Goal: Task Accomplishment & Management: Manage account settings

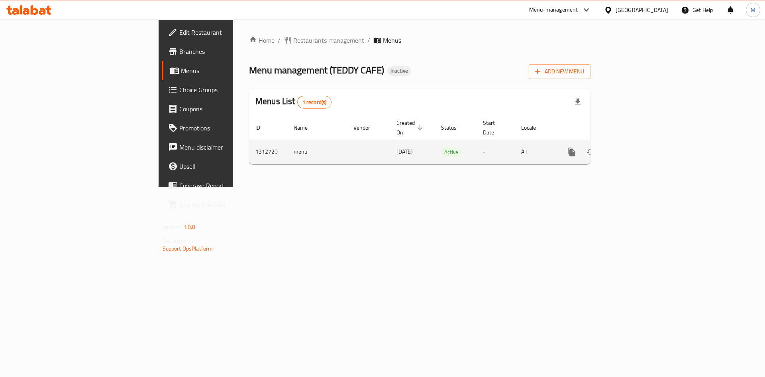
click at [634, 147] on icon "enhanced table" at bounding box center [630, 152] width 10 height 10
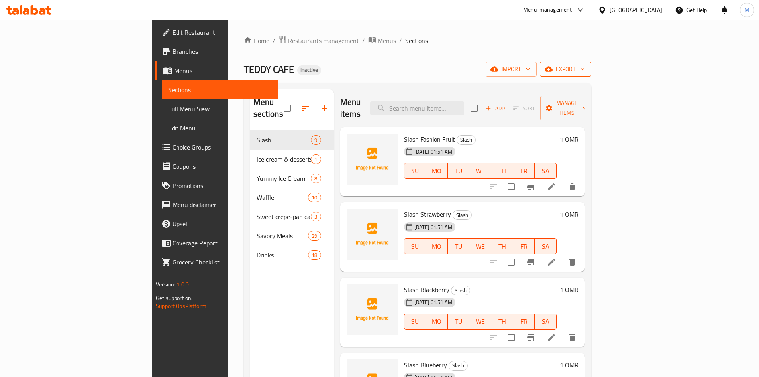
click at [585, 72] on span "export" at bounding box center [565, 69] width 39 height 10
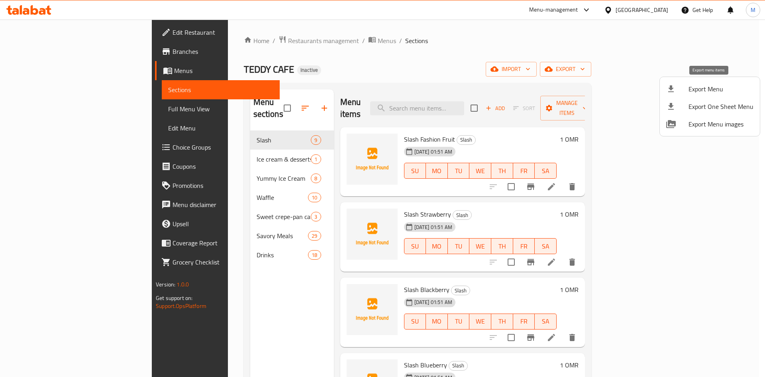
click at [697, 94] on span "Export Menu" at bounding box center [721, 89] width 65 height 10
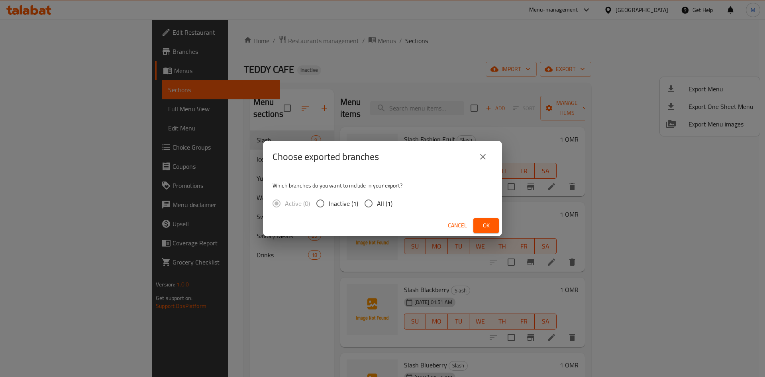
click at [488, 223] on span "Ok" at bounding box center [486, 225] width 13 height 10
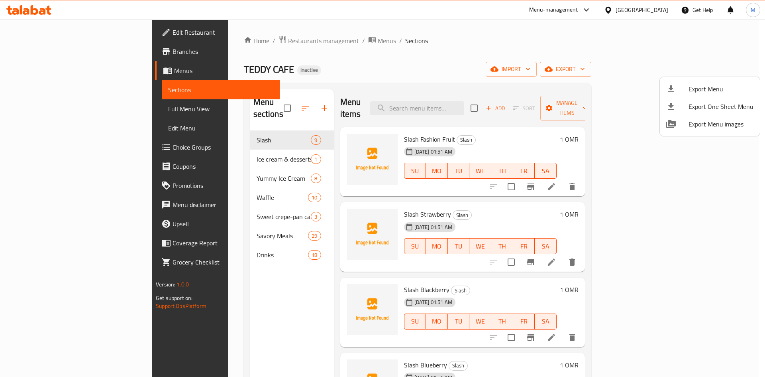
click at [455, 112] on div at bounding box center [382, 188] width 765 height 377
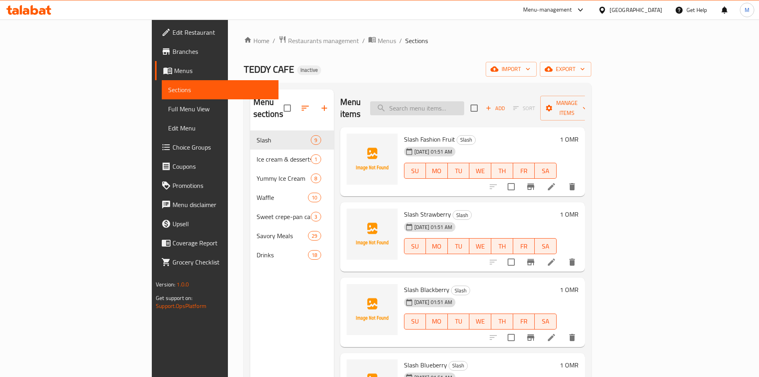
click at [455, 101] on input "search" at bounding box center [417, 108] width 94 height 14
paste input "Fresh Laban"
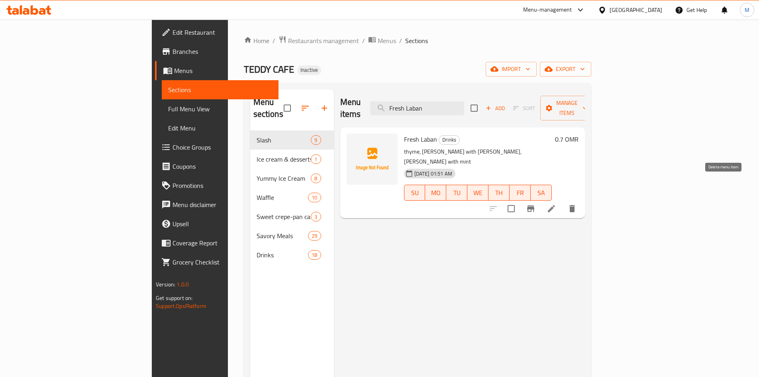
click at [575, 205] on icon "delete" at bounding box center [573, 208] width 6 height 7
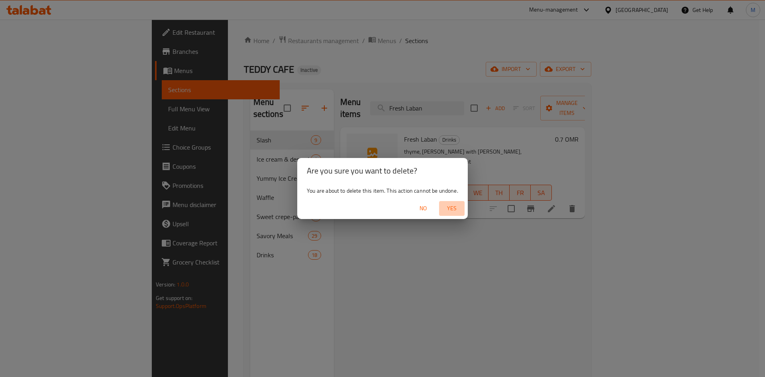
click at [453, 210] on span "Yes" at bounding box center [451, 208] width 19 height 10
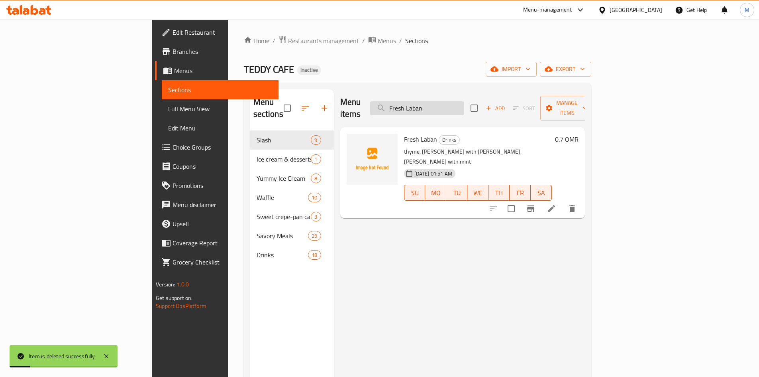
click at [464, 105] on input "Fresh Laban" at bounding box center [417, 108] width 94 height 14
paste input "Sweet cor"
click at [464, 105] on input "Fresh Laban" at bounding box center [417, 108] width 94 height 14
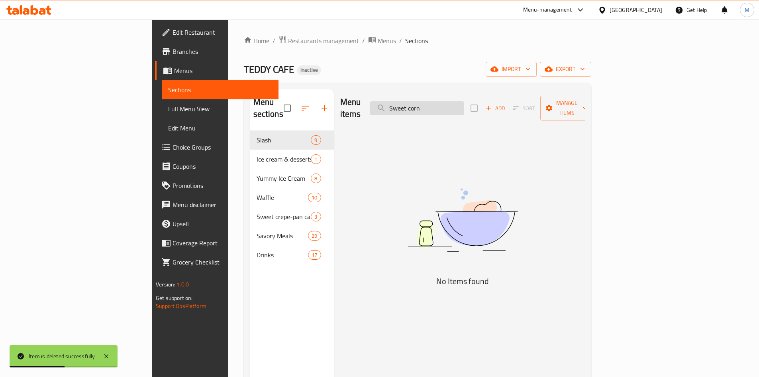
click at [444, 103] on input "Sweet corn" at bounding box center [417, 108] width 94 height 14
click at [464, 108] on input "Sweet corn" at bounding box center [417, 108] width 94 height 14
paste input "Corn with Chips Oman & cheese"
click at [464, 108] on input "Sweet corn" at bounding box center [417, 108] width 94 height 14
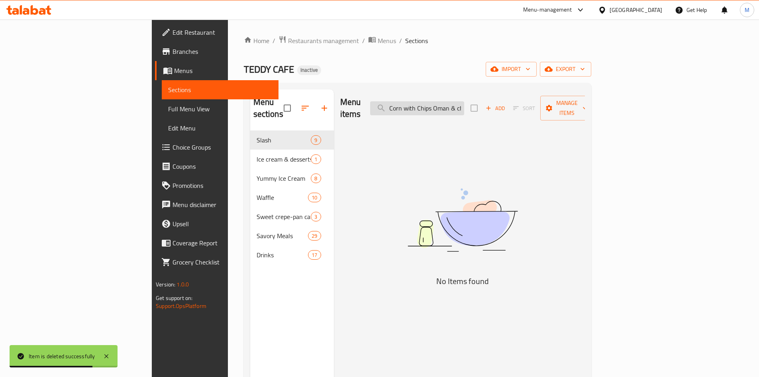
scroll to position [0, 15]
drag, startPoint x: 490, startPoint y: 104, endPoint x: 560, endPoint y: 123, distance: 71.9
click at [560, 123] on div "Menu items Corn with Chips Oman & cheese Add Sort Manage items No Items found" at bounding box center [459, 277] width 251 height 377
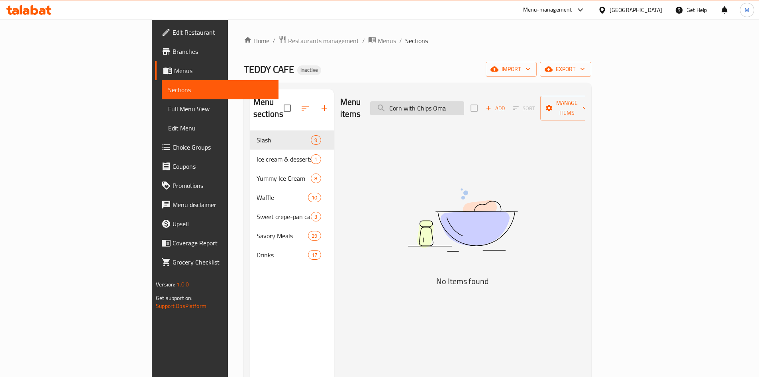
click at [445, 106] on input "Corn with Chips Oma" at bounding box center [417, 108] width 94 height 14
click at [448, 104] on input "Corn with Chips Oma" at bounding box center [417, 108] width 94 height 14
click at [448, 103] on input "Corn with Chips Oma" at bounding box center [417, 108] width 94 height 14
click at [464, 108] on input "Corn with Chips Oma" at bounding box center [417, 108] width 94 height 14
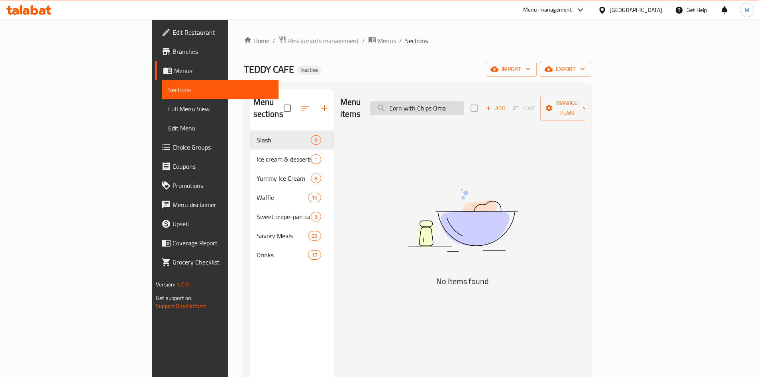
paste input "Salalah pie"
click at [464, 108] on input "Corn with Chips Oma" at bounding box center [417, 108] width 94 height 14
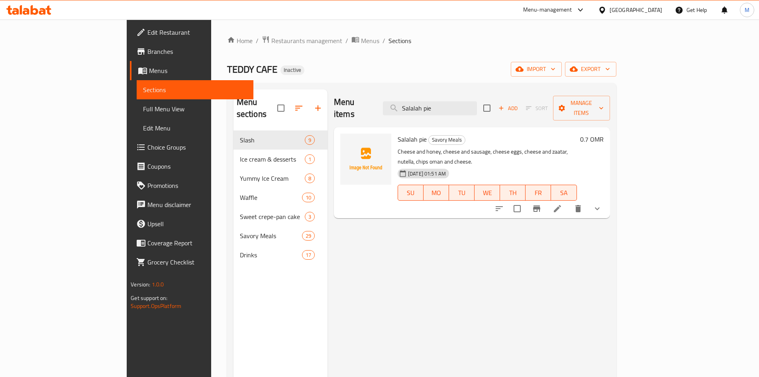
type input "Salalah pie"
click at [602, 204] on icon "show more" at bounding box center [598, 209] width 10 height 10
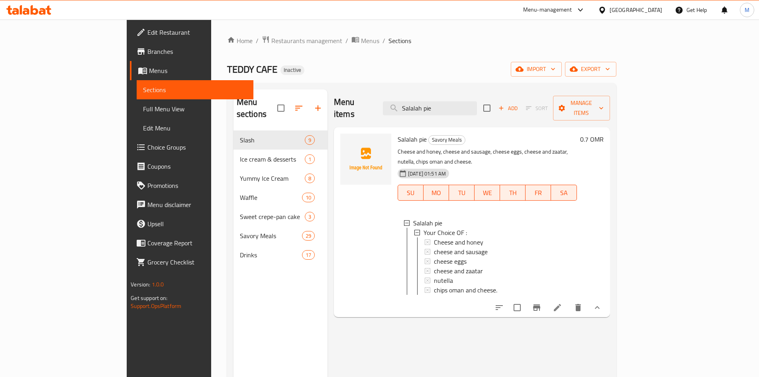
scroll to position [1, 0]
click at [562, 303] on icon at bounding box center [558, 308] width 10 height 10
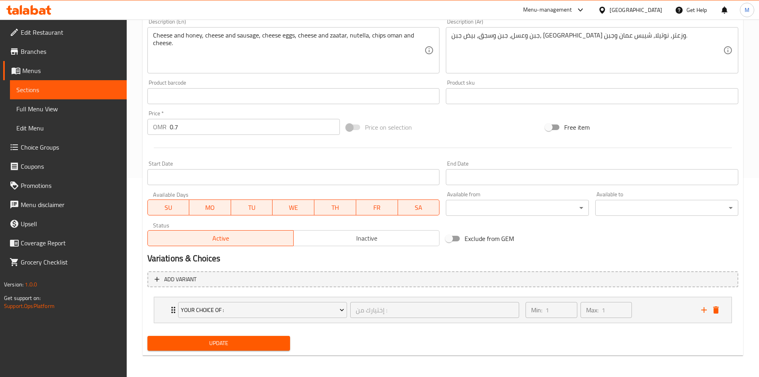
scroll to position [200, 0]
click at [163, 305] on div "Your Choice OF : إختيارك من : ​ Min: 1 ​ Max: 1 ​" at bounding box center [443, 309] width 578 height 26
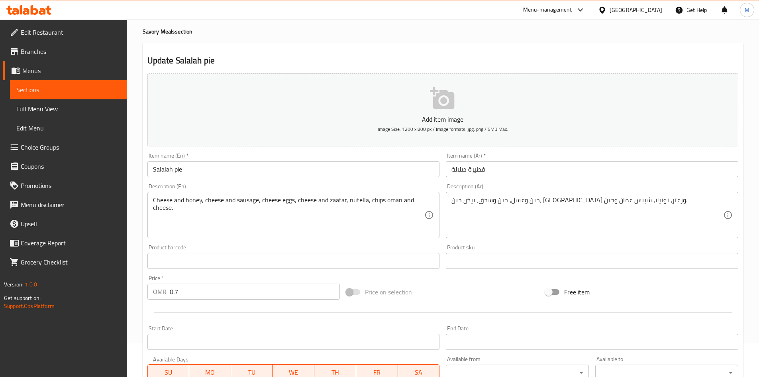
scroll to position [20, 0]
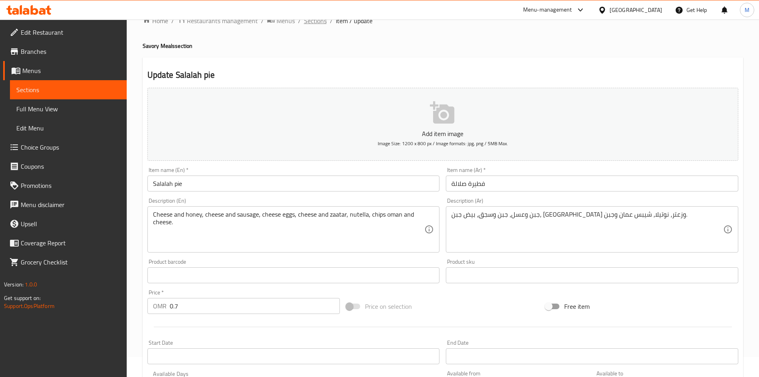
click at [320, 20] on span "Sections" at bounding box center [315, 21] width 23 height 10
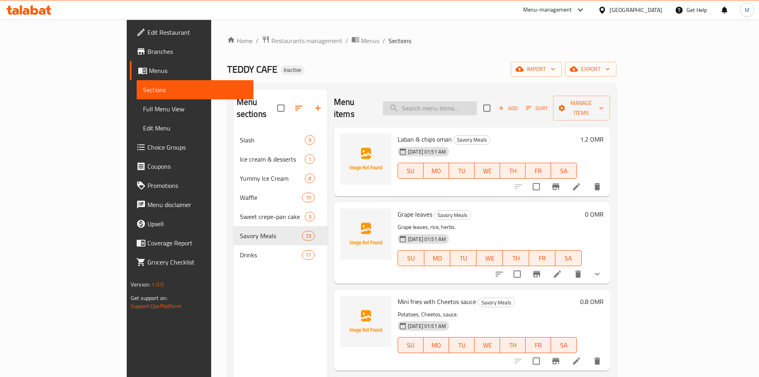
click at [466, 105] on input "search" at bounding box center [430, 108] width 94 height 14
paste input "Toast sandwich"
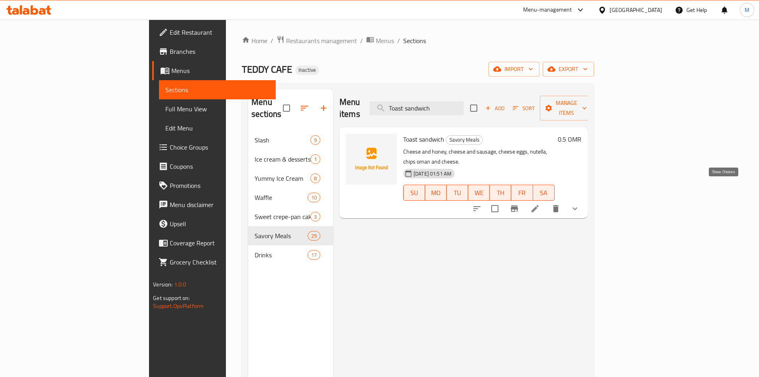
click at [580, 204] on icon "show more" at bounding box center [575, 209] width 10 height 10
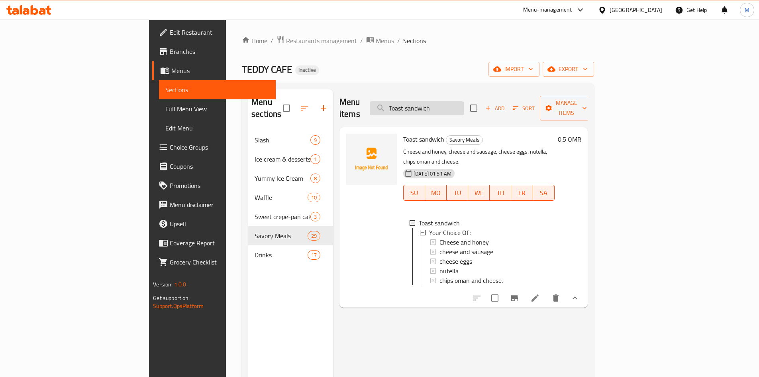
click at [451, 101] on input "Toast sandwich" at bounding box center [417, 108] width 94 height 14
paste input "[GEOGRAPHIC_DATA]"
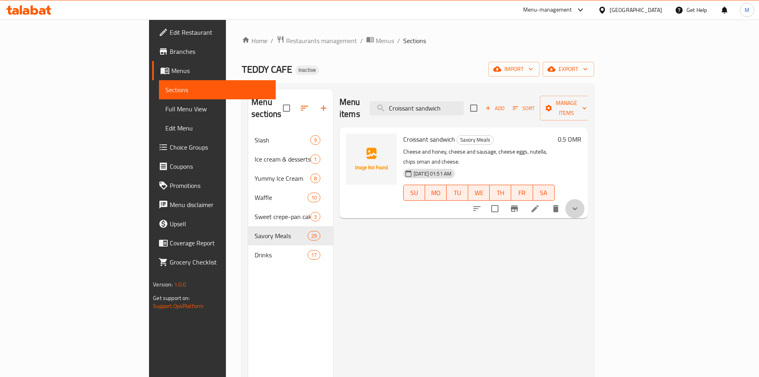
click at [585, 199] on button "show more" at bounding box center [575, 208] width 19 height 19
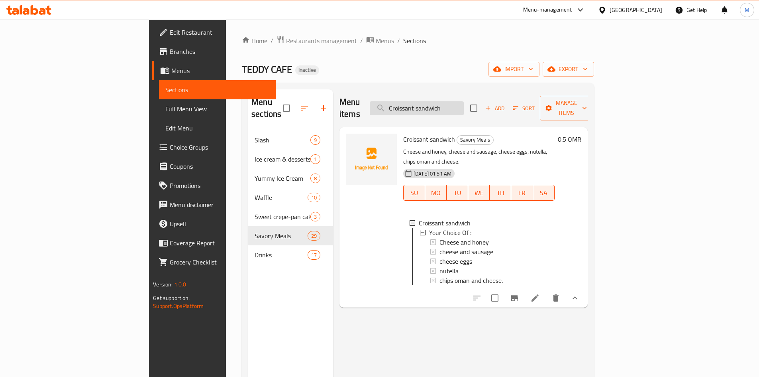
click at [464, 106] on input "Croissant sandwich" at bounding box center [417, 108] width 94 height 14
paste input "Sandwichs"
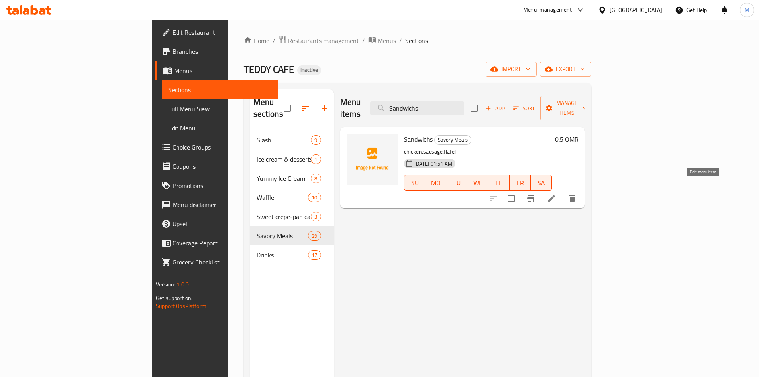
type input "Sandwichs"
click at [556, 194] on icon at bounding box center [552, 199] width 10 height 10
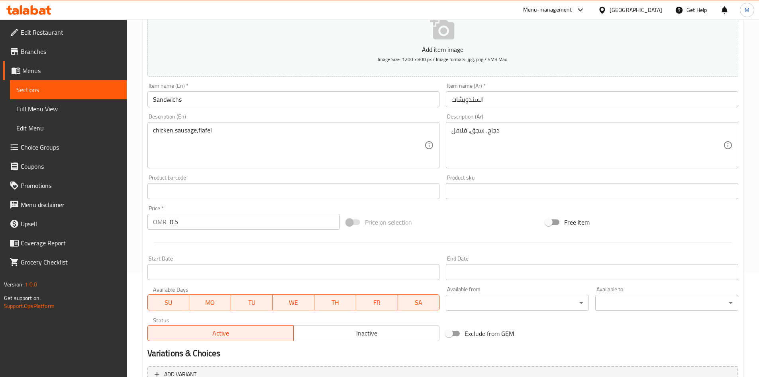
scroll to position [187, 0]
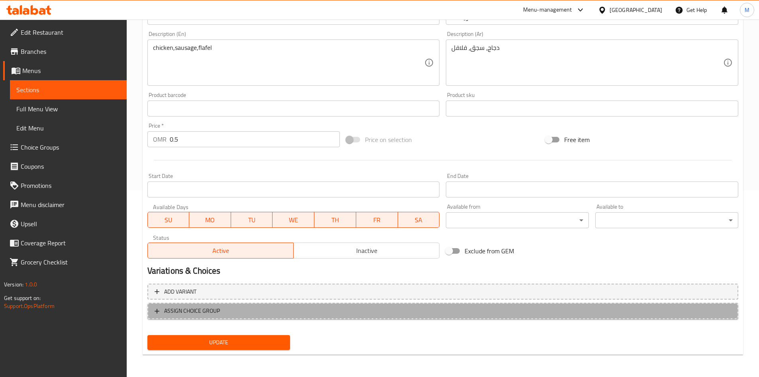
click at [190, 318] on button "ASSIGN CHOICE GROUP" at bounding box center [442, 311] width 591 height 16
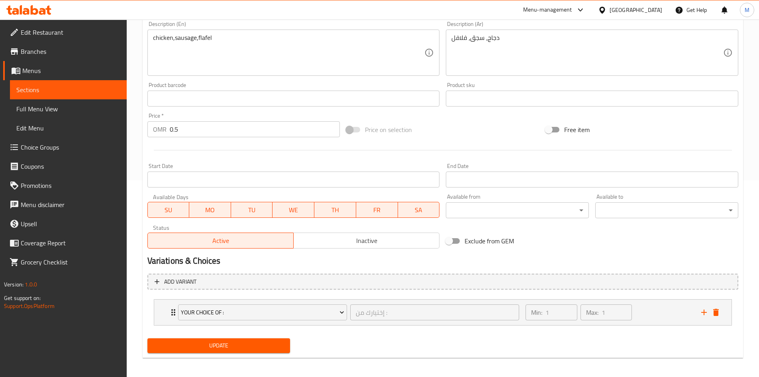
scroll to position [200, 0]
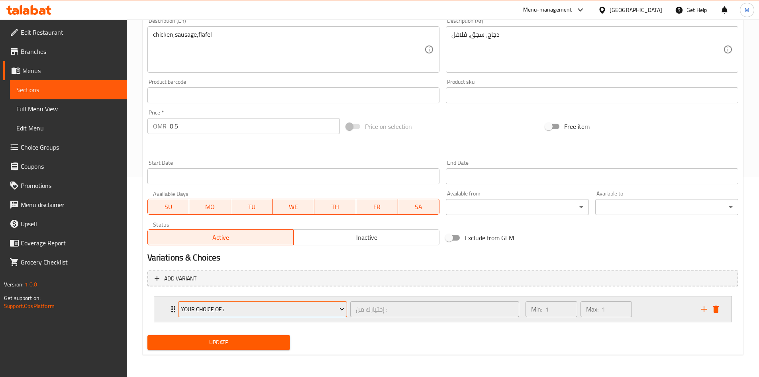
click at [268, 310] on span "Your Choice Of :" at bounding box center [262, 309] width 163 height 10
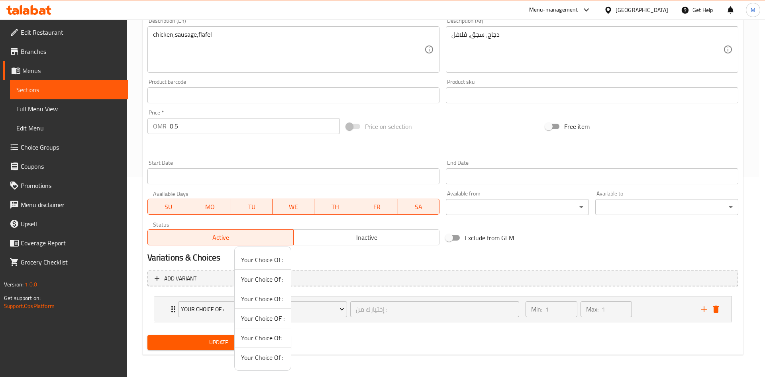
click at [173, 308] on div at bounding box center [382, 188] width 765 height 377
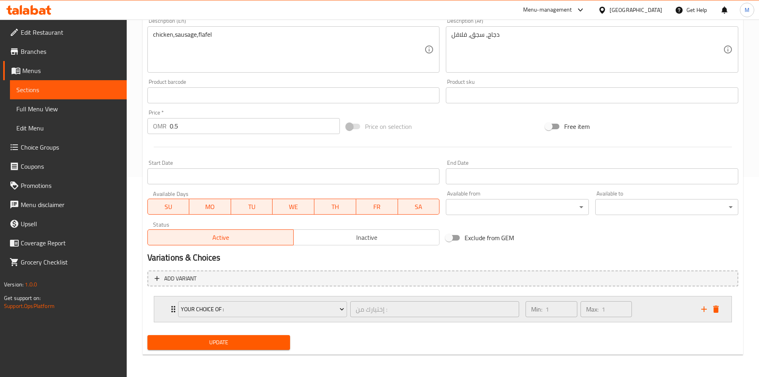
click at [173, 310] on icon "Expand" at bounding box center [174, 309] width 10 height 10
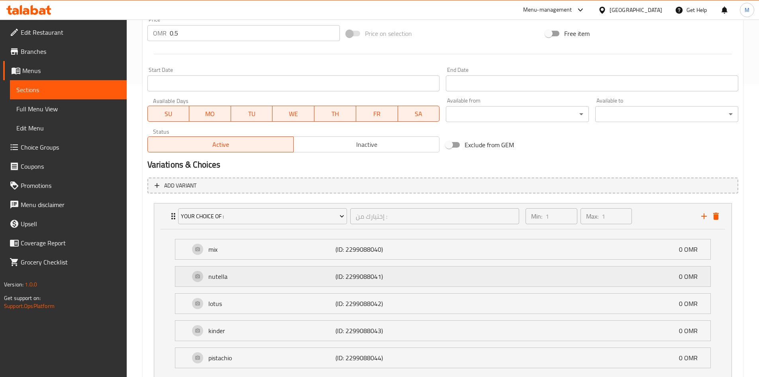
scroll to position [352, 0]
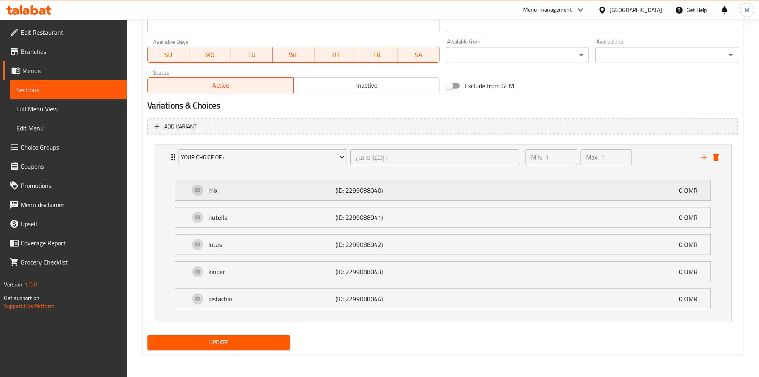
click at [224, 194] on p "mix" at bounding box center [272, 190] width 128 height 10
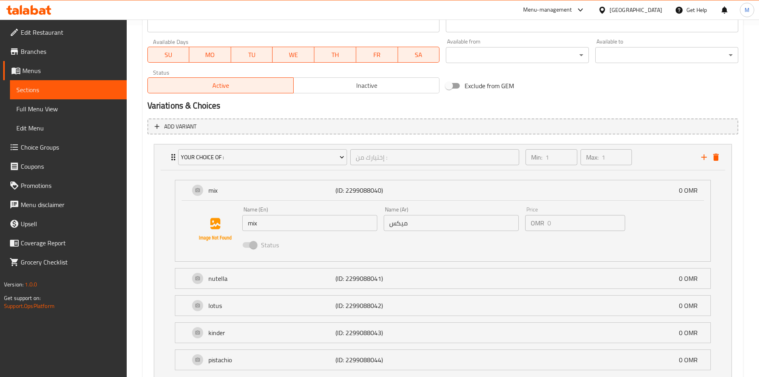
click at [311, 226] on input "mix" at bounding box center [309, 223] width 135 height 16
click at [311, 247] on div "Status" at bounding box center [451, 245] width 425 height 22
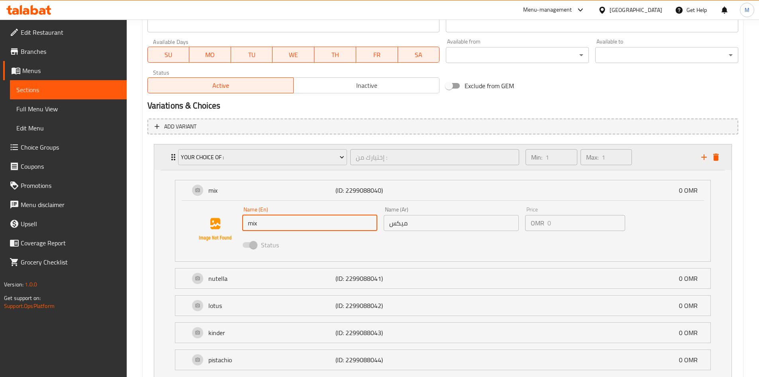
click at [656, 161] on div "Min: 1 ​ Max: 1 ​" at bounding box center [608, 157] width 175 height 26
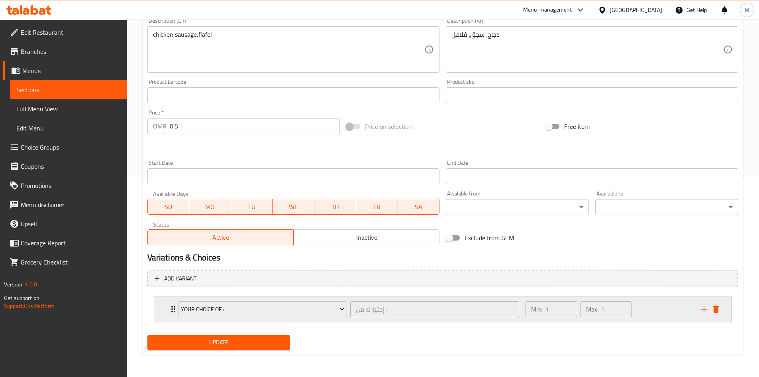
scroll to position [200, 0]
click at [169, 311] on icon "Expand" at bounding box center [174, 309] width 10 height 10
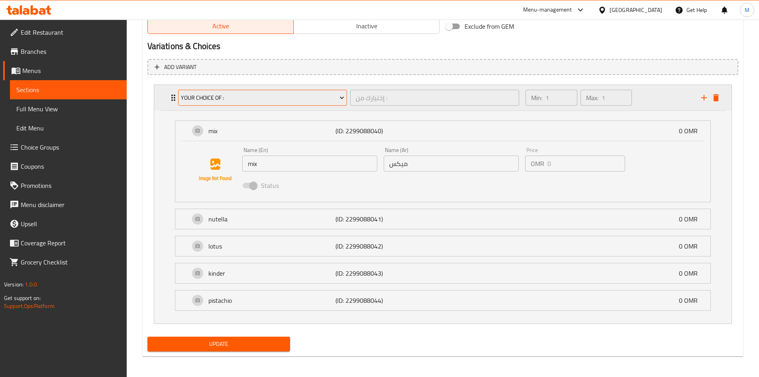
scroll to position [413, 0]
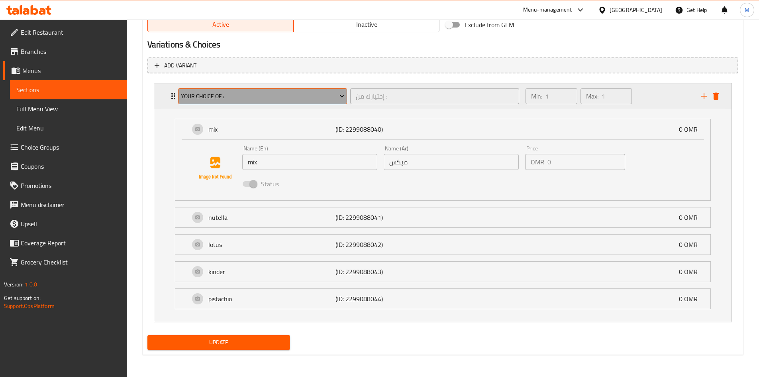
click at [261, 97] on span "Your Choice Of :" at bounding box center [262, 96] width 163 height 10
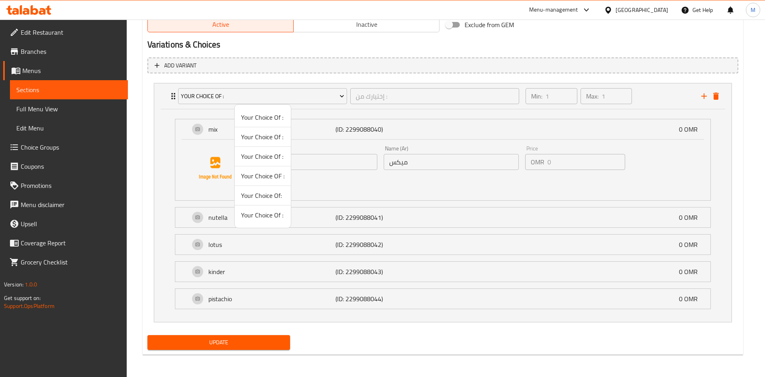
click at [246, 72] on div at bounding box center [382, 188] width 765 height 377
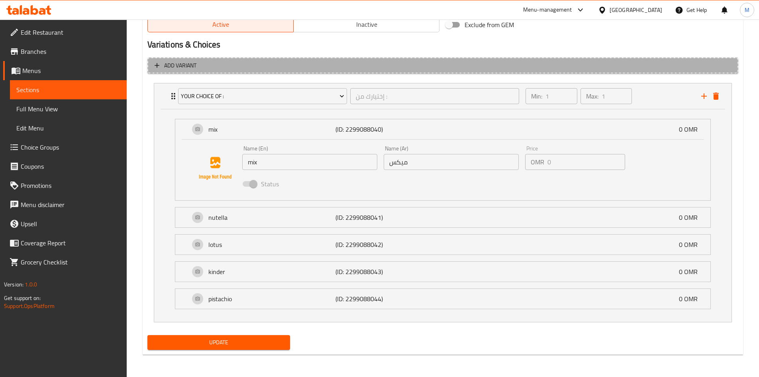
click at [240, 61] on span "Add variant" at bounding box center [443, 66] width 577 height 10
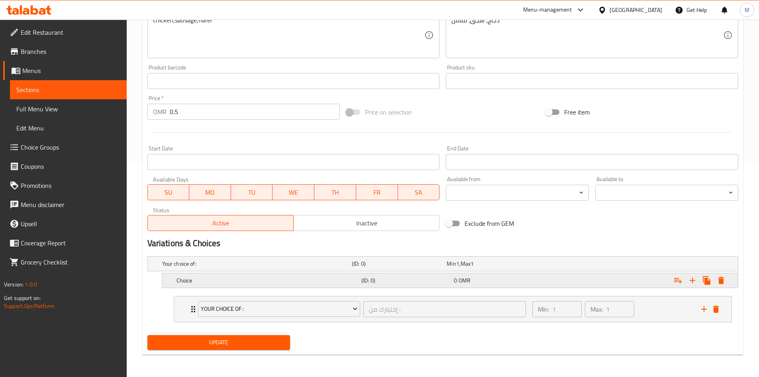
click at [226, 276] on h5 "Choice" at bounding box center [268, 280] width 182 height 8
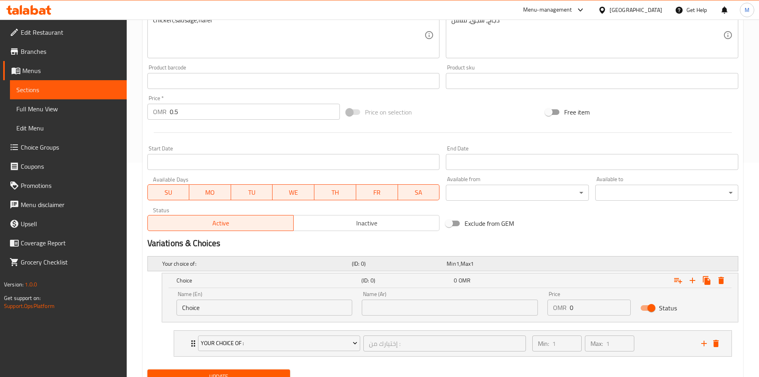
scroll to position [248, 0]
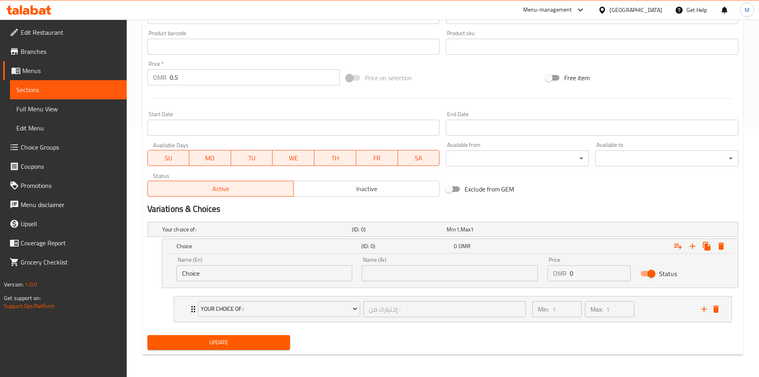
click at [244, 262] on div "Name (En) Choice Name (En)" at bounding box center [265, 269] width 176 height 24
click at [244, 268] on input "Choice" at bounding box center [265, 273] width 176 height 16
paste input "chicken"
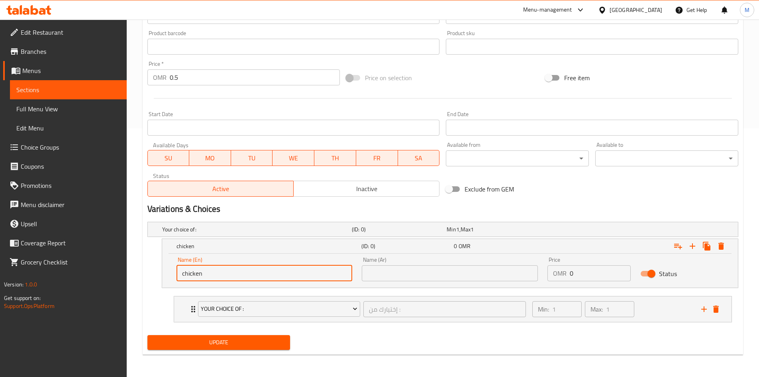
type input "chicken"
click at [394, 281] on div "Name (Ar) Name (Ar)" at bounding box center [450, 269] width 186 height 34
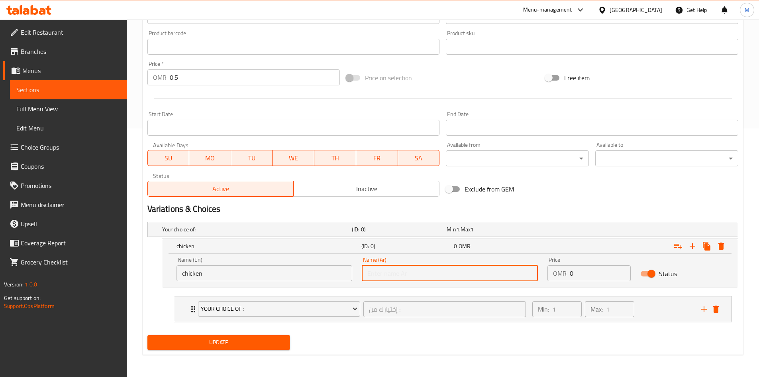
click at [393, 275] on input "text" at bounding box center [450, 273] width 176 height 16
type input "ف"
type input "دجاج"
click at [696, 248] on icon "Expand" at bounding box center [693, 246] width 10 height 10
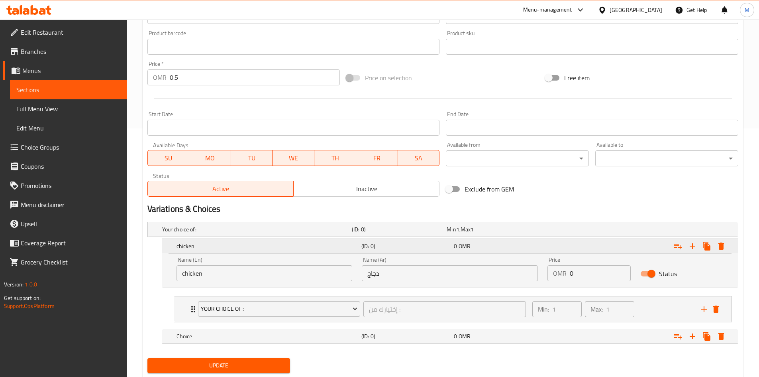
scroll to position [271, 0]
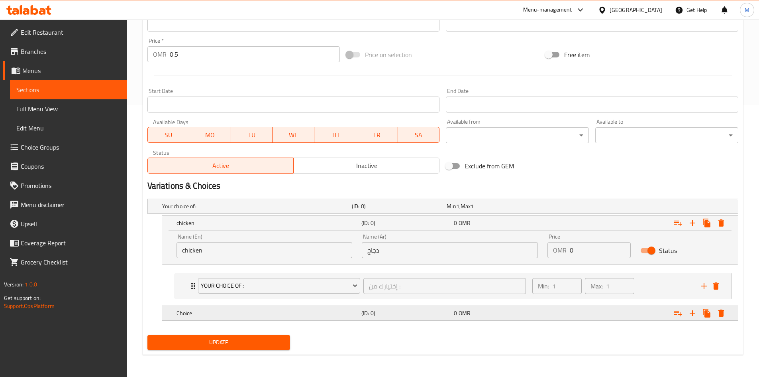
click at [199, 309] on h5 "Choice" at bounding box center [268, 313] width 182 height 8
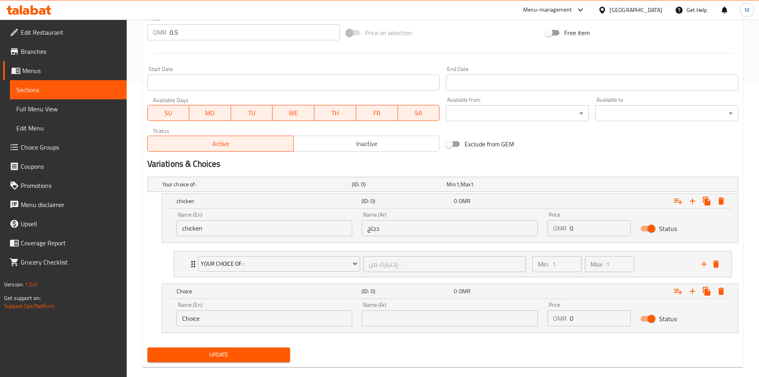
scroll to position [306, 0]
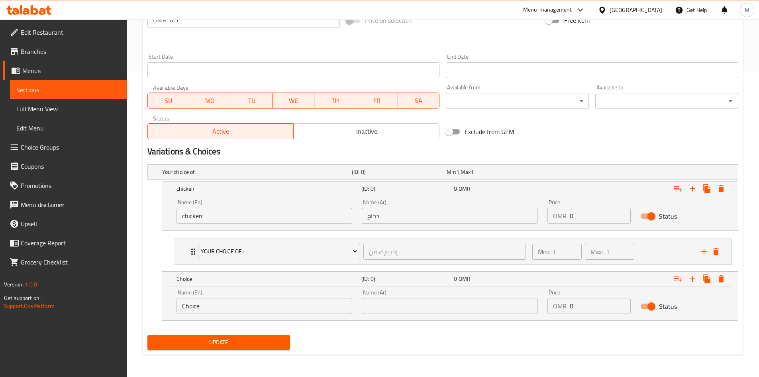
click at [230, 319] on div "Name (En) Choice Name (En) Name (Ar) Name (Ar) Price OMR 0 Price Status" at bounding box center [450, 303] width 576 height 34
click at [236, 304] on input "Choice" at bounding box center [265, 306] width 176 height 16
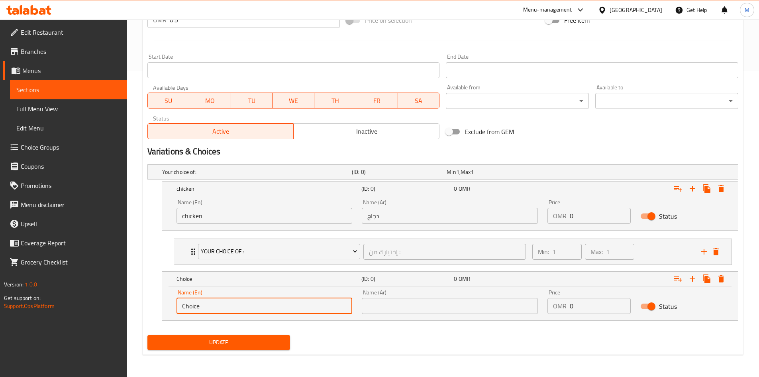
click at [236, 304] on input "Choice" at bounding box center [265, 306] width 176 height 16
paste input "sausag"
type input "sausage"
click at [452, 312] on input "text" at bounding box center [450, 306] width 176 height 16
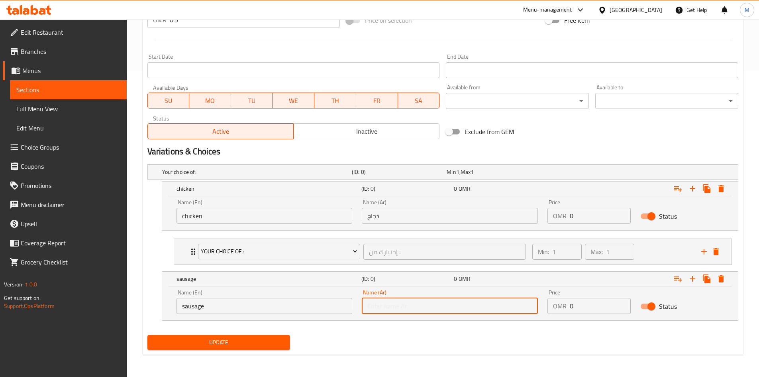
type input "s"
type input "سجق"
click at [697, 275] on icon "Expand" at bounding box center [693, 279] width 10 height 10
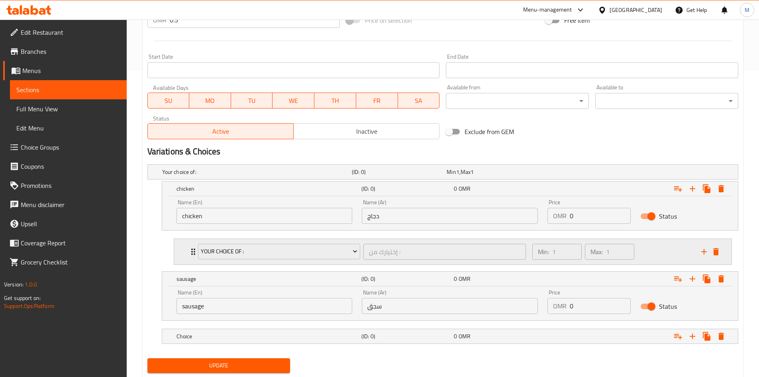
scroll to position [329, 0]
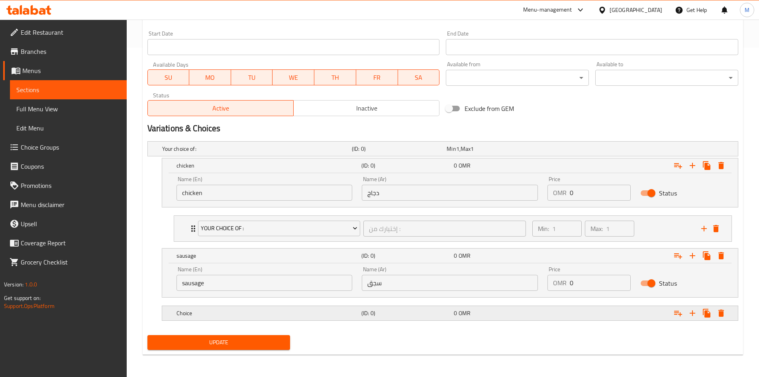
click at [352, 313] on h5 "Choice" at bounding box center [268, 313] width 182 height 8
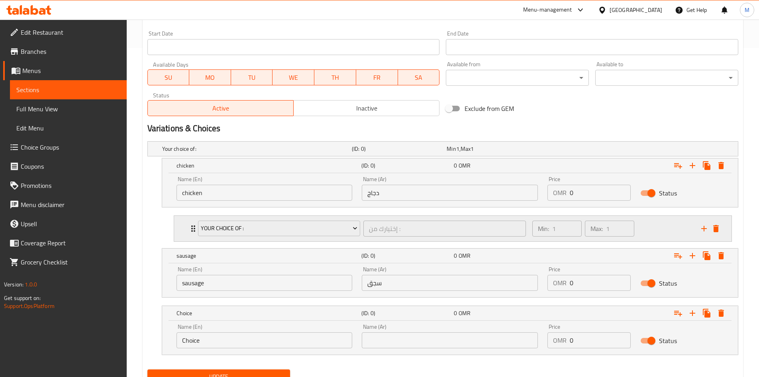
scroll to position [363, 0]
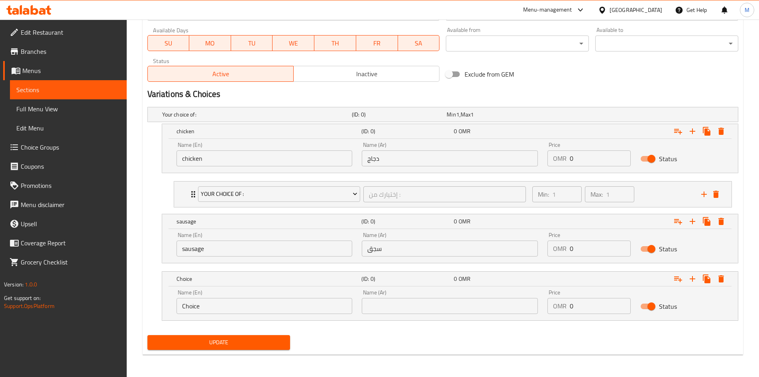
click at [259, 314] on div "Name (En) Choice Name (En)" at bounding box center [265, 302] width 186 height 34
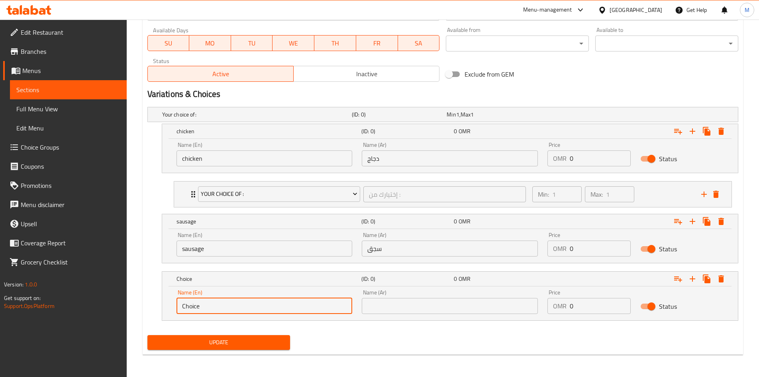
click at [257, 308] on input "Choice" at bounding box center [265, 306] width 176 height 16
paste input "flafel"
type input "flafel"
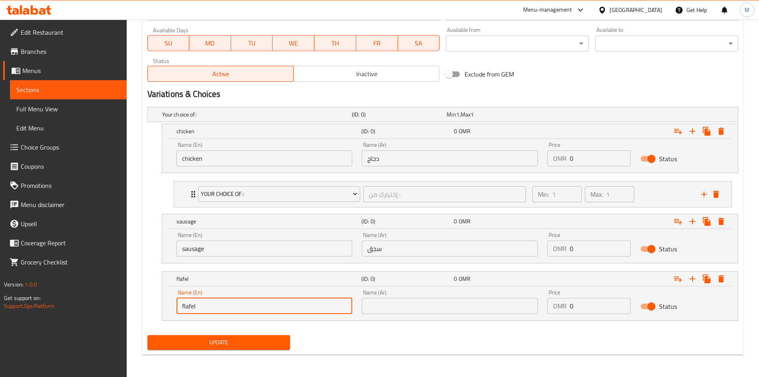
click at [449, 318] on div "Name (Ar) Name (Ar)" at bounding box center [450, 302] width 186 height 34
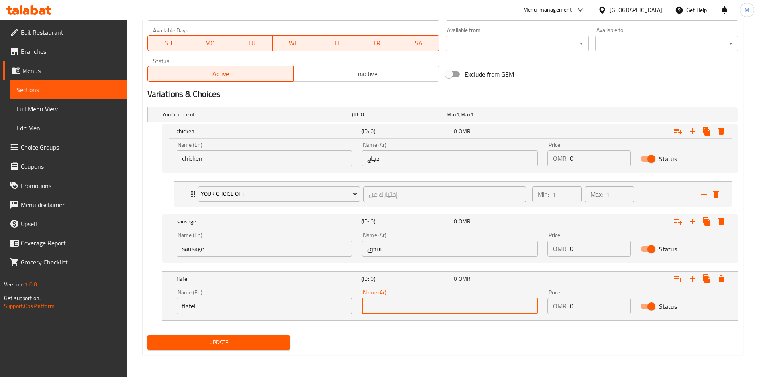
click at [448, 306] on input "text" at bounding box center [450, 306] width 176 height 16
type input "فلافل"
click at [222, 355] on div "Home / Restaurants management / Menus / Sections / item / update Savory Meals s…" at bounding box center [443, 16] width 601 height 688
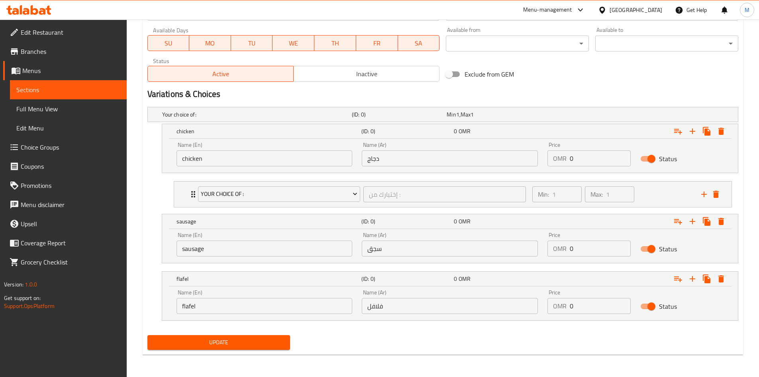
click at [226, 341] on span "Update" at bounding box center [219, 342] width 130 height 10
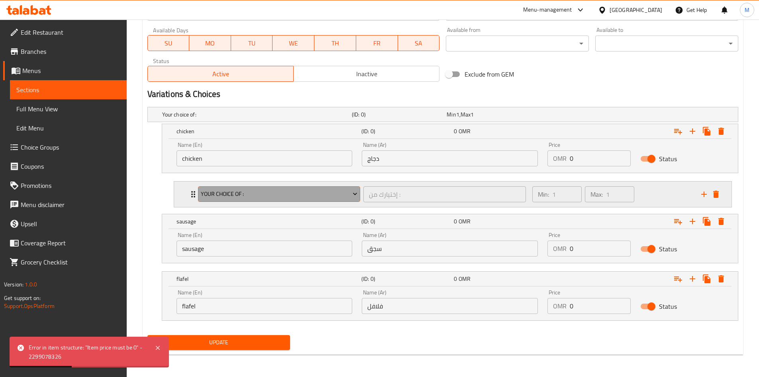
click at [291, 189] on span "Your Choice Of :" at bounding box center [279, 194] width 157 height 10
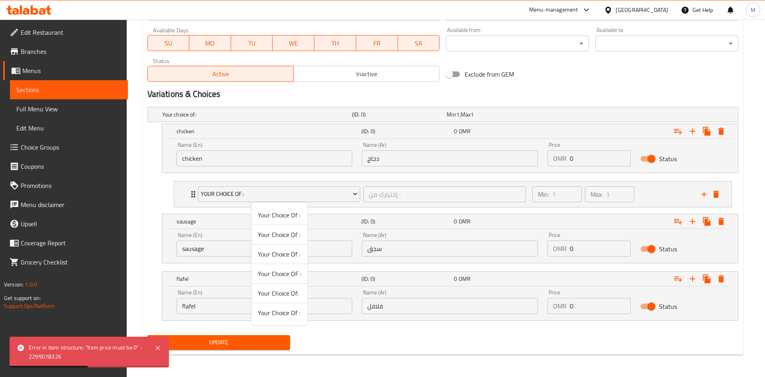
click at [182, 194] on div at bounding box center [382, 188] width 765 height 377
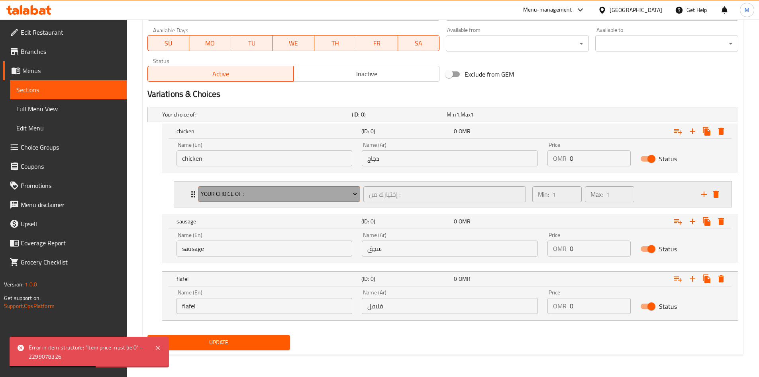
click at [201, 197] on span "Your Choice Of :" at bounding box center [279, 194] width 157 height 10
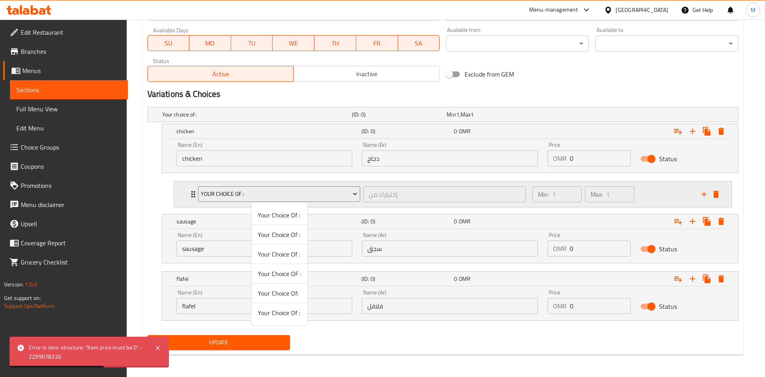
click at [192, 196] on div at bounding box center [382, 188] width 765 height 377
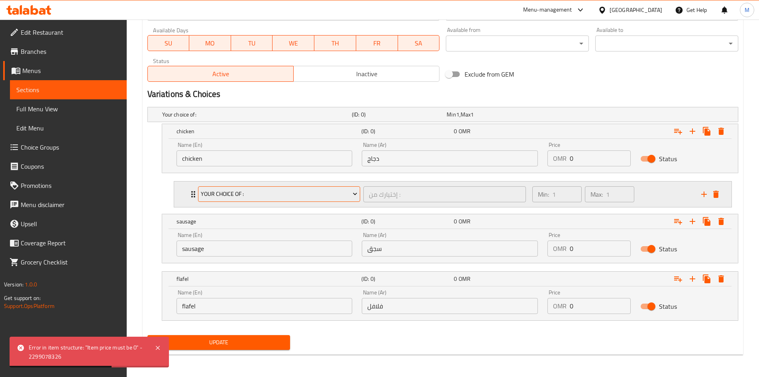
click at [192, 196] on icon "Expand" at bounding box center [193, 194] width 4 height 6
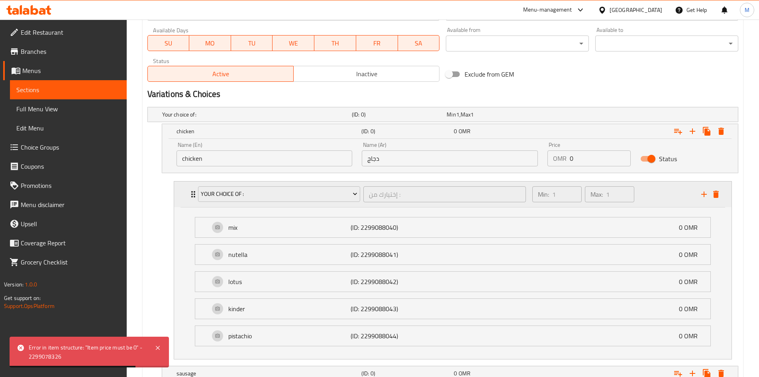
click at [720, 200] on div "Expand" at bounding box center [710, 194] width 24 height 12
click at [712, 196] on icon "delete" at bounding box center [716, 194] width 10 height 10
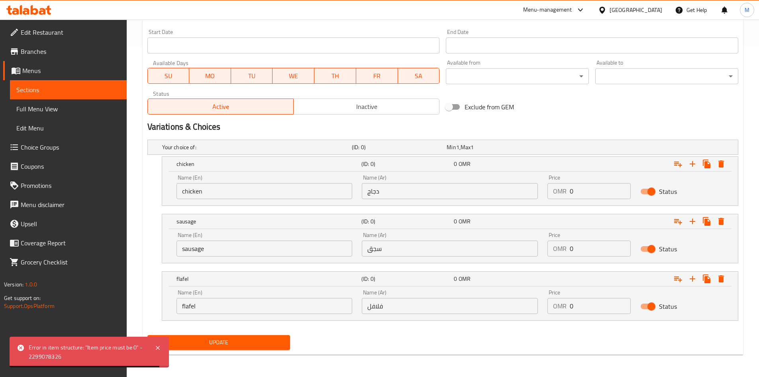
scroll to position [330, 0]
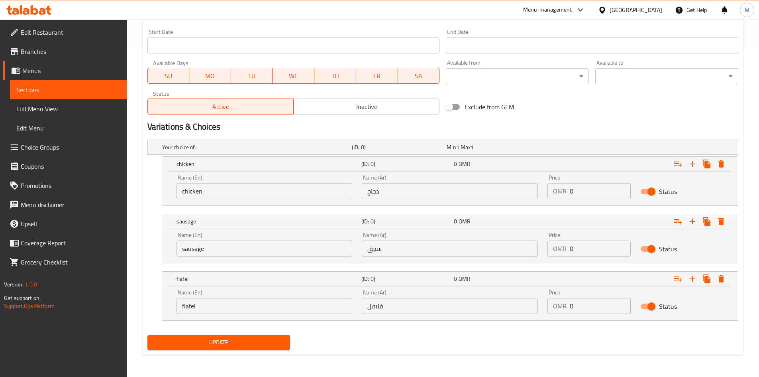
click at [241, 344] on span "Update" at bounding box center [219, 342] width 130 height 10
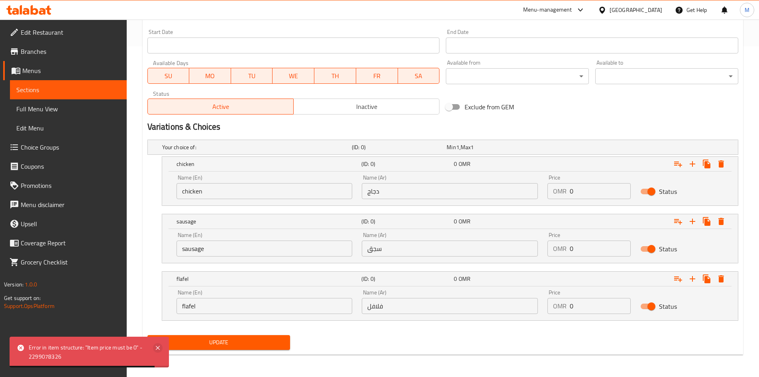
click at [155, 348] on icon at bounding box center [158, 348] width 10 height 10
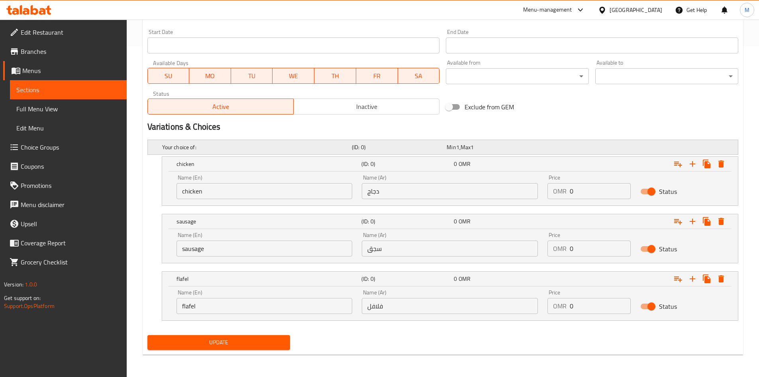
click at [243, 147] on h5 "Your choice of:" at bounding box center [255, 147] width 187 height 8
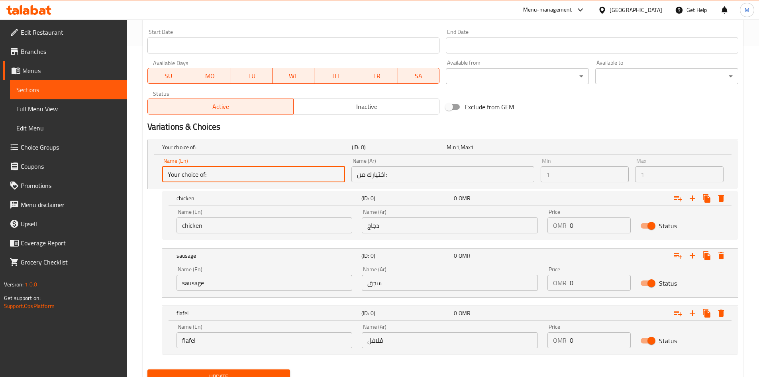
click at [248, 173] on input "Your choice of:" at bounding box center [253, 174] width 183 height 16
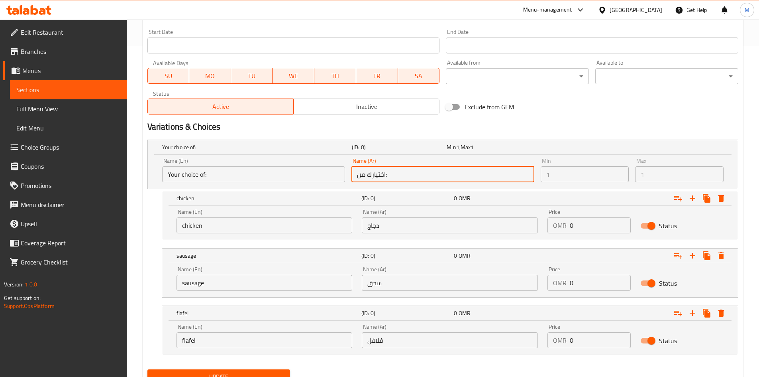
click at [413, 177] on input "اختيارك من:" at bounding box center [443, 174] width 183 height 16
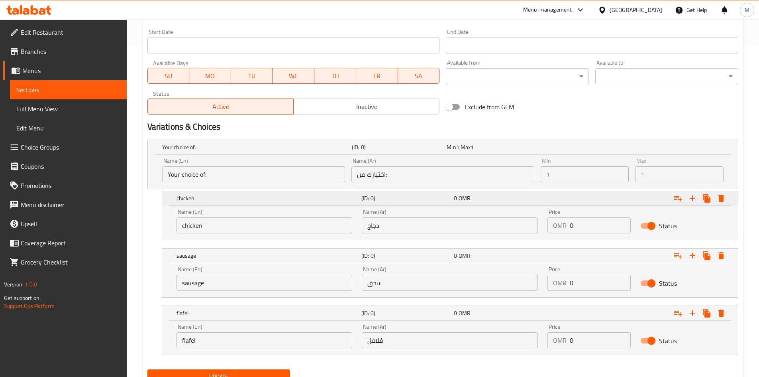
click at [589, 202] on div "Expand" at bounding box center [637, 198] width 185 height 18
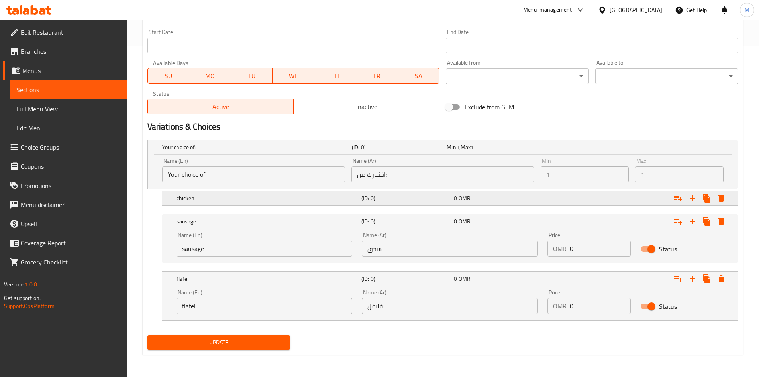
click at [589, 202] on div "Expand" at bounding box center [637, 198] width 185 height 18
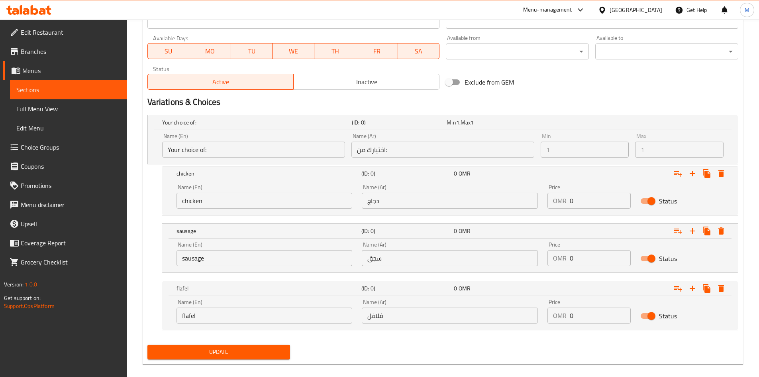
scroll to position [359, 0]
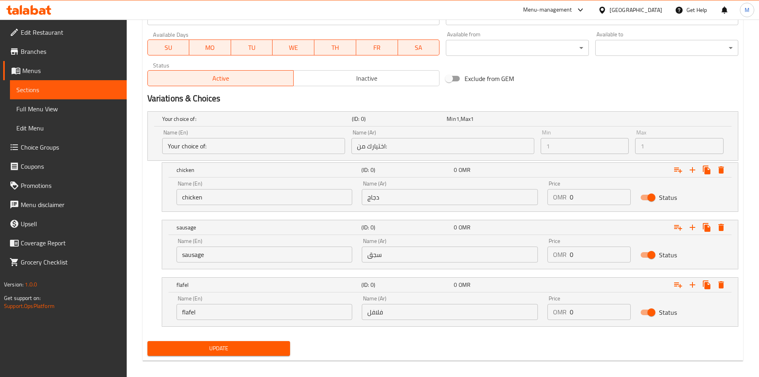
click at [590, 200] on input "0" at bounding box center [600, 197] width 61 height 16
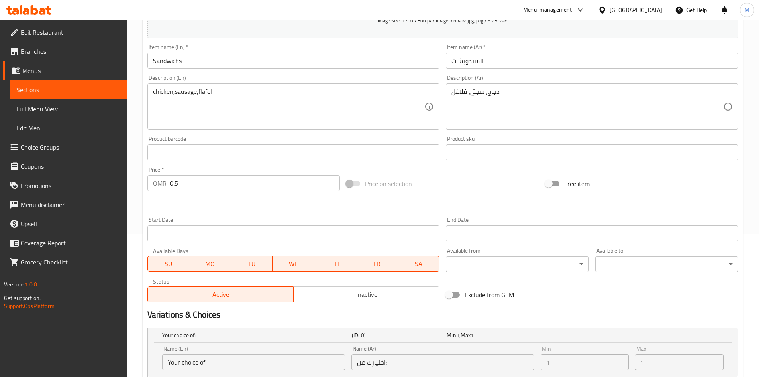
scroll to position [120, 0]
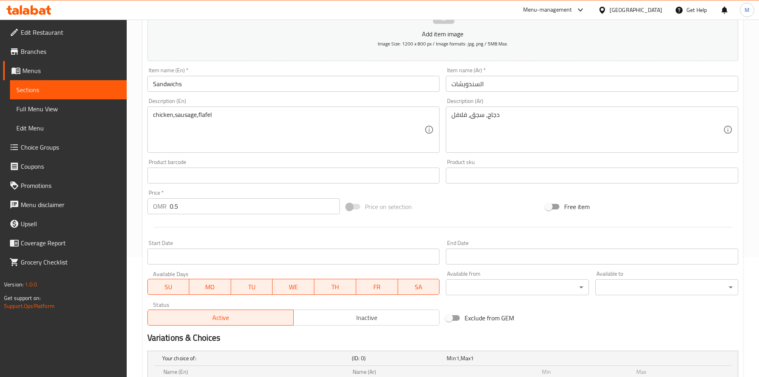
click at [244, 203] on input "0.5" at bounding box center [255, 206] width 171 height 16
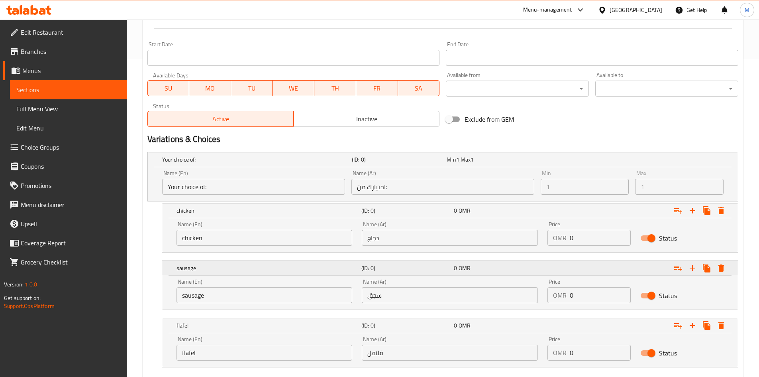
scroll to position [319, 0]
type input "0"
click at [599, 245] on div "Price OMR 0 Price" at bounding box center [589, 233] width 93 height 34
click at [601, 240] on input "0" at bounding box center [600, 237] width 61 height 16
click at [601, 240] on input "0.5" at bounding box center [600, 237] width 61 height 16
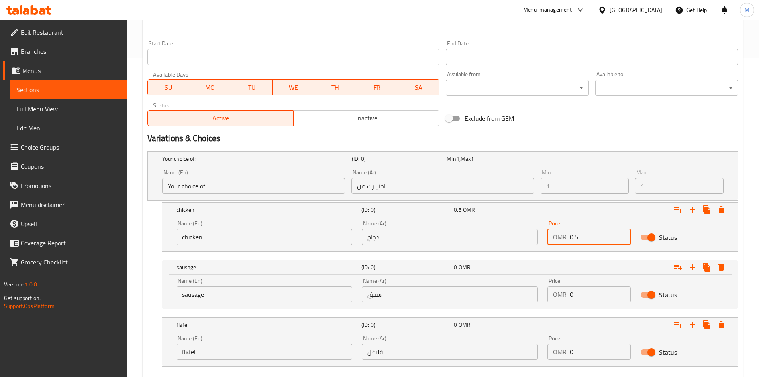
click at [601, 240] on input "0.5" at bounding box center [600, 237] width 61 height 16
type input "0.5"
click at [589, 298] on input "0" at bounding box center [600, 294] width 61 height 16
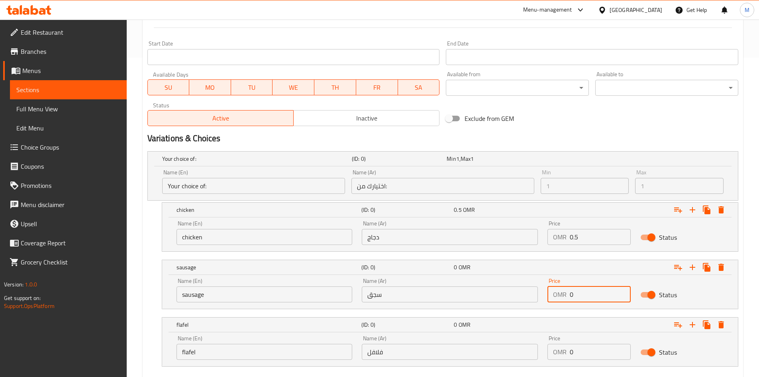
click at [589, 298] on input "0" at bounding box center [600, 294] width 61 height 16
paste input ".5"
type input "0.5"
click at [590, 341] on div "Price OMR 0 Price" at bounding box center [589, 347] width 83 height 24
click at [597, 351] on input "0" at bounding box center [600, 352] width 61 height 16
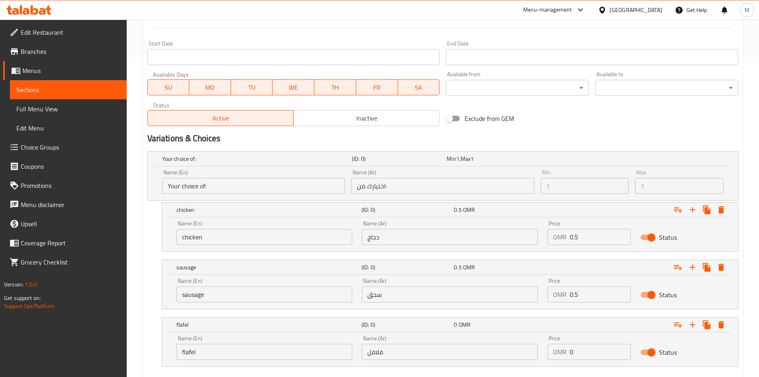
click at [597, 351] on input "0" at bounding box center [600, 352] width 61 height 16
paste input ".5"
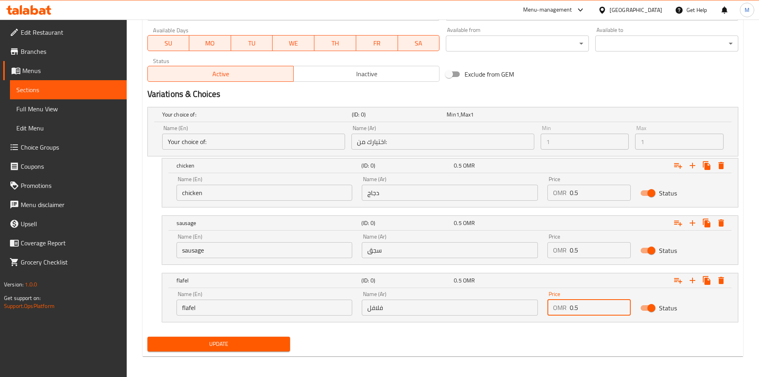
scroll to position [365, 0]
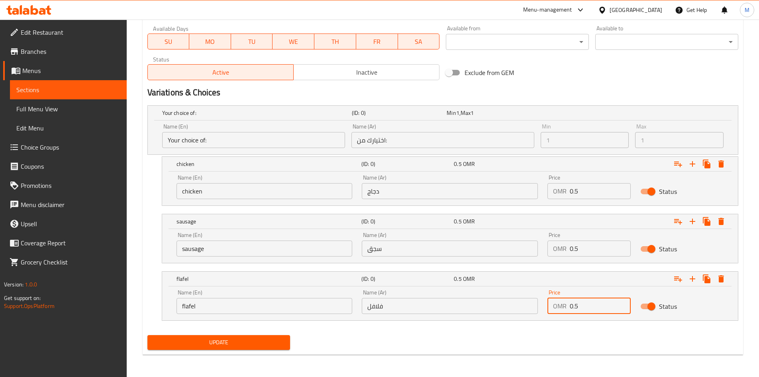
type input "0.5"
click at [262, 342] on span "Update" at bounding box center [219, 342] width 130 height 10
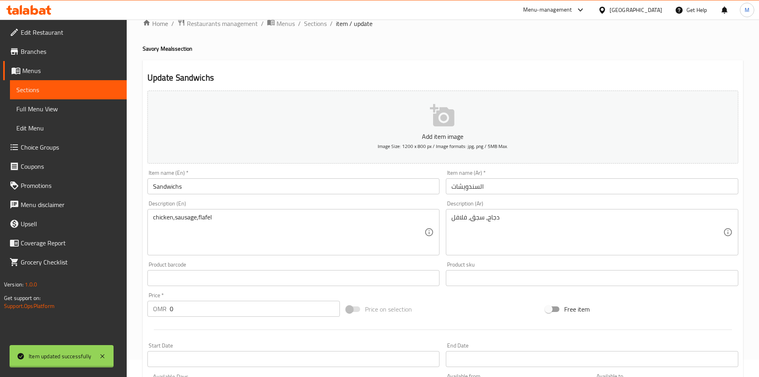
scroll to position [0, 0]
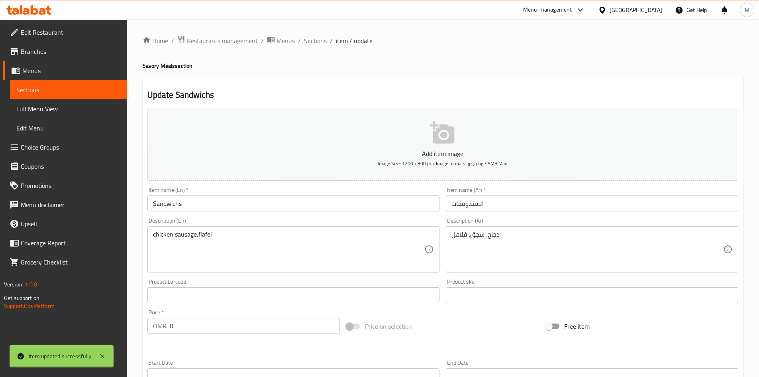
drag, startPoint x: 320, startPoint y: 43, endPoint x: 279, endPoint y: 7, distance: 54.8
click at [320, 43] on span "Sections" at bounding box center [315, 41] width 23 height 10
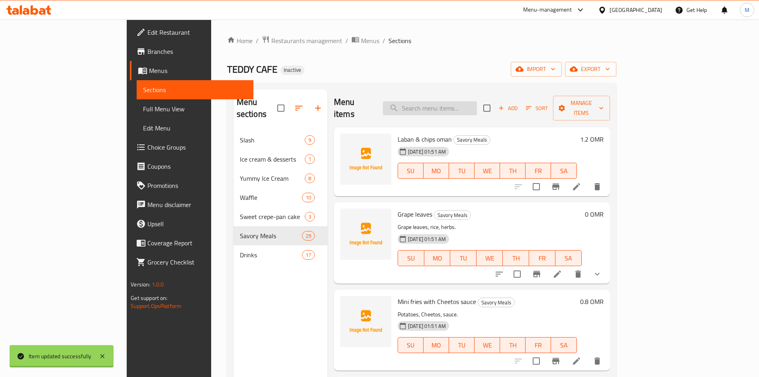
drag, startPoint x: 450, startPoint y: 111, endPoint x: 460, endPoint y: 101, distance: 14.4
click at [450, 111] on div "Menu items Add Sort Manage items" at bounding box center [472, 108] width 276 height 38
click at [460, 101] on input "search" at bounding box center [430, 108] width 94 height 14
paste input "Salalah pie"
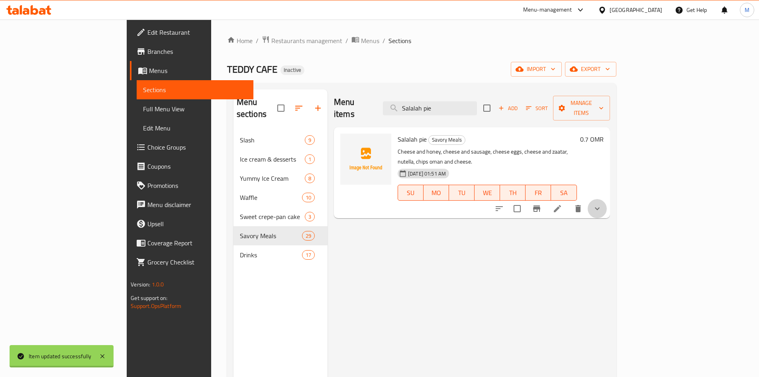
click at [607, 199] on button "show more" at bounding box center [597, 208] width 19 height 19
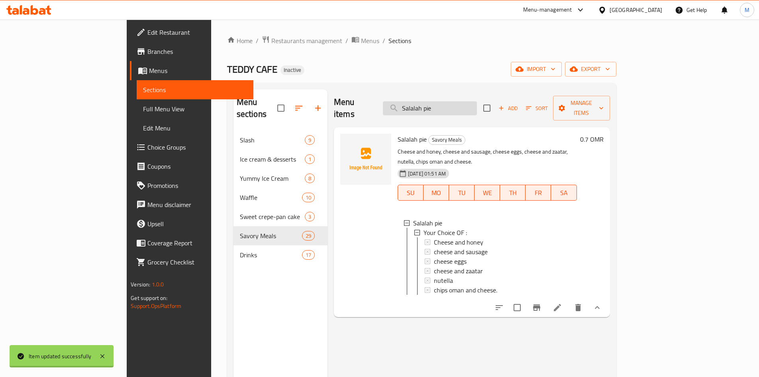
click at [474, 107] on input "Salalah pie" at bounding box center [430, 108] width 94 height 14
paste input "Toast sandwich"
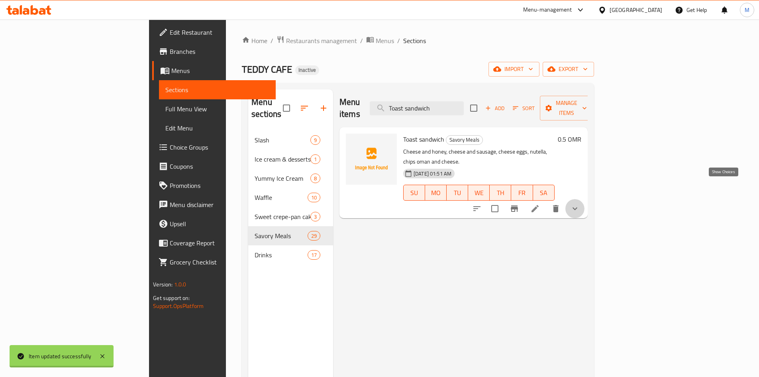
click at [580, 204] on icon "show more" at bounding box center [575, 209] width 10 height 10
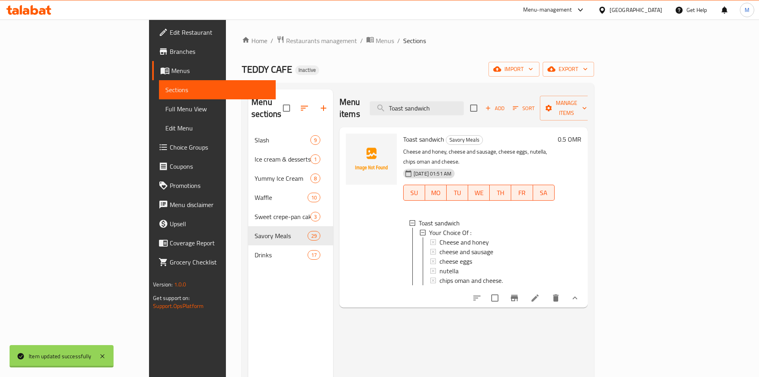
scroll to position [1, 0]
click at [464, 101] on input "Toast sandwich" at bounding box center [417, 108] width 94 height 14
paste input "Croissant"
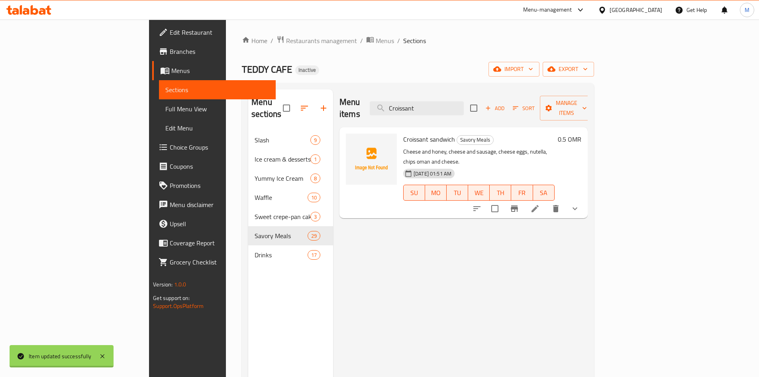
click at [585, 199] on button "show more" at bounding box center [575, 208] width 19 height 19
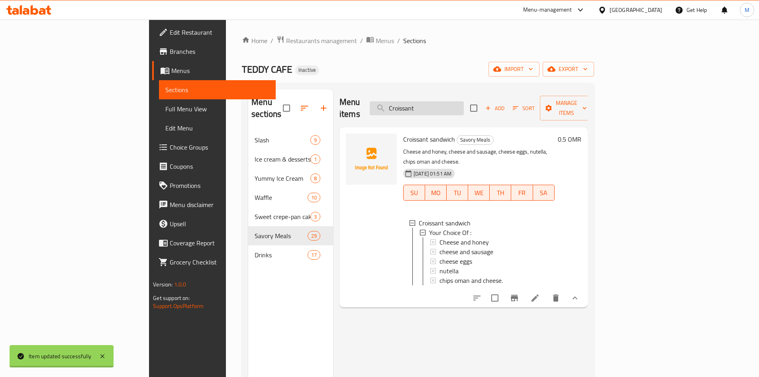
click at [464, 103] on input "Croissant" at bounding box center [417, 108] width 94 height 14
paste input "Sandwichs"
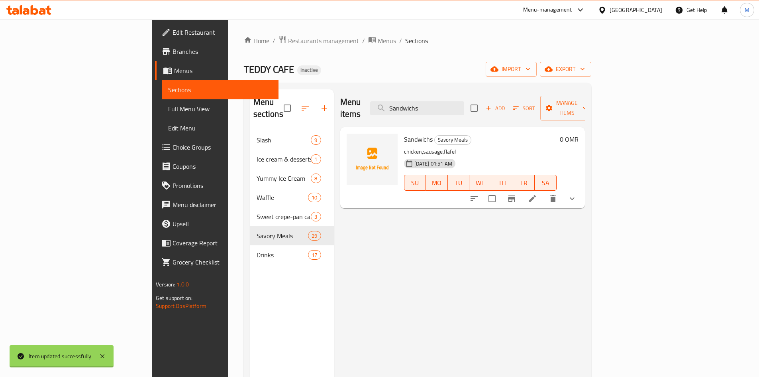
click at [582, 193] on button "show more" at bounding box center [572, 198] width 19 height 19
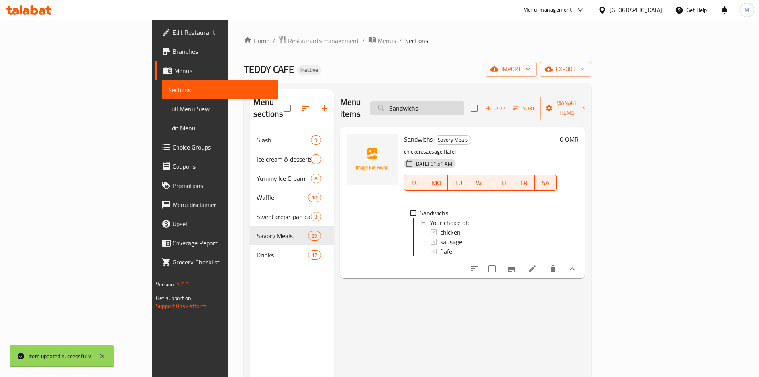
click at [458, 101] on input "Sandwichs" at bounding box center [417, 108] width 94 height 14
paste input "Omani"
click at [458, 101] on input "Omani" at bounding box center [417, 108] width 94 height 14
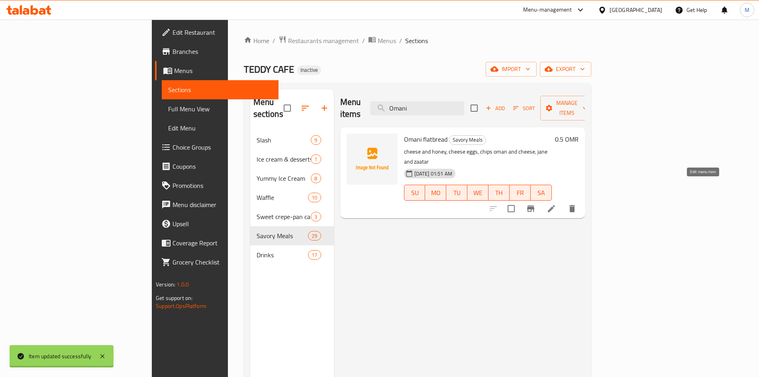
type input "Omani"
click at [556, 204] on icon at bounding box center [552, 209] width 10 height 10
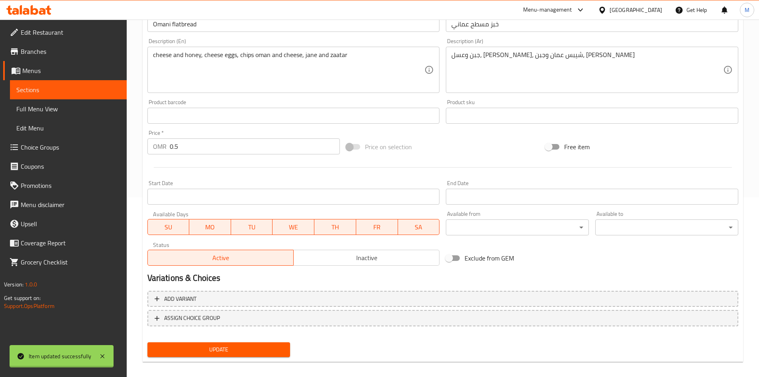
scroll to position [187, 0]
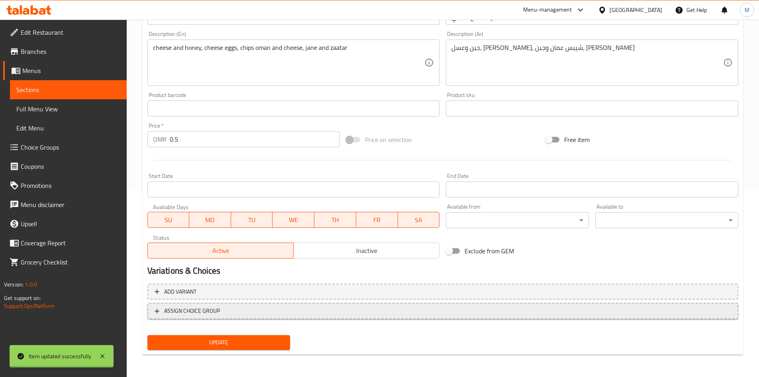
click at [226, 310] on span "ASSIGN CHOICE GROUP" at bounding box center [443, 311] width 577 height 10
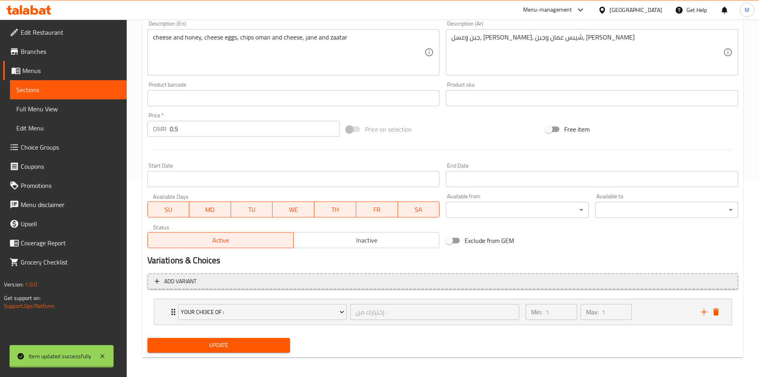
scroll to position [200, 0]
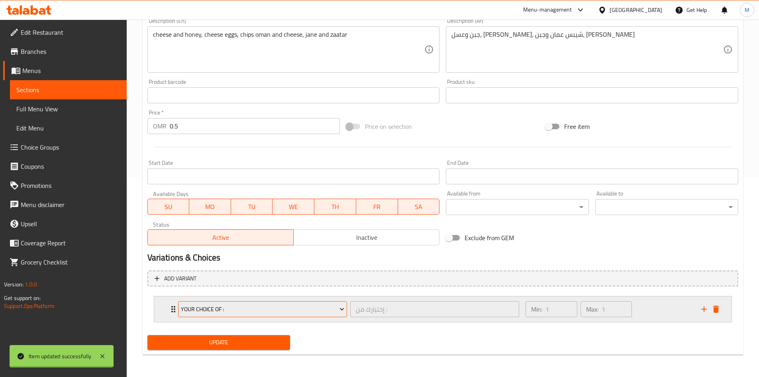
click at [283, 313] on span "Your Choice Of :" at bounding box center [262, 309] width 163 height 10
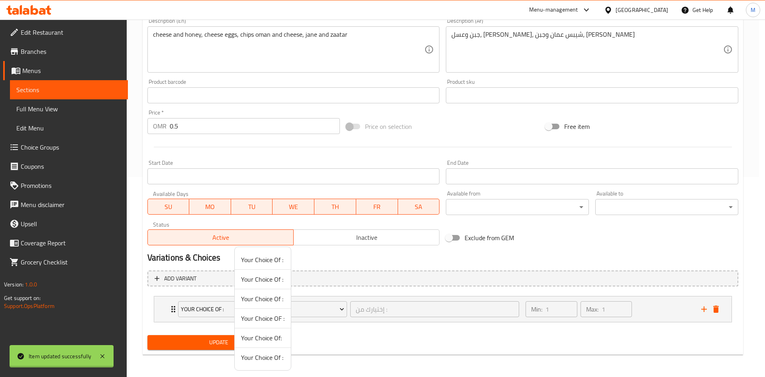
click at [174, 310] on div at bounding box center [382, 188] width 765 height 377
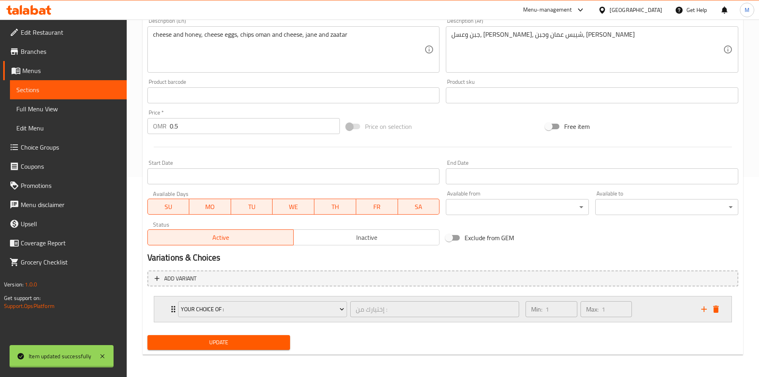
click at [172, 310] on icon "Expand" at bounding box center [174, 309] width 10 height 10
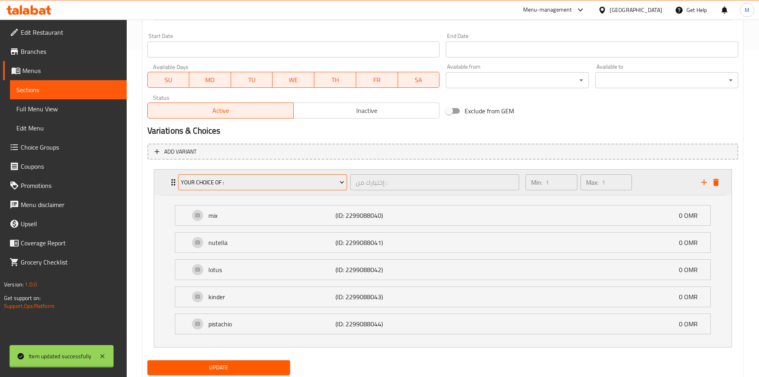
scroll to position [352, 0]
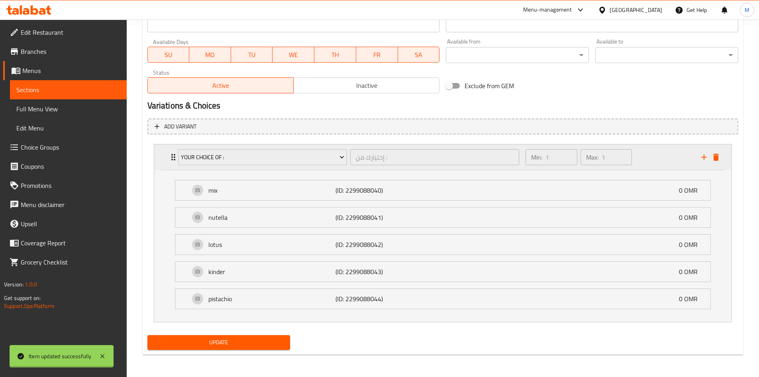
click at [715, 163] on div "Your Choice Of : إختيارك من : ​ Min: 1 ​ Max: 1 ​" at bounding box center [446, 157] width 554 height 26
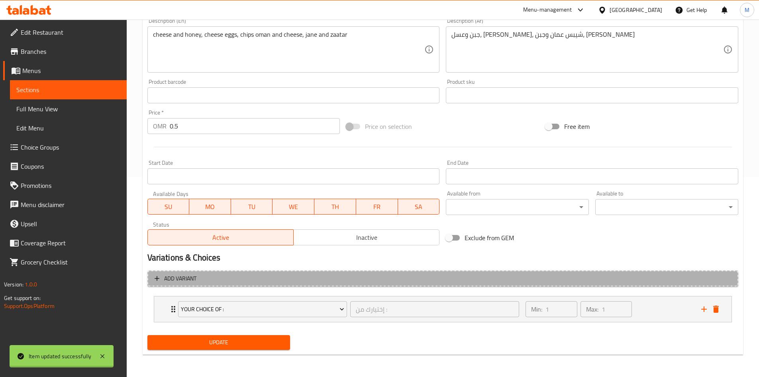
click at [194, 282] on span "Add variant" at bounding box center [180, 278] width 32 height 10
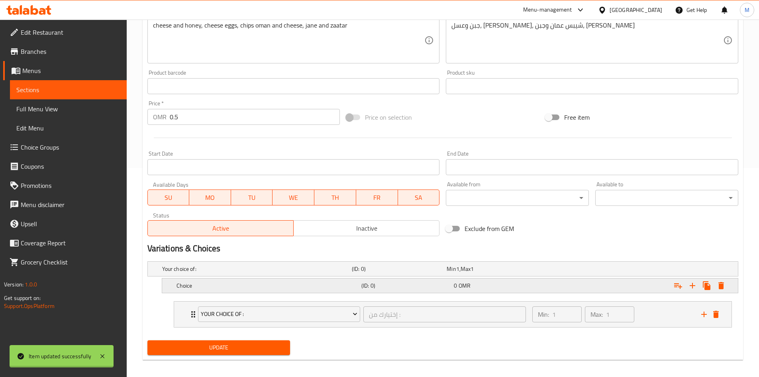
scroll to position [214, 0]
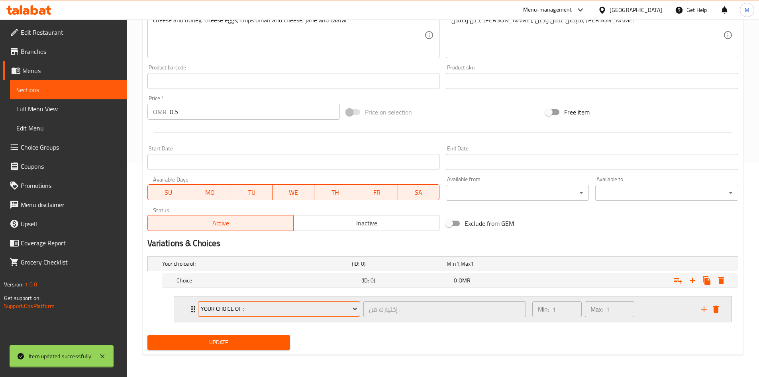
click at [265, 307] on span "Your Choice Of :" at bounding box center [279, 309] width 157 height 10
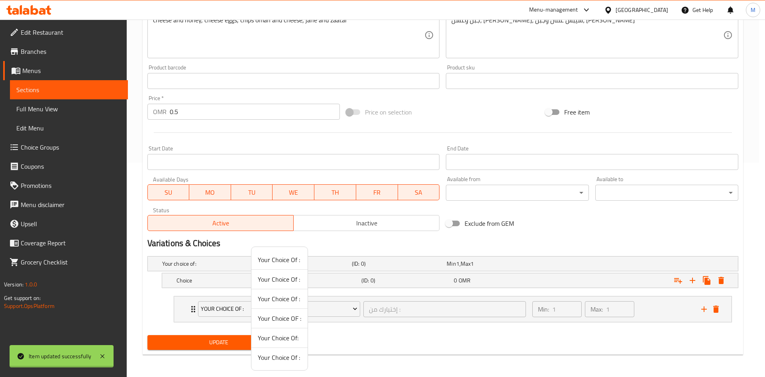
click at [219, 280] on div at bounding box center [382, 188] width 765 height 377
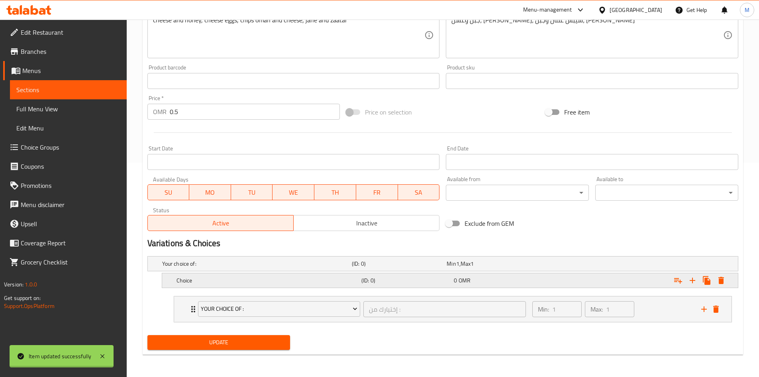
click at [227, 281] on h5 "Choice" at bounding box center [268, 280] width 182 height 8
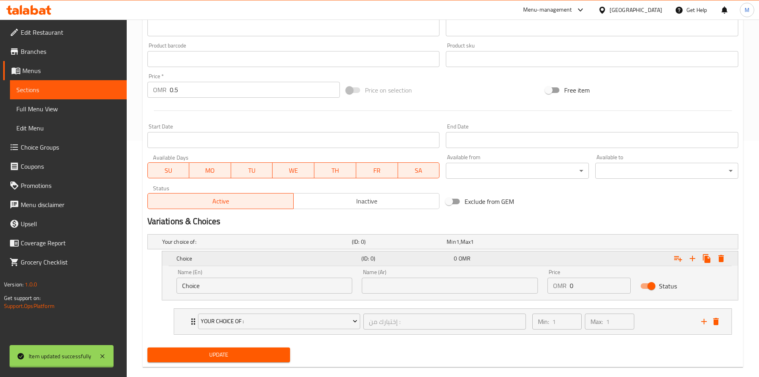
scroll to position [248, 0]
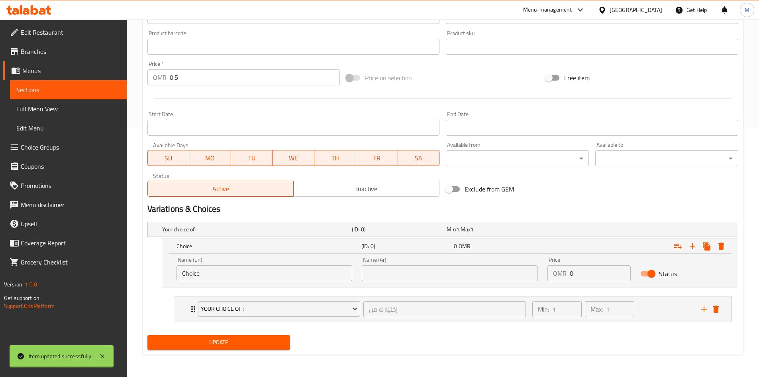
click at [261, 281] on input "Choice" at bounding box center [265, 273] width 176 height 16
paste input "cheese and honey"
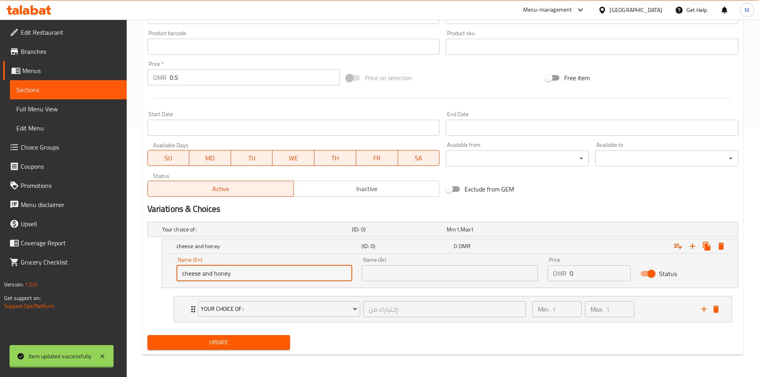
type input "cheese and honey"
click at [417, 276] on input "text" at bounding box center [450, 273] width 176 height 16
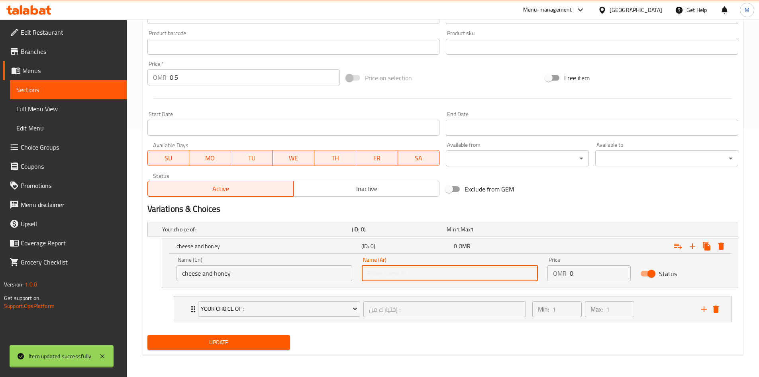
paste input "الجبن والعسل"
type input "الجبن والعسل"
click at [695, 261] on div "Status" at bounding box center [682, 273] width 93 height 25
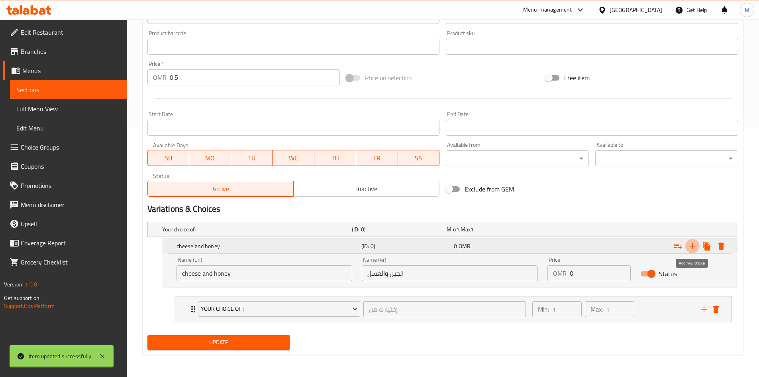
click at [690, 246] on icon "Expand" at bounding box center [693, 246] width 6 height 6
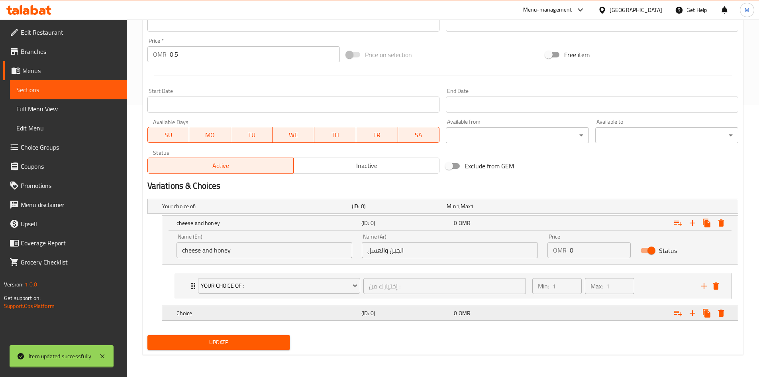
click at [242, 312] on h5 "Choice" at bounding box center [268, 313] width 182 height 8
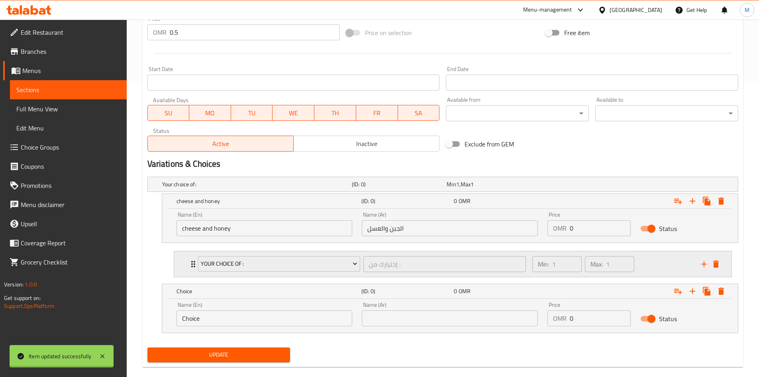
scroll to position [306, 0]
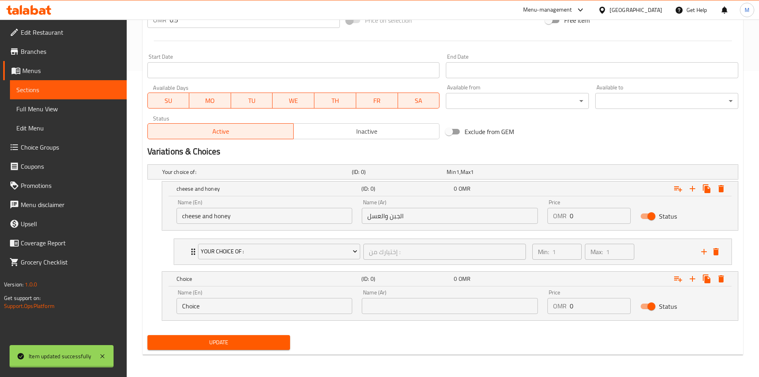
click at [292, 314] on div "Name (En) Choice Name (En)" at bounding box center [265, 302] width 186 height 34
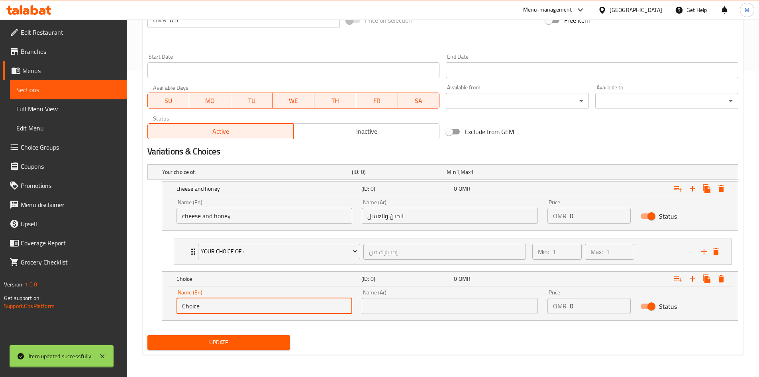
click at [278, 299] on input "Choice" at bounding box center [265, 306] width 176 height 16
paste input "cheese eggs"
type input "cheese eggs"
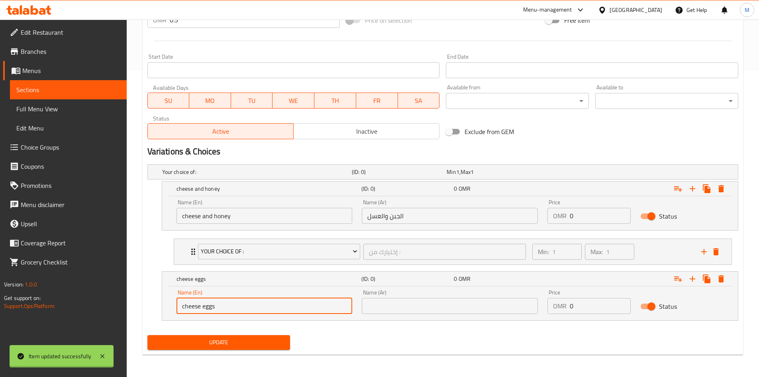
click at [434, 315] on div "Name (Ar) Name (Ar)" at bounding box center [450, 302] width 186 height 34
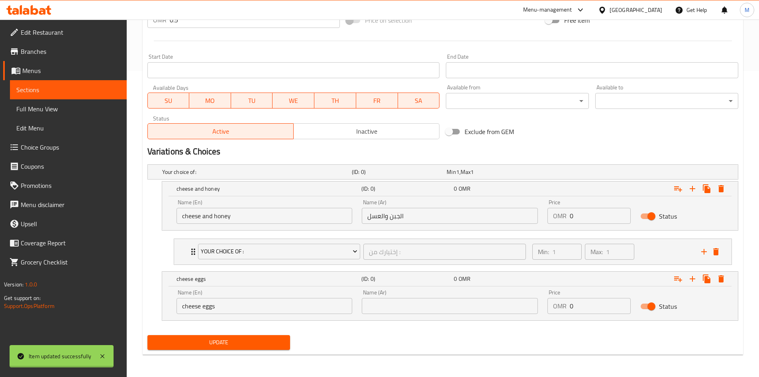
click at [430, 305] on input "text" at bounding box center [450, 306] width 176 height 16
paste input "بيض الجبن"
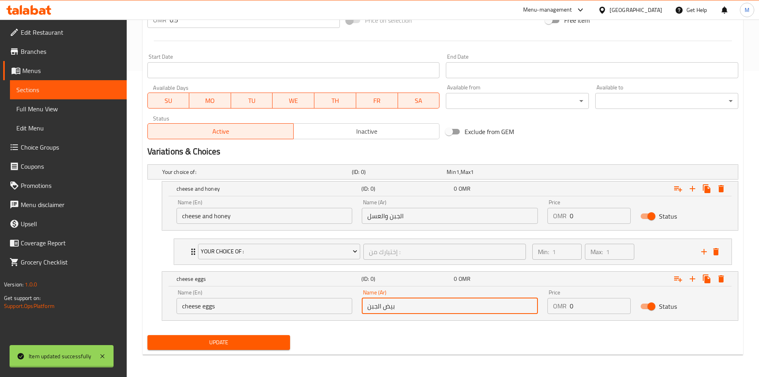
type input "بيض الجبن"
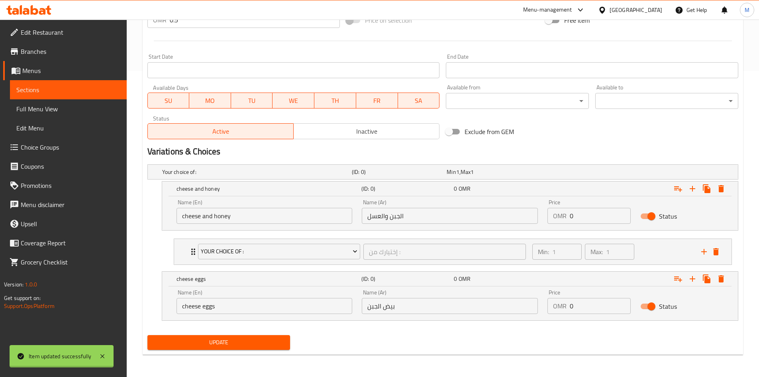
click at [528, 338] on div "Update" at bounding box center [442, 342] width 597 height 21
click at [690, 278] on icon "Expand" at bounding box center [693, 279] width 10 height 10
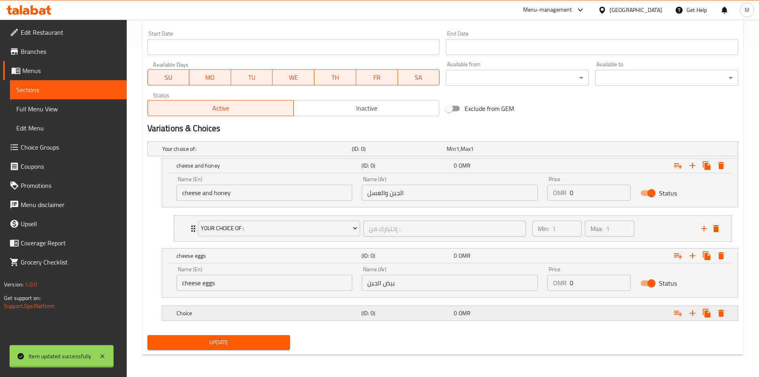
click at [310, 315] on h5 "Choice" at bounding box center [268, 313] width 182 height 8
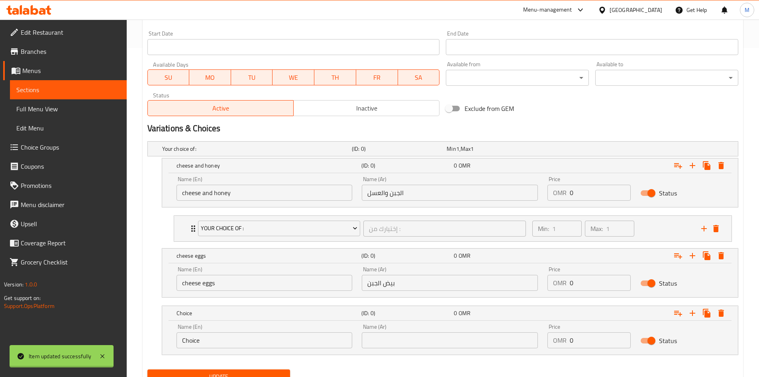
scroll to position [363, 0]
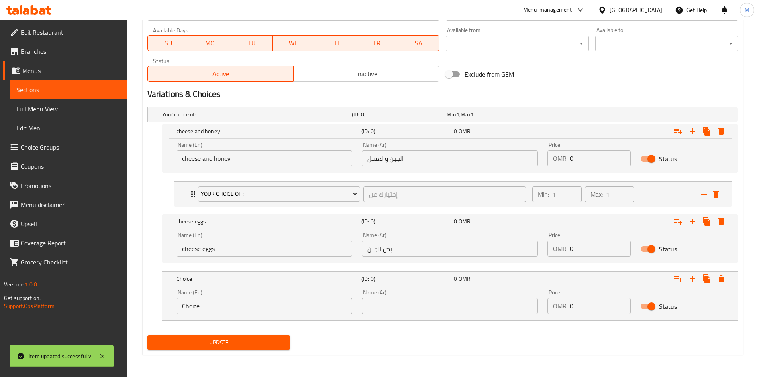
click at [317, 314] on div "Name (En) Choice Name (En)" at bounding box center [265, 302] width 186 height 34
click at [317, 308] on input "Choice" at bounding box center [265, 306] width 176 height 16
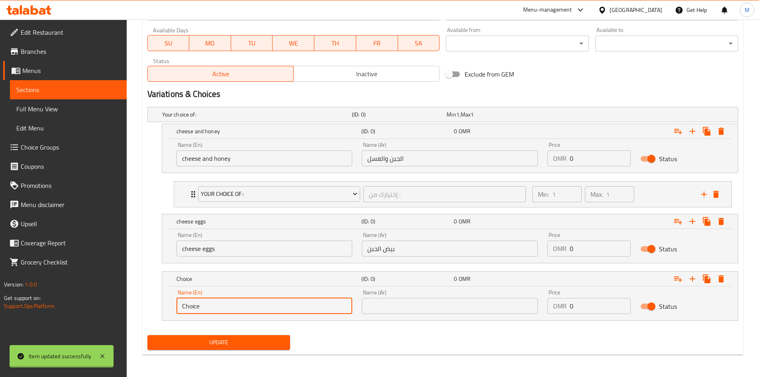
click at [317, 308] on input "Choice" at bounding box center [265, 306] width 176 height 16
paste input "chips oman"
type input "chips oman"
click at [422, 307] on input "text" at bounding box center [450, 306] width 176 height 16
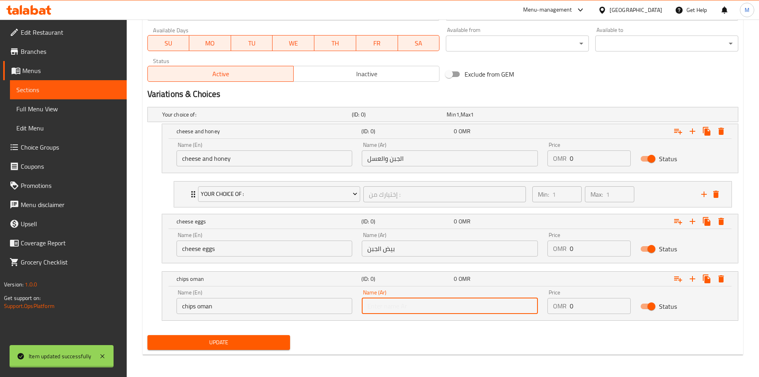
paste input "رقائق [GEOGRAPHIC_DATA]"
type input "رقائق [GEOGRAPHIC_DATA]"
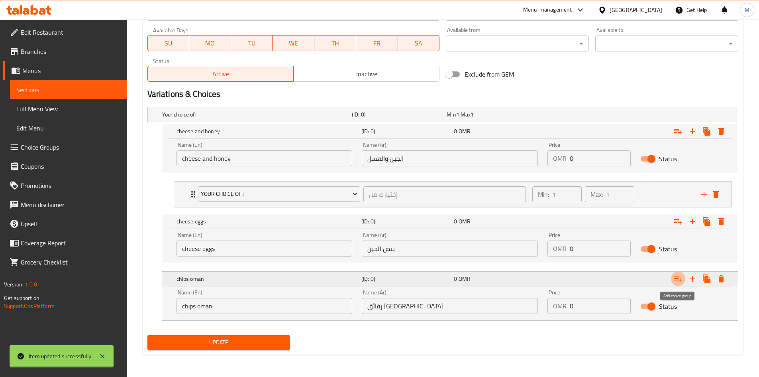
click at [684, 279] on button "Expand" at bounding box center [678, 278] width 14 height 14
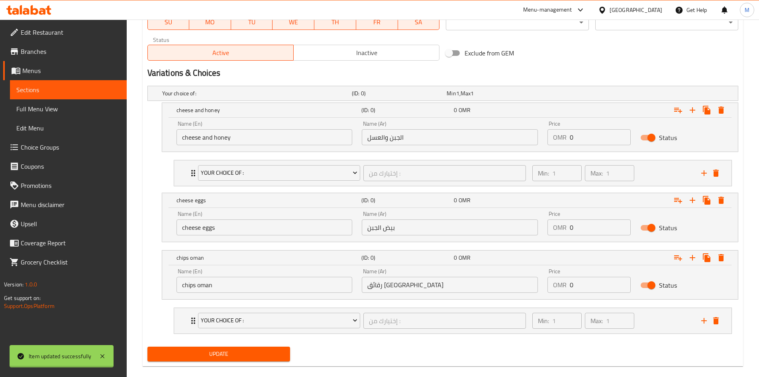
scroll to position [396, 0]
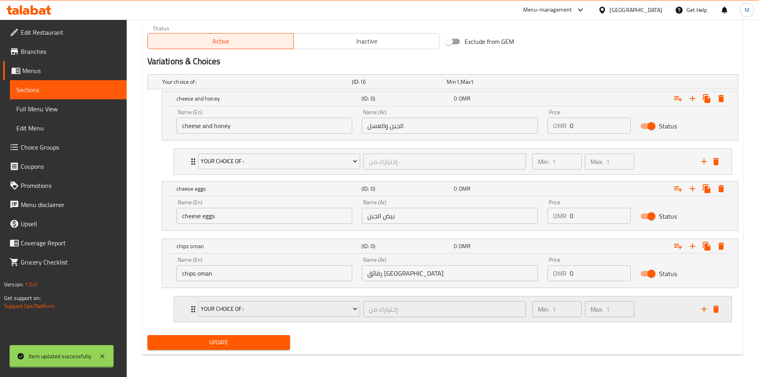
click at [714, 315] on div "Your Choice Of : إختيارك من : ​ Min: 1 ​ Max: 1 ​" at bounding box center [456, 309] width 534 height 26
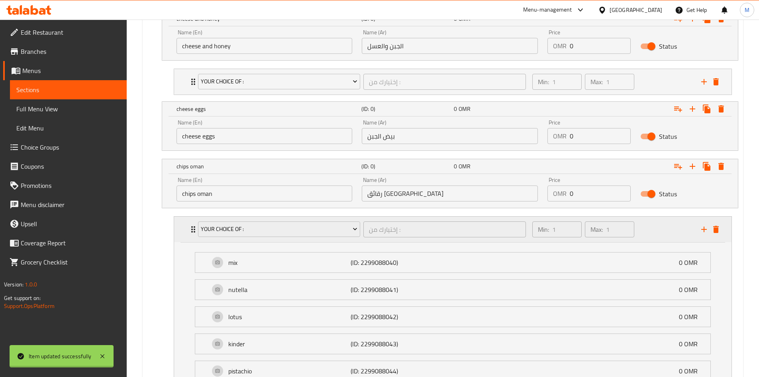
click at [718, 232] on icon "delete" at bounding box center [716, 229] width 6 height 7
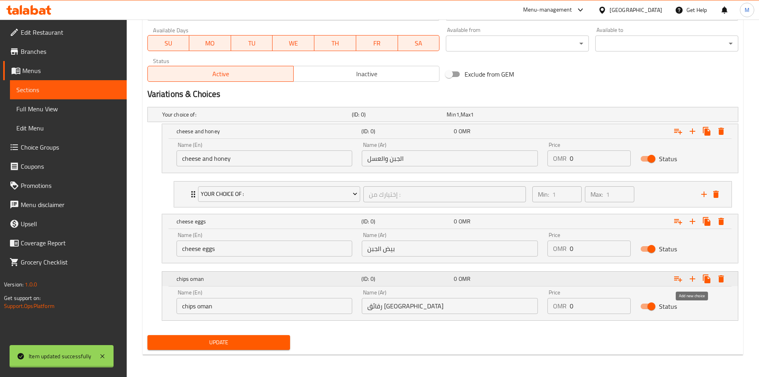
click at [692, 279] on icon "Expand" at bounding box center [693, 279] width 6 height 6
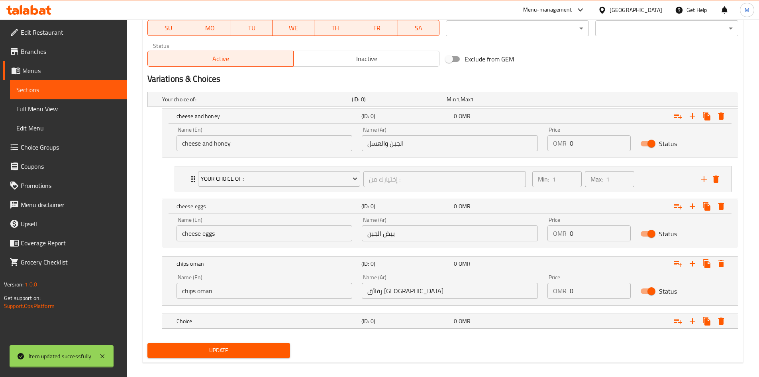
scroll to position [386, 0]
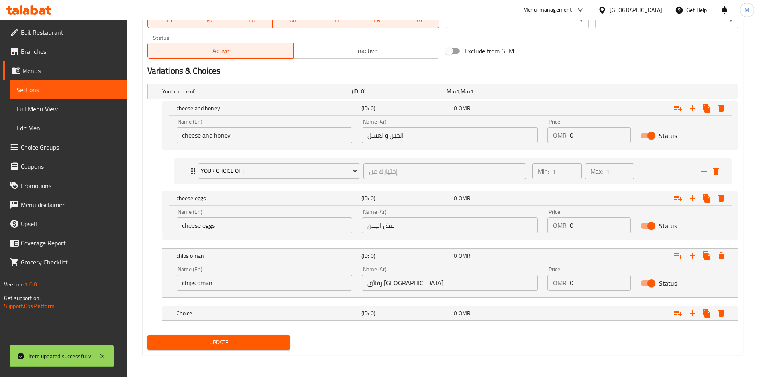
click at [275, 303] on nav at bounding box center [442, 302] width 591 height 6
click at [279, 315] on h5 "Choice" at bounding box center [268, 313] width 182 height 8
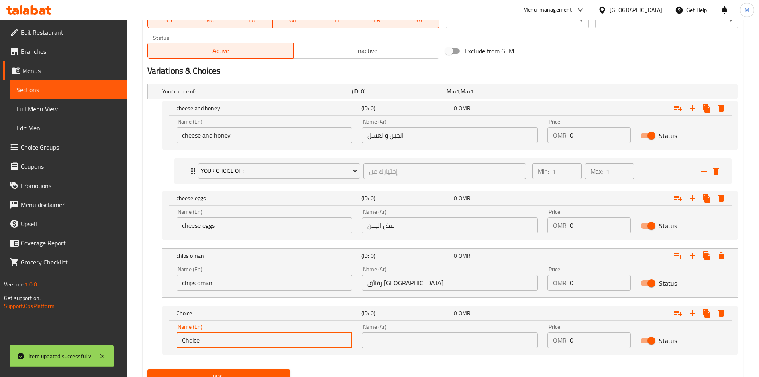
click at [318, 344] on input "Choice" at bounding box center [265, 340] width 176 height 16
paste input "cheese, jane"
type input "cheese, jane"
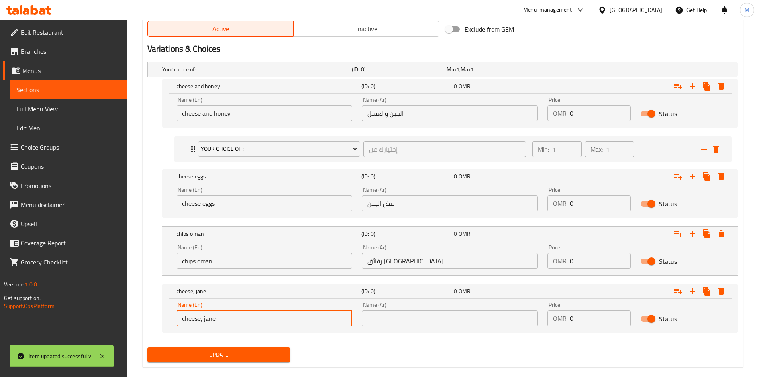
scroll to position [420, 0]
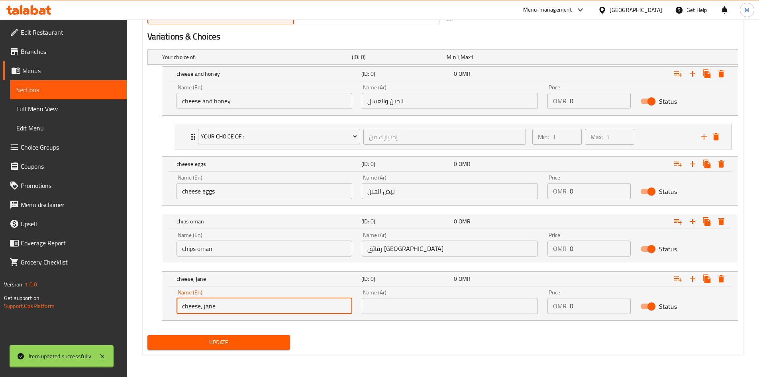
click at [413, 305] on input "text" at bounding box center [450, 306] width 176 height 16
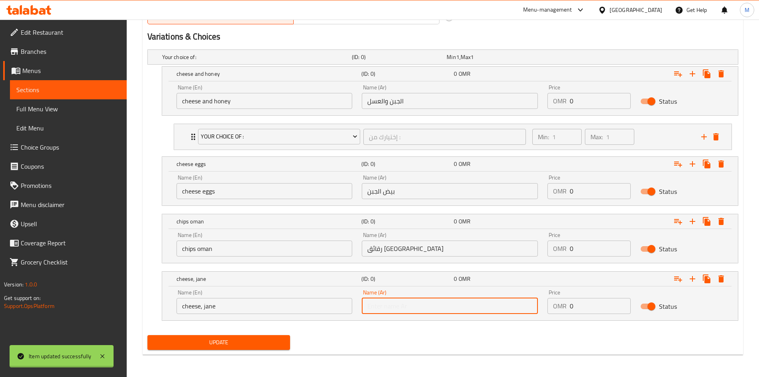
paste input "[PERSON_NAME]"
type input "[PERSON_NAME]"
click at [634, 352] on div "Update" at bounding box center [442, 342] width 597 height 21
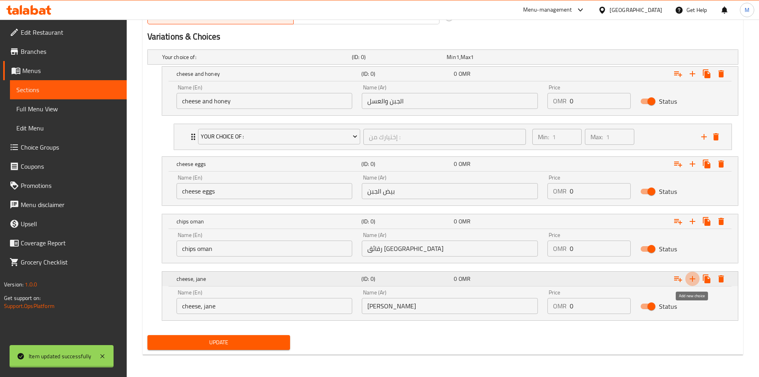
click at [694, 283] on icon "Expand" at bounding box center [693, 279] width 10 height 10
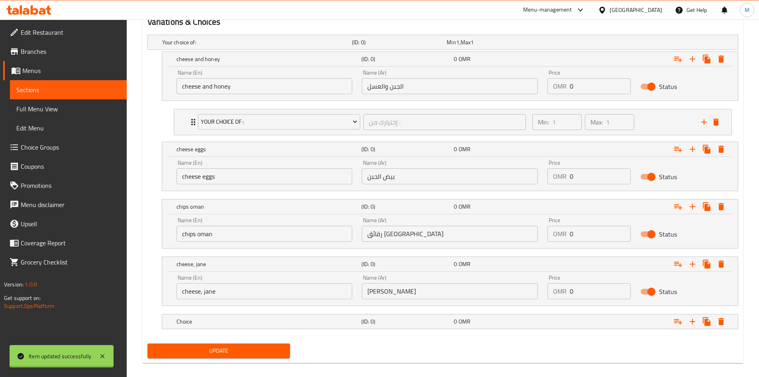
scroll to position [444, 0]
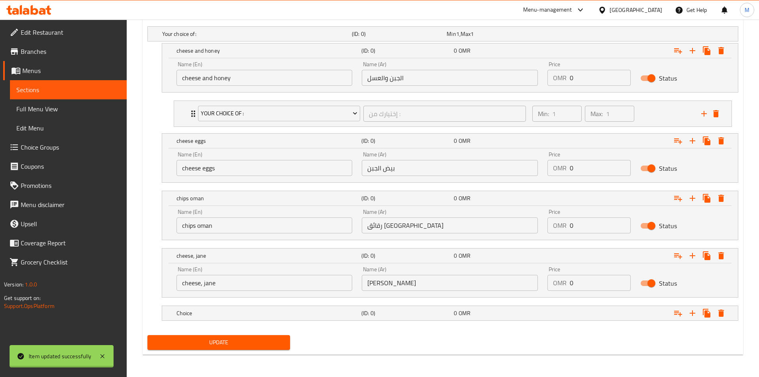
drag, startPoint x: 348, startPoint y: 314, endPoint x: 351, endPoint y: 324, distance: 9.6
click at [350, 314] on h5 "Choice" at bounding box center [268, 313] width 182 height 8
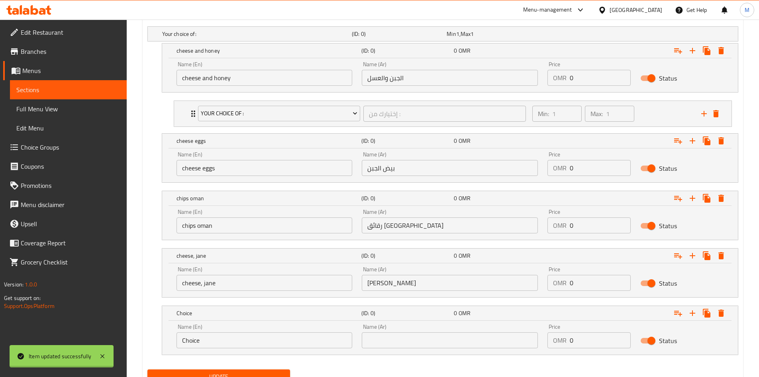
click at [312, 339] on input "Choice" at bounding box center [265, 340] width 176 height 16
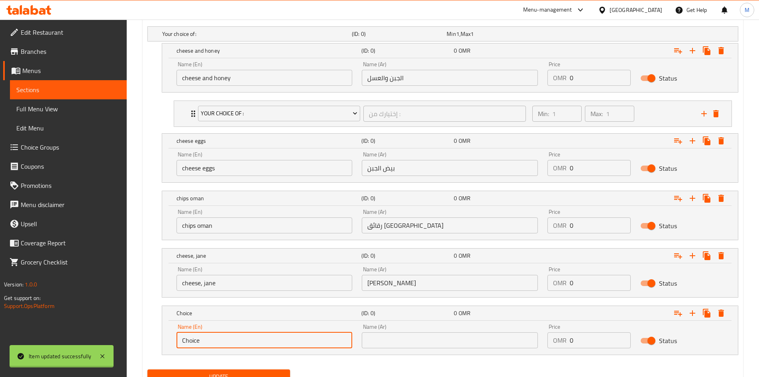
click at [312, 339] on input "Choice" at bounding box center [265, 340] width 176 height 16
paste input "zaatar"
type input "zaatar"
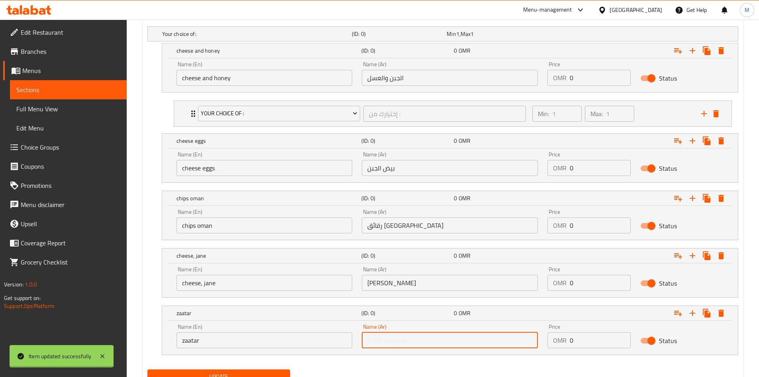
click at [405, 344] on input "text" at bounding box center [450, 340] width 176 height 16
paste input "زعتر"
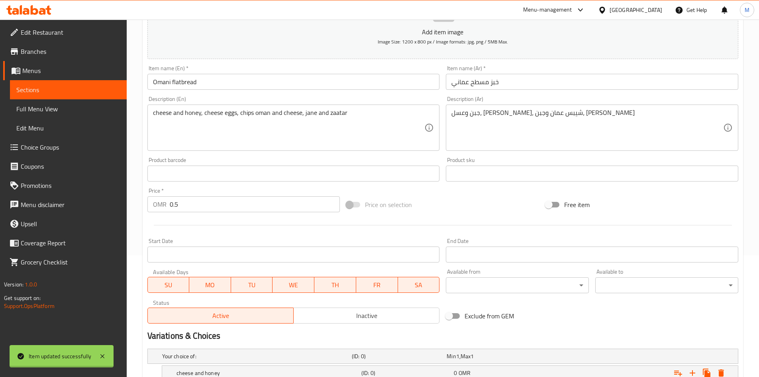
scroll to position [85, 0]
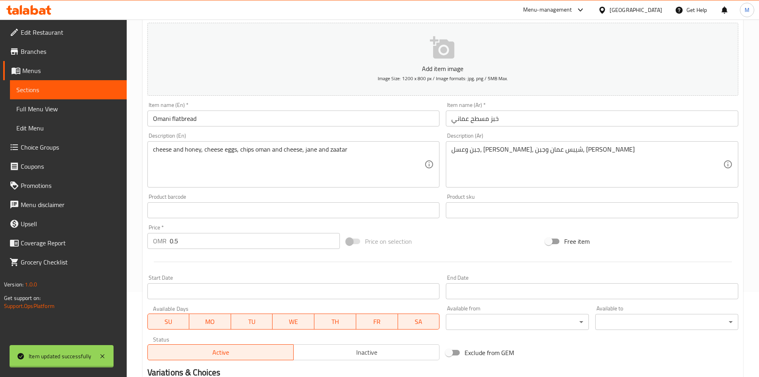
type input "زعتر"
click at [181, 234] on input "0.5" at bounding box center [255, 241] width 171 height 16
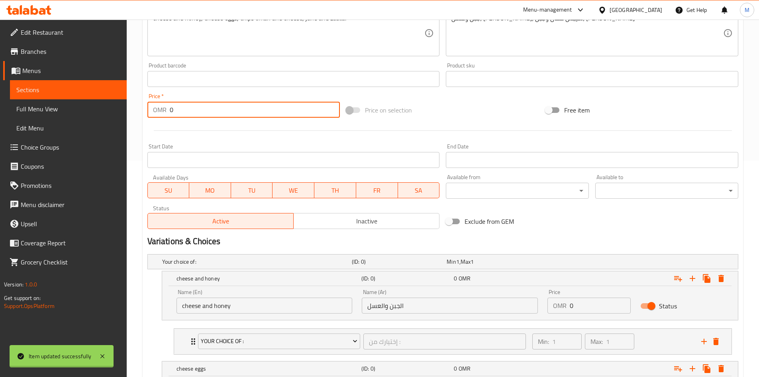
scroll to position [284, 0]
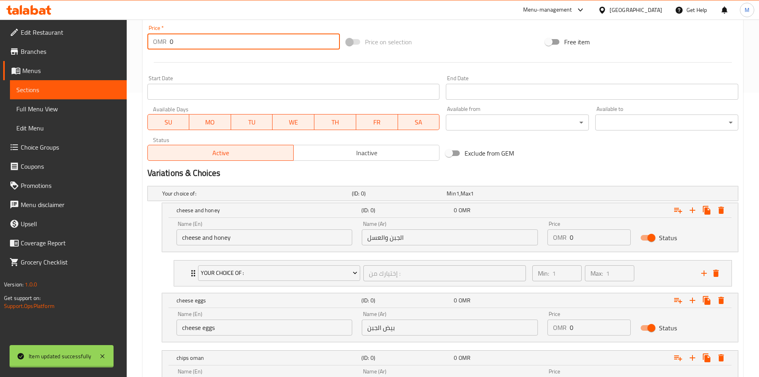
type input "0"
click at [577, 236] on input "0" at bounding box center [600, 237] width 61 height 16
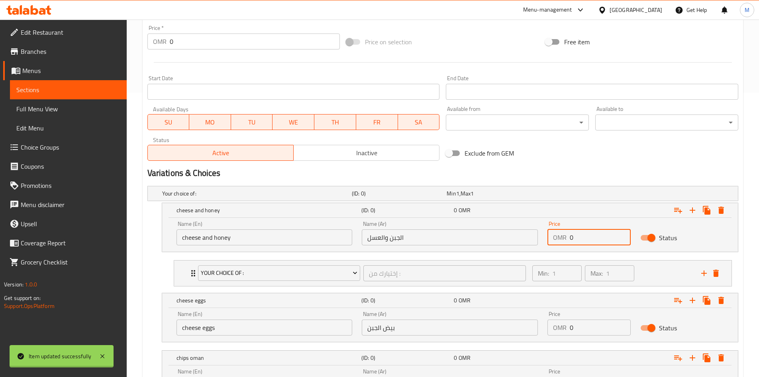
click at [577, 236] on input "0" at bounding box center [600, 237] width 61 height 16
paste input ".5"
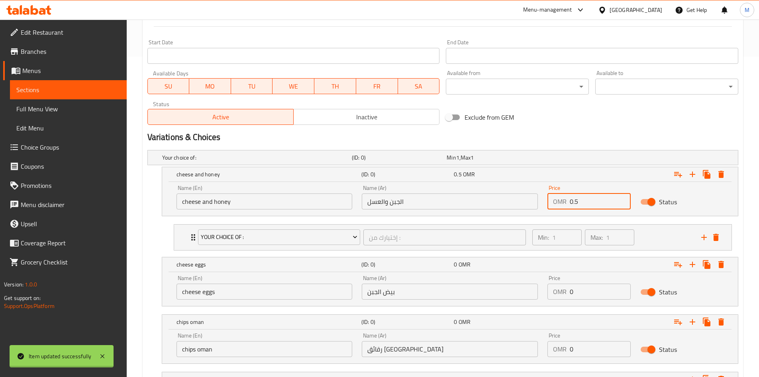
scroll to position [364, 0]
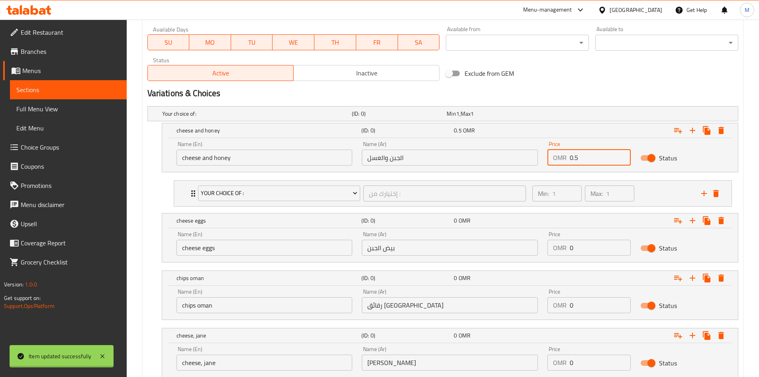
type input "0.5"
click at [593, 250] on input "0" at bounding box center [600, 248] width 61 height 16
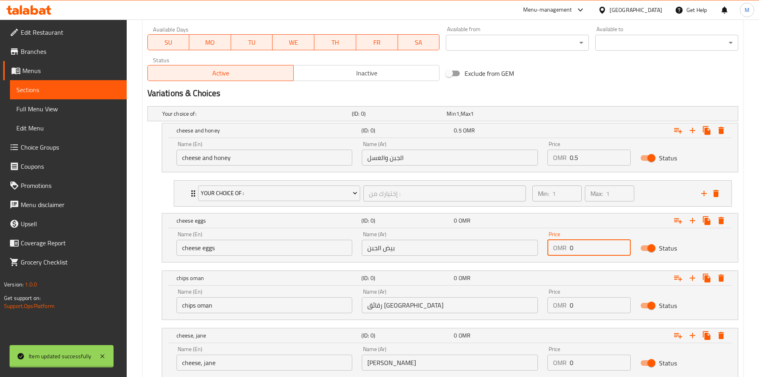
click at [593, 250] on input "0" at bounding box center [600, 248] width 61 height 16
paste input ".5"
type input "0.5"
click at [592, 296] on div "Price OMR 0 Price" at bounding box center [589, 301] width 83 height 24
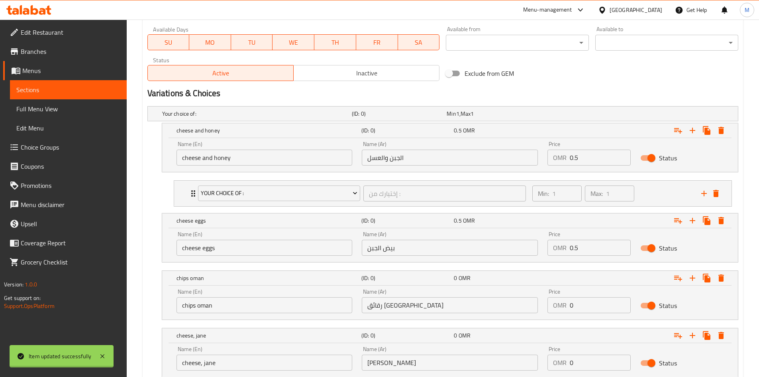
click at [592, 296] on div "Price OMR 0 Price" at bounding box center [589, 301] width 83 height 24
click at [593, 301] on input "0" at bounding box center [600, 305] width 61 height 16
paste input ".5"
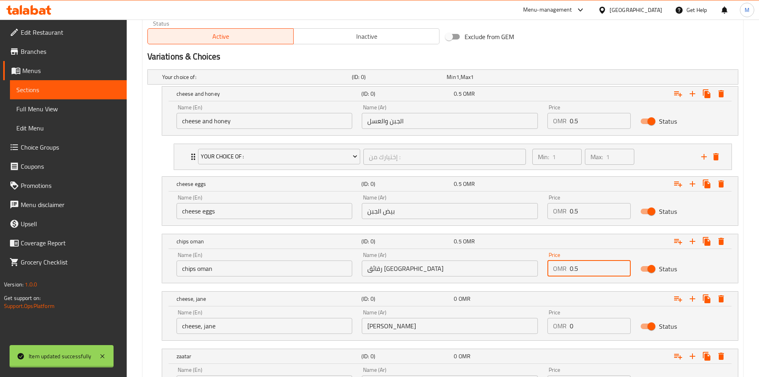
scroll to position [478, 0]
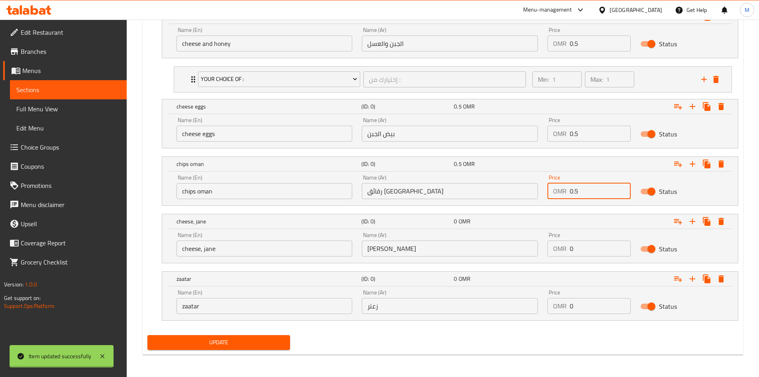
type input "0.5"
click at [593, 253] on input "0" at bounding box center [600, 248] width 61 height 16
paste input ".5"
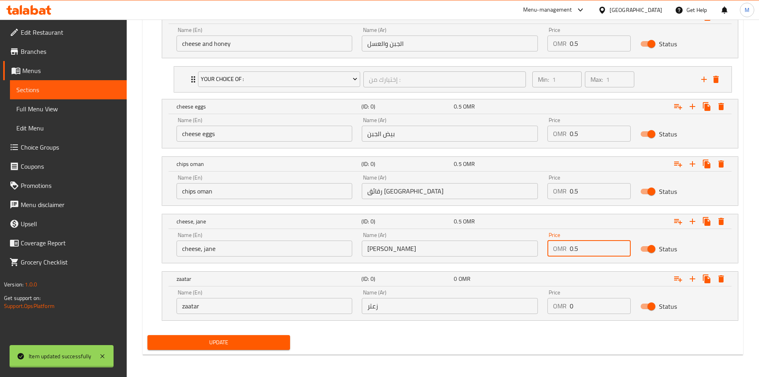
type input "0.5"
click at [598, 302] on input "0" at bounding box center [600, 306] width 61 height 16
paste input ".5"
click at [598, 302] on input "0" at bounding box center [600, 306] width 61 height 16
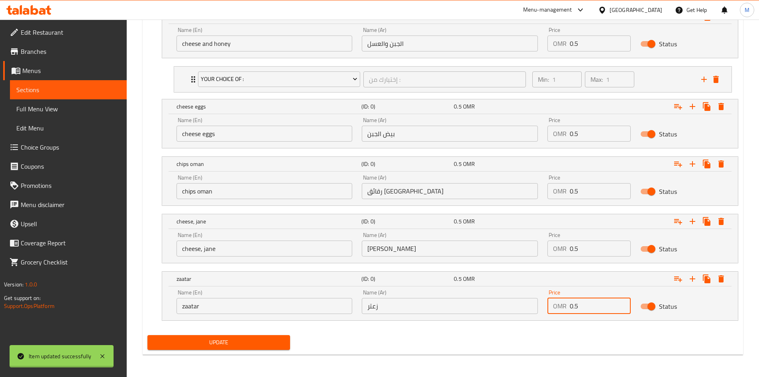
type input "0.5"
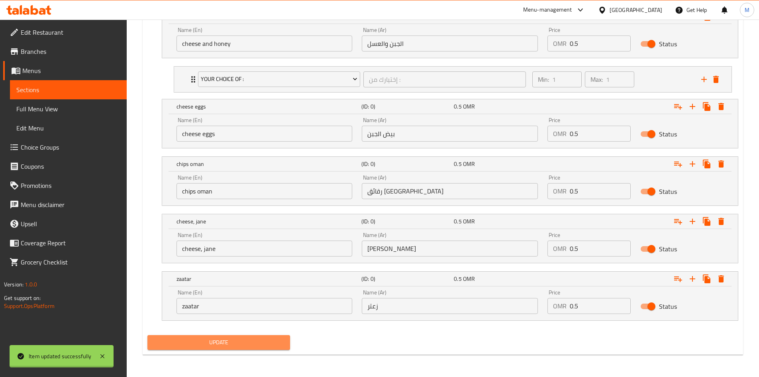
click at [224, 338] on span "Update" at bounding box center [219, 342] width 130 height 10
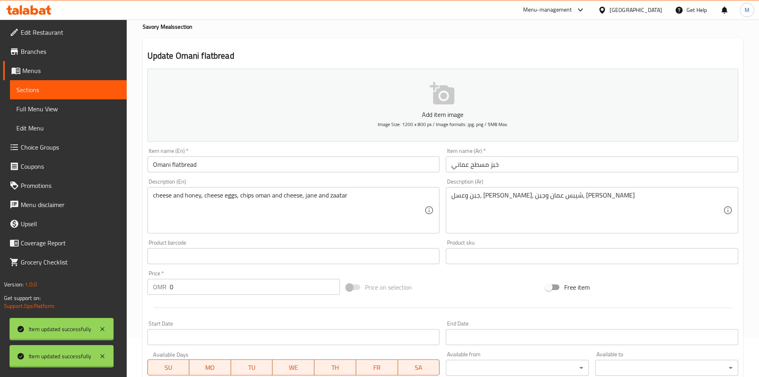
scroll to position [0, 0]
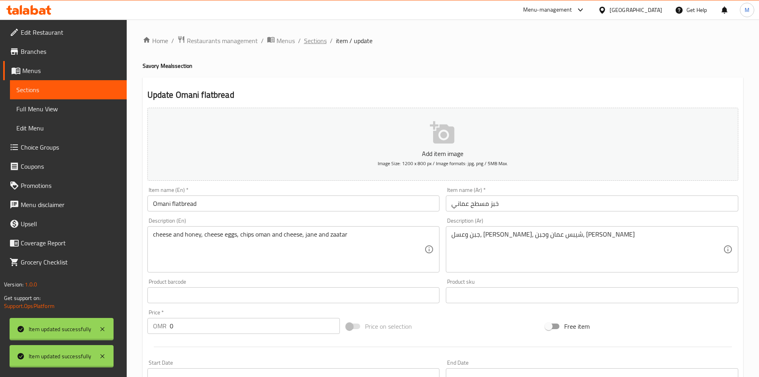
click at [317, 43] on span "Sections" at bounding box center [315, 41] width 23 height 10
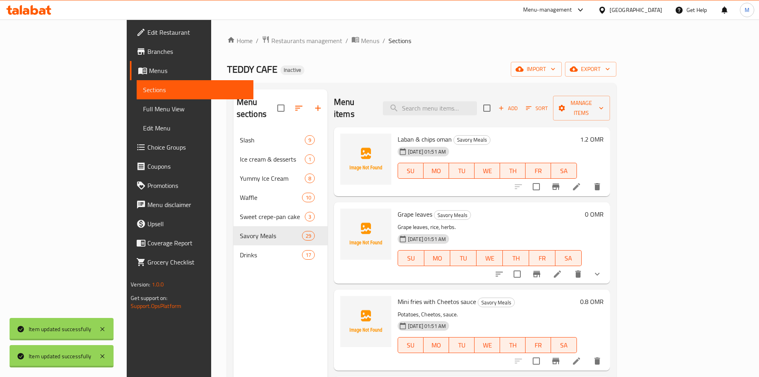
click at [469, 109] on div "Menu items Add Sort Manage items" at bounding box center [472, 108] width 276 height 38
click at [467, 101] on input "search" at bounding box center [430, 108] width 94 height 14
paste input "Strawberry"
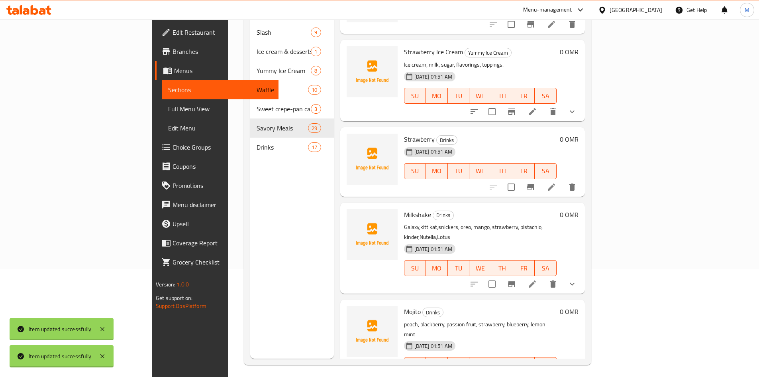
scroll to position [112, 0]
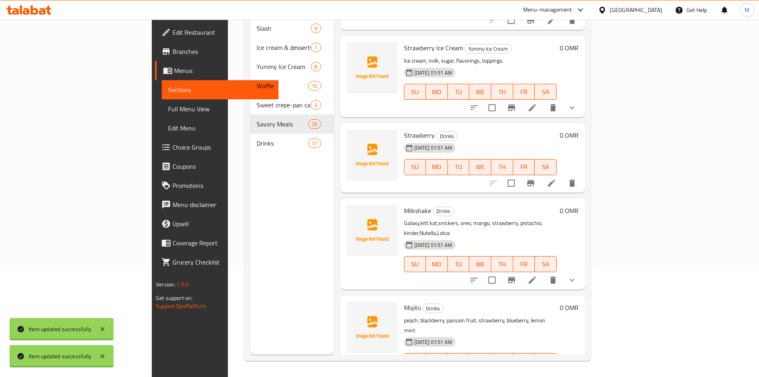
type input "Strawberry"
click at [577, 275] on icon "show more" at bounding box center [573, 280] width 10 height 10
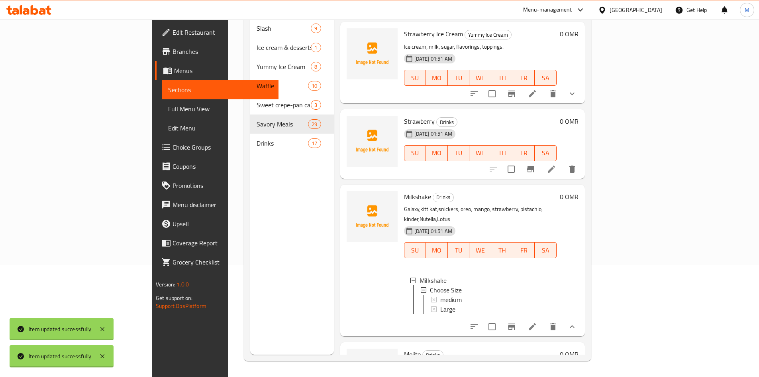
scroll to position [41, 0]
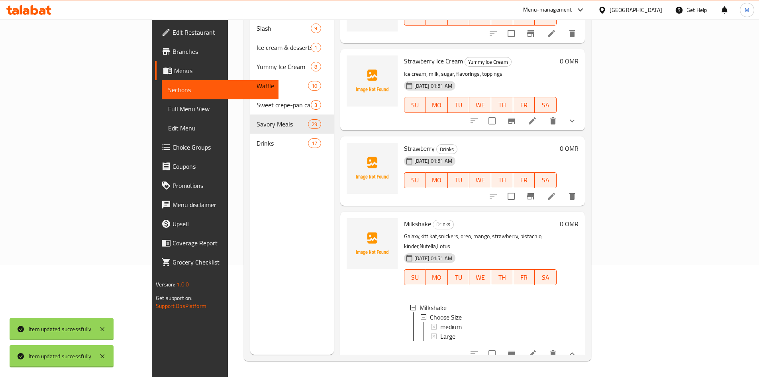
click at [563, 189] on li at bounding box center [551, 196] width 22 height 14
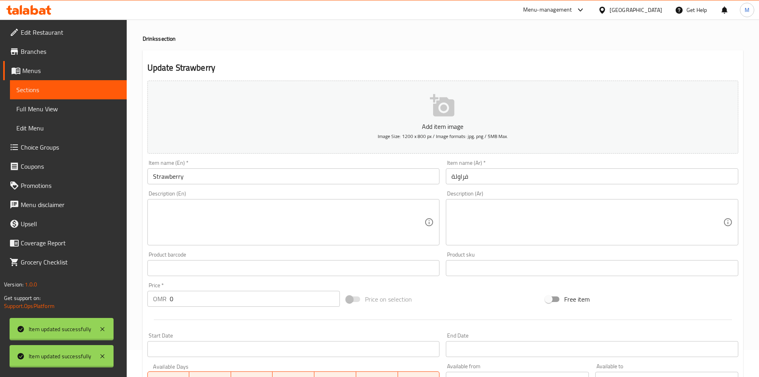
scroll to position [187, 0]
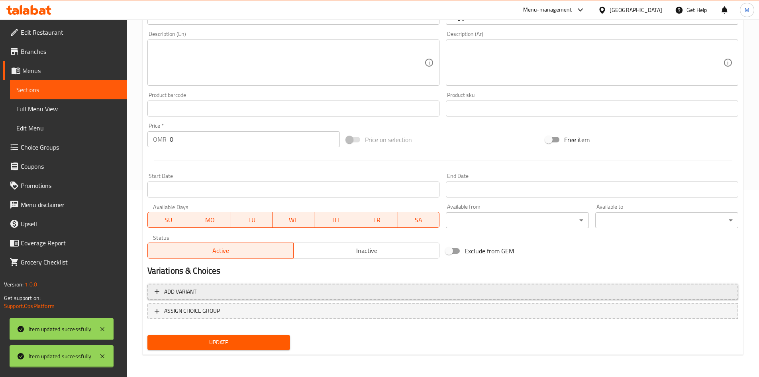
click at [232, 297] on button "Add variant" at bounding box center [442, 291] width 591 height 16
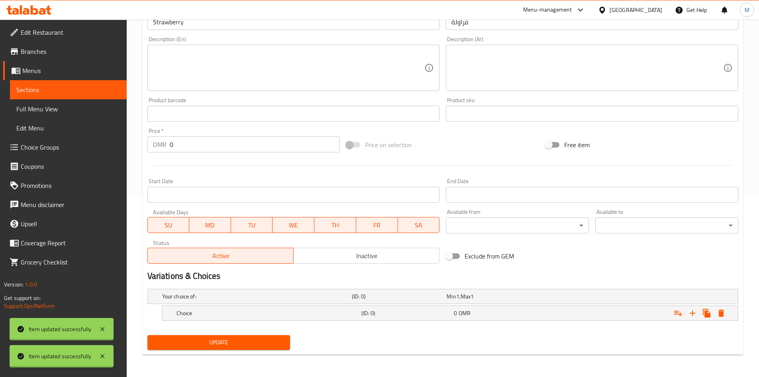
scroll to position [181, 0]
click at [253, 309] on h5 "Choice" at bounding box center [268, 313] width 182 height 8
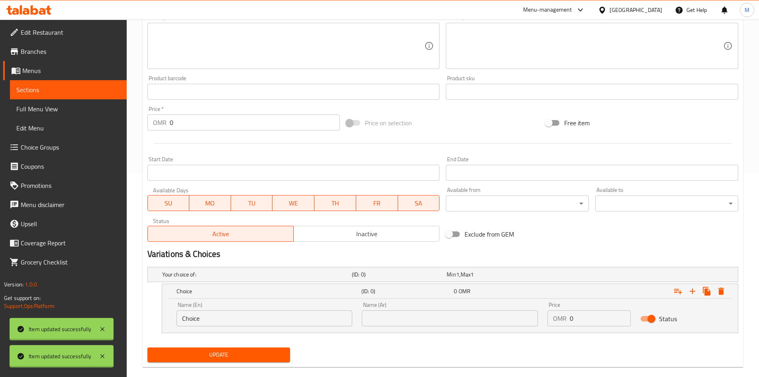
scroll to position [216, 0]
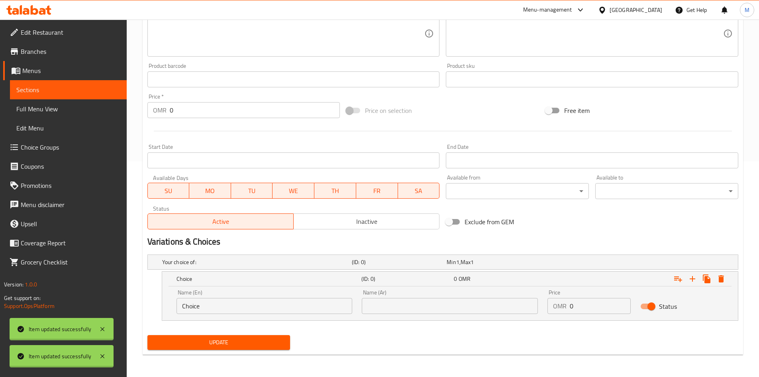
click at [251, 304] on input "Choice" at bounding box center [265, 306] width 176 height 16
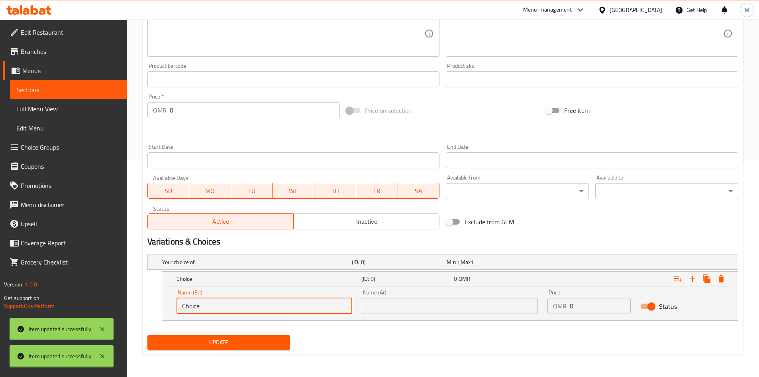
click at [251, 304] on input "Choice" at bounding box center [265, 306] width 176 height 16
type input "large"
click at [399, 306] on input "text" at bounding box center [450, 306] width 176 height 16
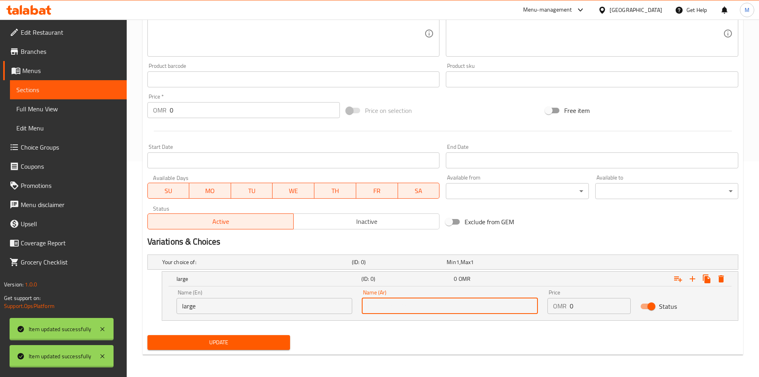
click at [399, 306] on input "text" at bounding box center [450, 306] width 176 height 16
type input "كبير"
click at [605, 311] on input "0" at bounding box center [600, 306] width 61 height 16
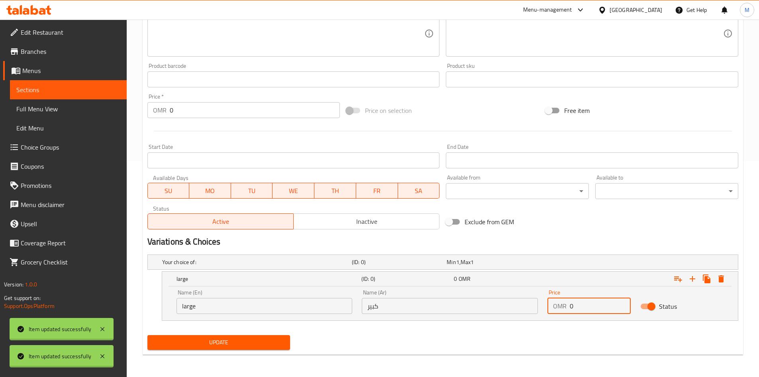
paste input "1.200"
click at [572, 310] on input "01.200" at bounding box center [600, 306] width 61 height 16
paste input "number"
type input "1.200"
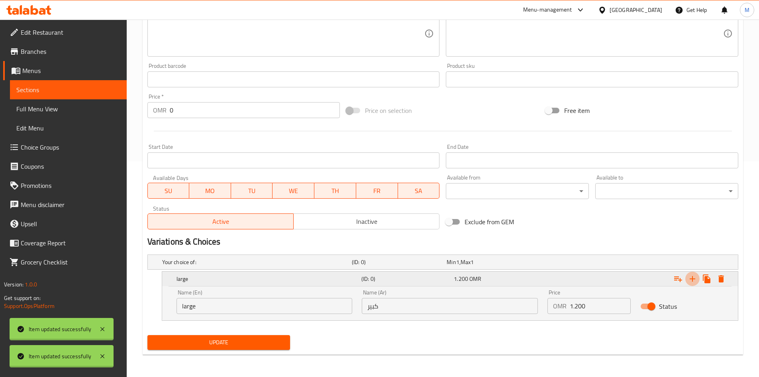
click at [694, 282] on icon "Expand" at bounding box center [693, 279] width 10 height 10
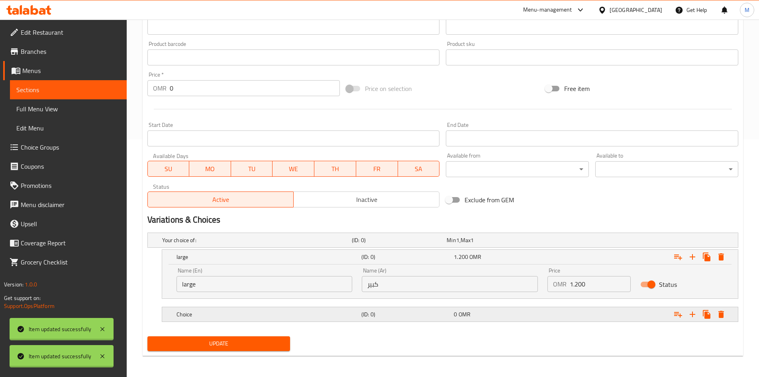
scroll to position [239, 0]
click at [233, 306] on div "Choice (ID: 0) 0 OMR" at bounding box center [452, 313] width 555 height 18
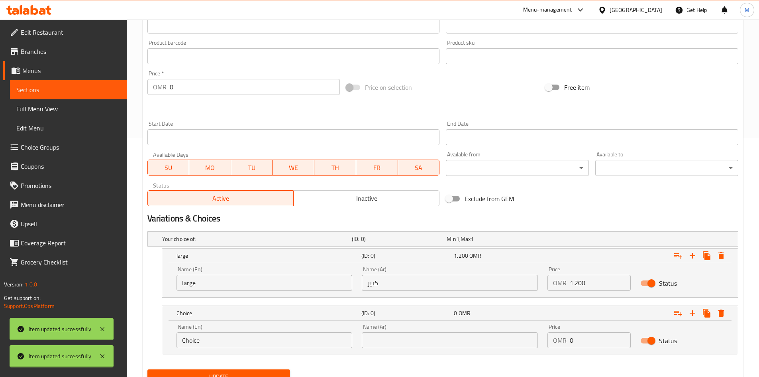
click at [237, 342] on input "Choice" at bounding box center [265, 340] width 176 height 16
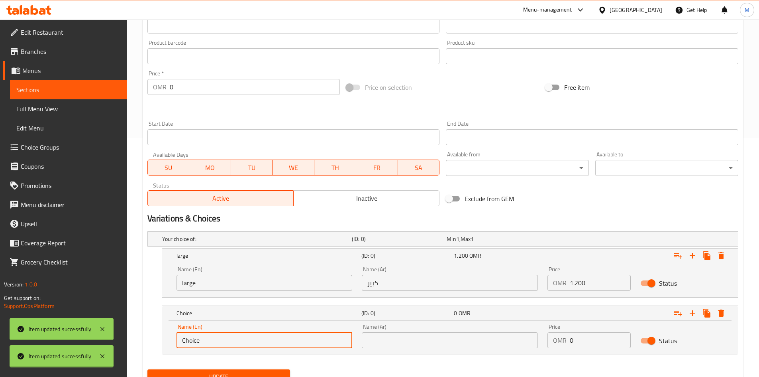
click at [237, 342] on input "Choice" at bounding box center [265, 340] width 176 height 16
type input "meduim"
click at [423, 339] on input "text" at bounding box center [450, 340] width 176 height 16
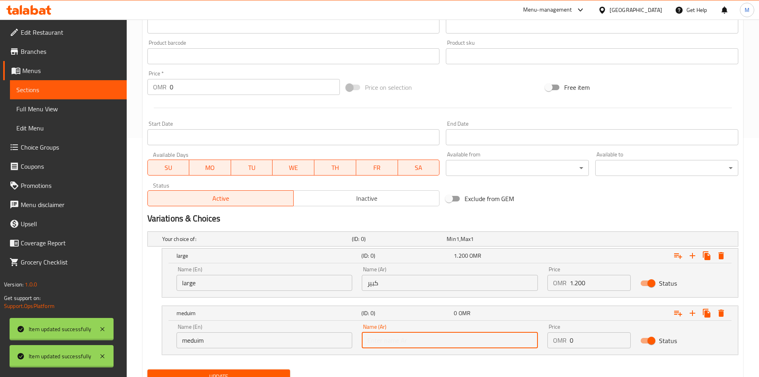
type input "متوسط"
click at [590, 337] on input "0" at bounding box center [600, 340] width 61 height 16
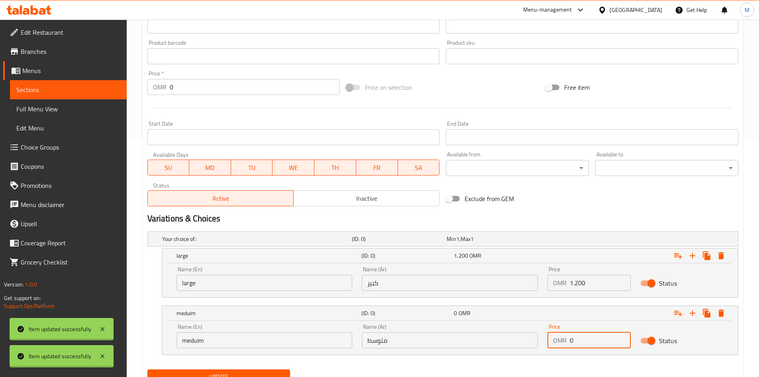
click at [590, 337] on input "0" at bounding box center [600, 340] width 61 height 16
paste input "1.20"
drag, startPoint x: 575, startPoint y: 342, endPoint x: 609, endPoint y: 348, distance: 35.2
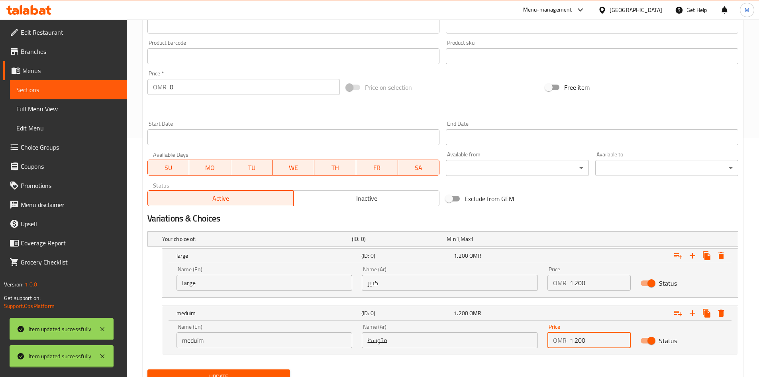
click at [609, 348] on div "Price OMR 1.200 Price" at bounding box center [589, 336] width 93 height 34
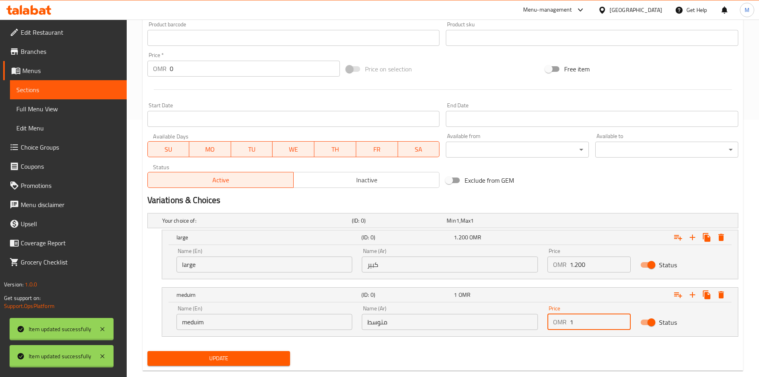
scroll to position [273, 0]
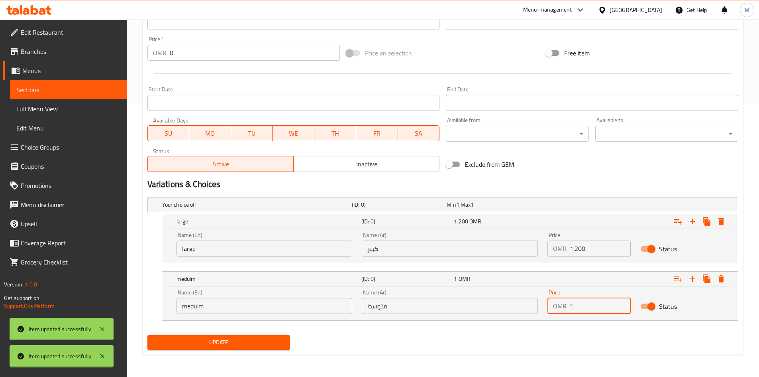
type input "1"
click at [258, 339] on span "Update" at bounding box center [219, 342] width 130 height 10
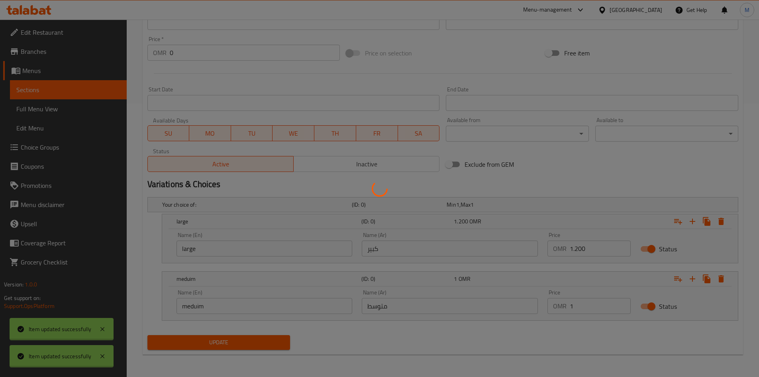
scroll to position [0, 0]
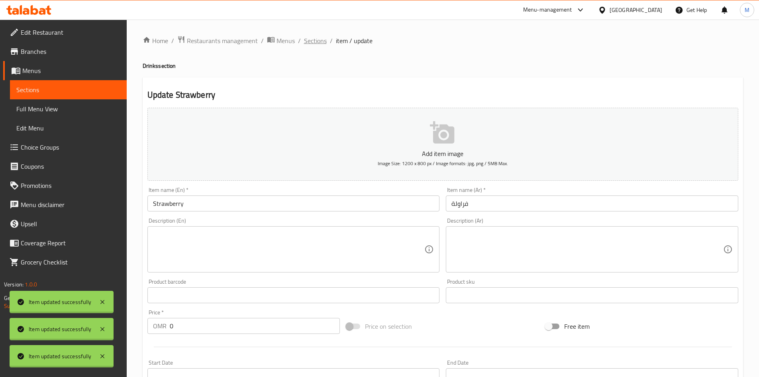
click at [314, 41] on span "Sections" at bounding box center [315, 41] width 23 height 10
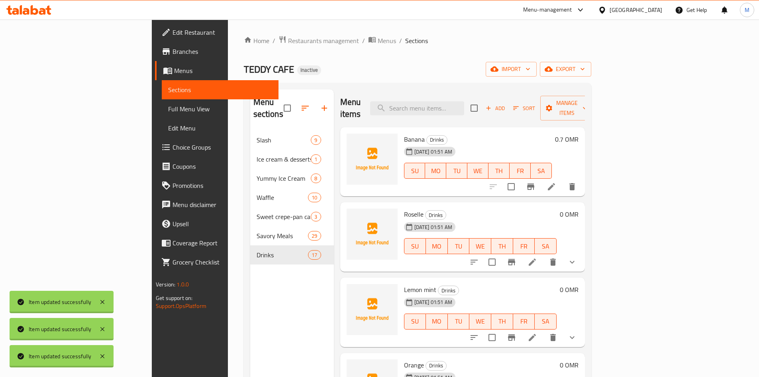
click at [466, 114] on div "Menu items Add Sort Manage items" at bounding box center [462, 108] width 245 height 38
click at [464, 101] on input "search" at bounding box center [417, 108] width 94 height 14
paste input "Mango"
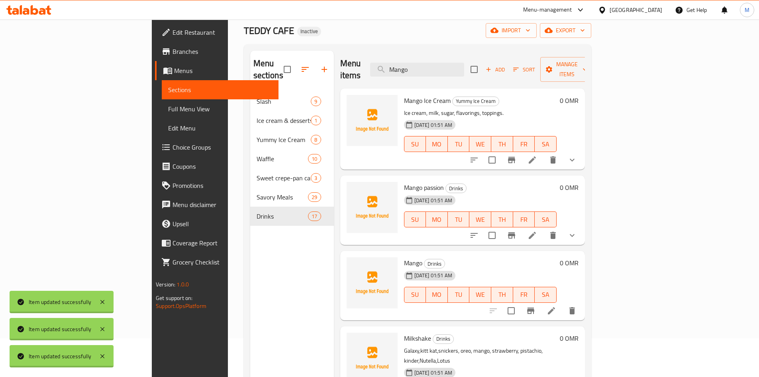
scroll to position [112, 0]
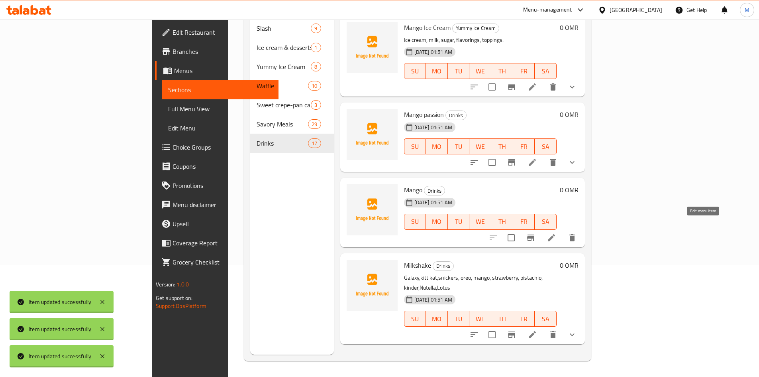
type input "Mango"
click at [555, 234] on icon at bounding box center [551, 237] width 7 height 7
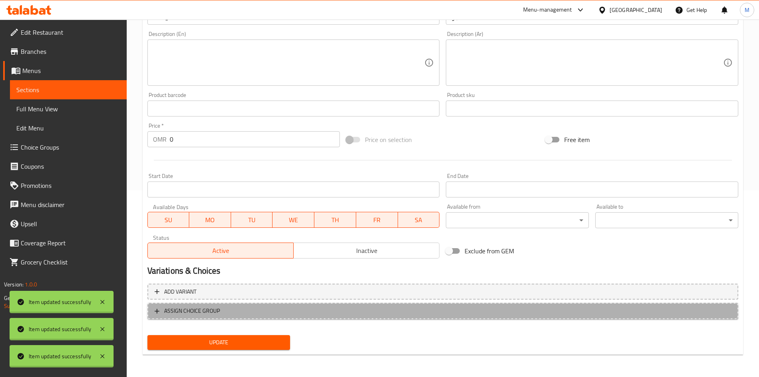
click at [219, 311] on span "ASSIGN CHOICE GROUP" at bounding box center [192, 311] width 56 height 10
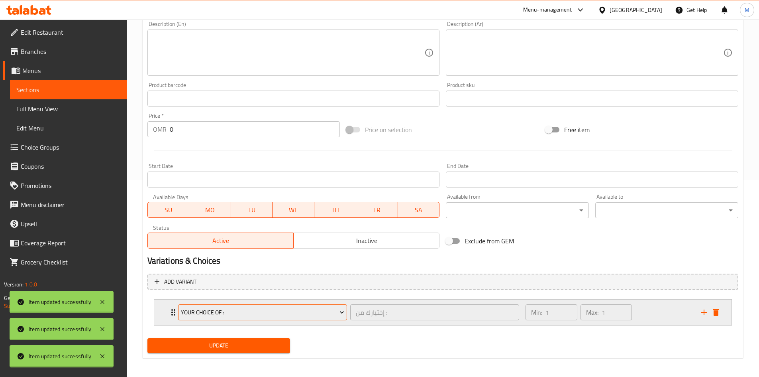
scroll to position [200, 0]
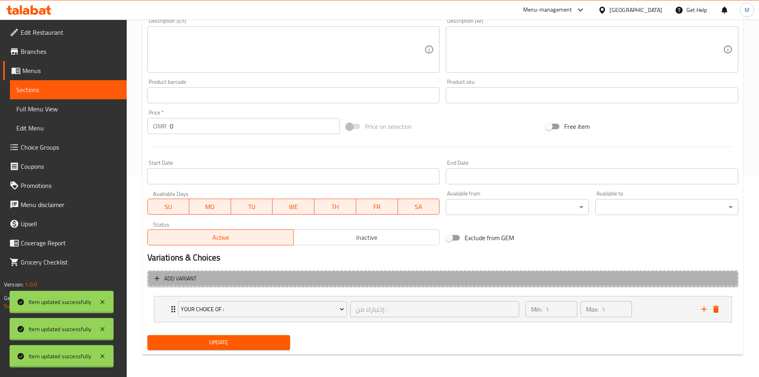
click at [201, 282] on span "Add variant" at bounding box center [443, 278] width 577 height 10
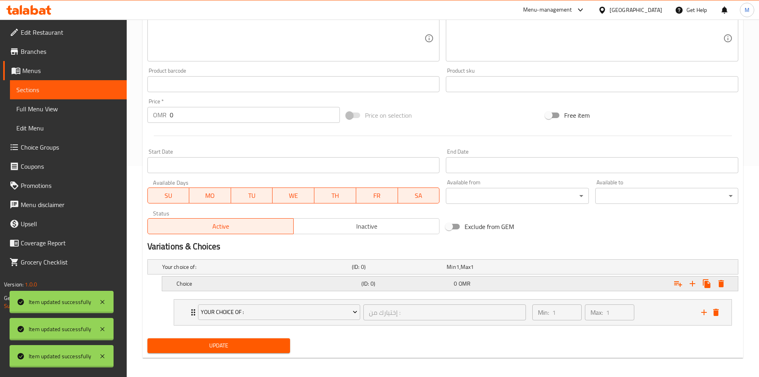
scroll to position [214, 0]
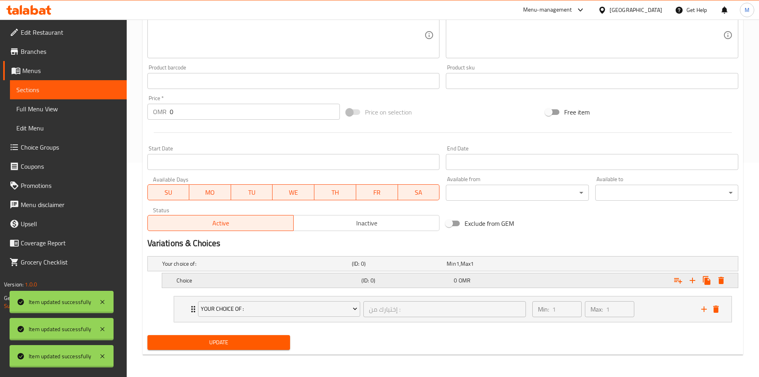
click at [217, 281] on h5 "Choice" at bounding box center [268, 280] width 182 height 8
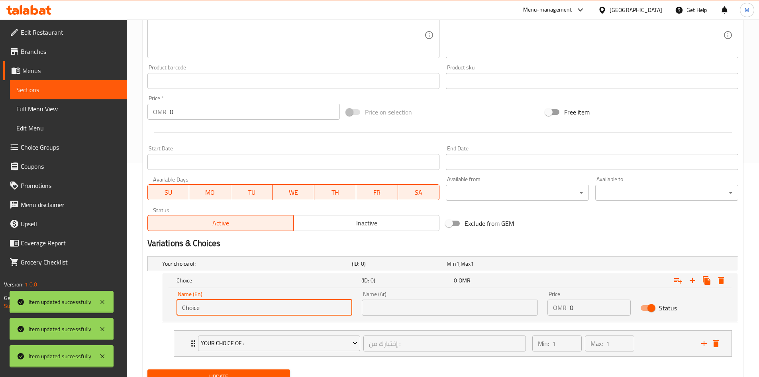
click at [256, 313] on input "Choice" at bounding box center [265, 307] width 176 height 16
type input "large"
click at [415, 318] on div "Name (Ar) Name (Ar)" at bounding box center [450, 303] width 186 height 34
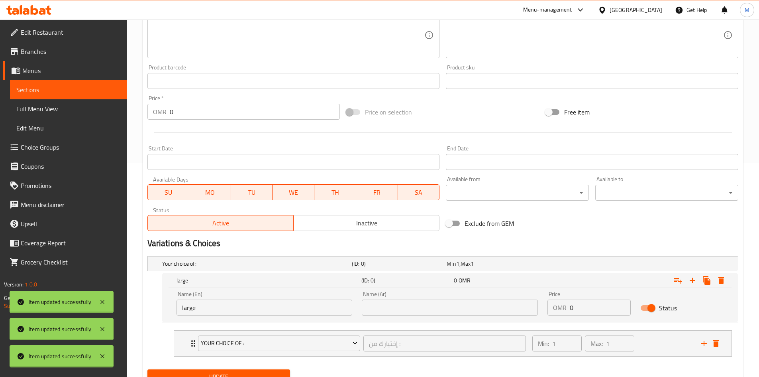
click at [419, 309] on input "text" at bounding box center [450, 307] width 176 height 16
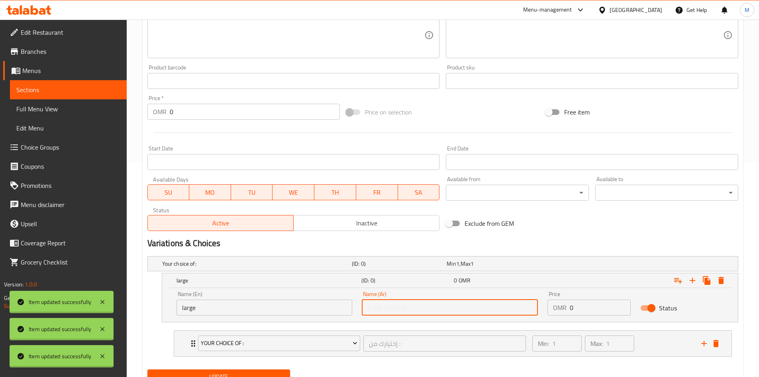
type input "كبير"
click at [582, 311] on input "0" at bounding box center [600, 307] width 61 height 16
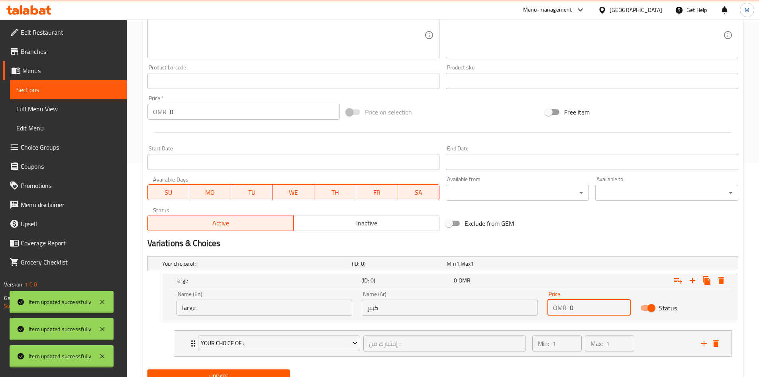
click at [582, 311] on input "0" at bounding box center [600, 307] width 61 height 16
paste input "1.200"
click at [578, 306] on input "01.200" at bounding box center [600, 307] width 61 height 16
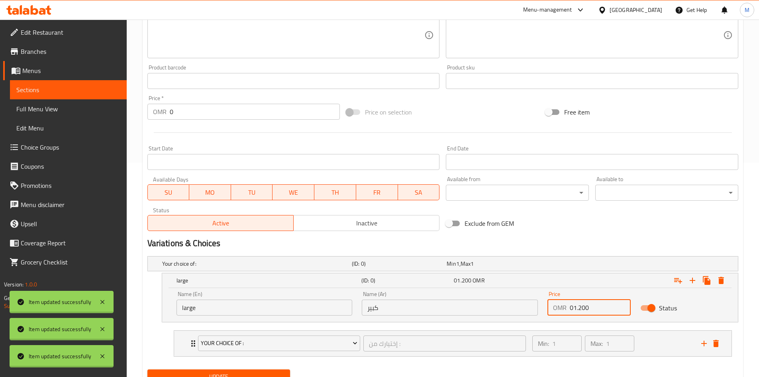
click at [578, 306] on input "01.200" at bounding box center [600, 307] width 61 height 16
paste input "number"
type input "1.200"
click at [692, 277] on icon "Expand" at bounding box center [693, 280] width 6 height 6
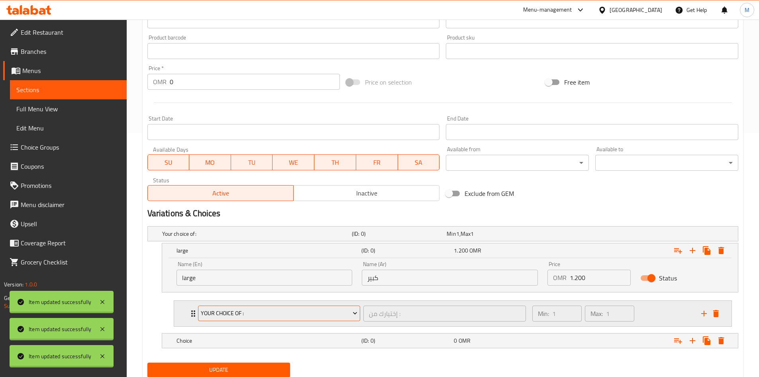
scroll to position [271, 0]
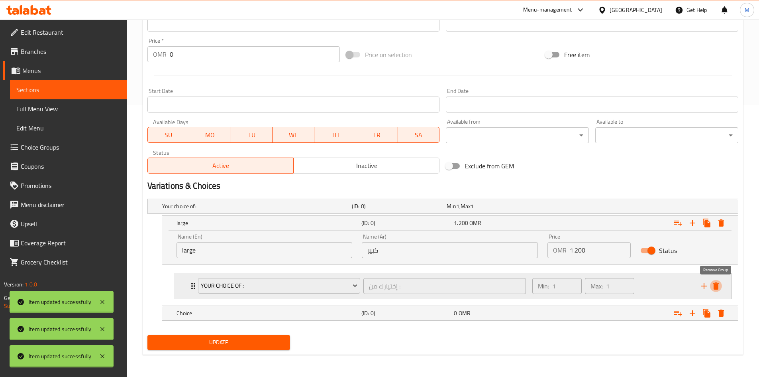
click at [718, 280] on button "delete" at bounding box center [716, 286] width 12 height 12
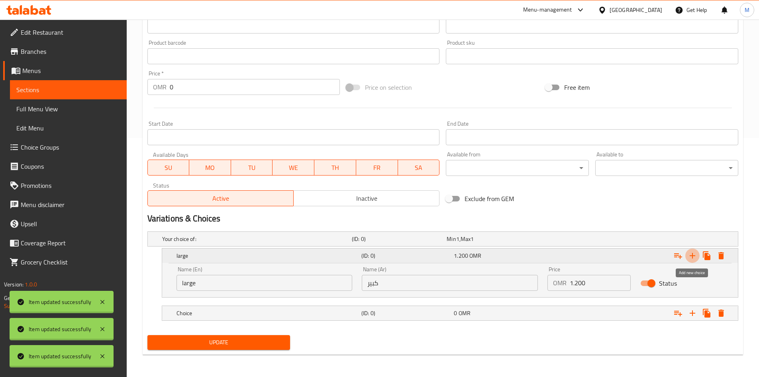
click at [693, 256] on icon "Expand" at bounding box center [693, 256] width 6 height 6
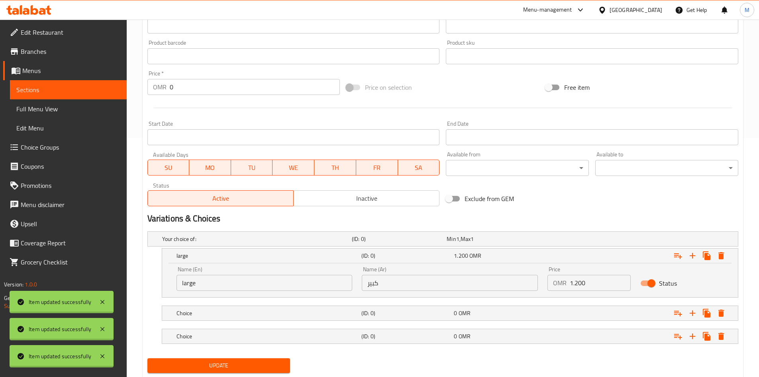
scroll to position [262, 0]
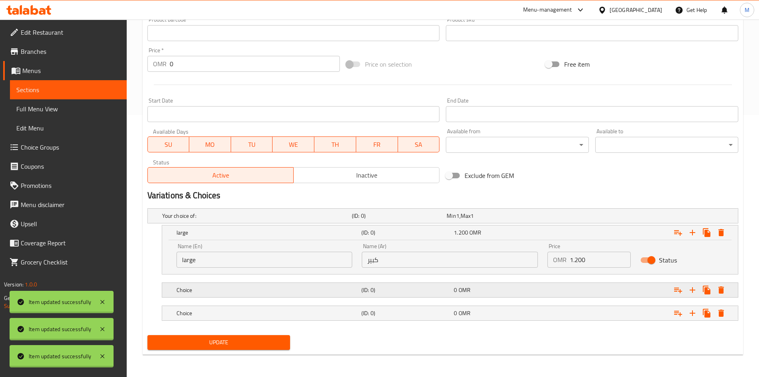
click at [217, 289] on h5 "Choice" at bounding box center [268, 290] width 182 height 8
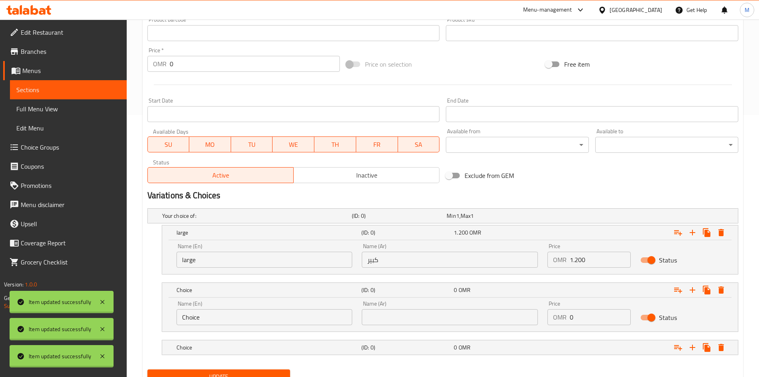
click at [259, 317] on input "Choice" at bounding box center [265, 317] width 176 height 16
type input "meduim"
click at [417, 320] on input "text" at bounding box center [450, 317] width 176 height 16
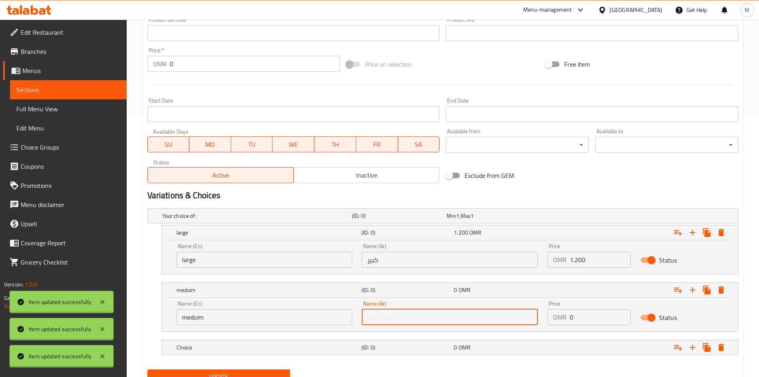
type input "متوسط"
click at [593, 317] on input "0" at bounding box center [600, 317] width 61 height 16
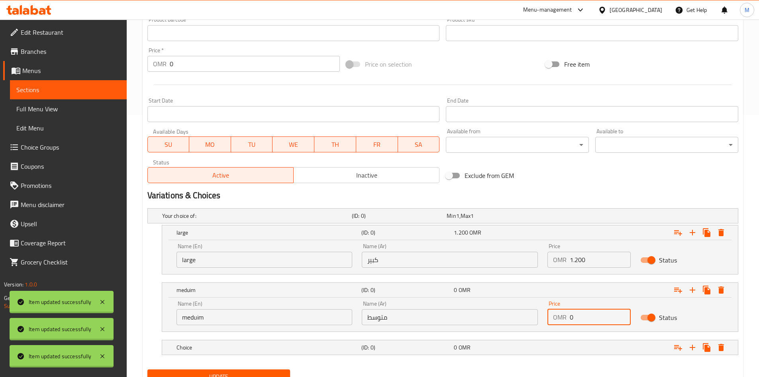
click at [593, 317] on input "0" at bounding box center [600, 317] width 61 height 16
type input "1"
click at [261, 368] on div "Update" at bounding box center [218, 376] width 149 height 21
click at [261, 369] on button "Update" at bounding box center [218, 376] width 143 height 15
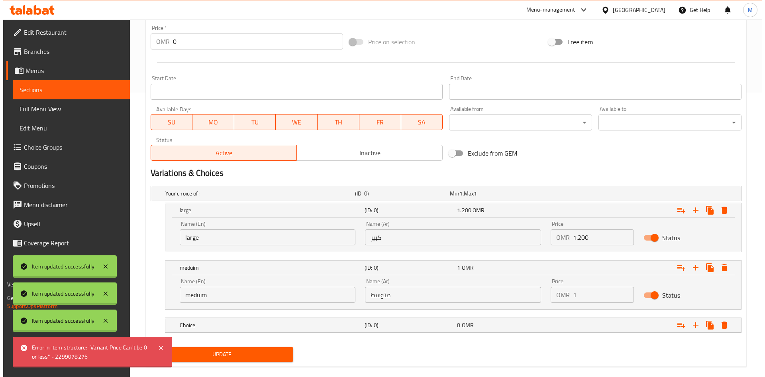
scroll to position [296, 0]
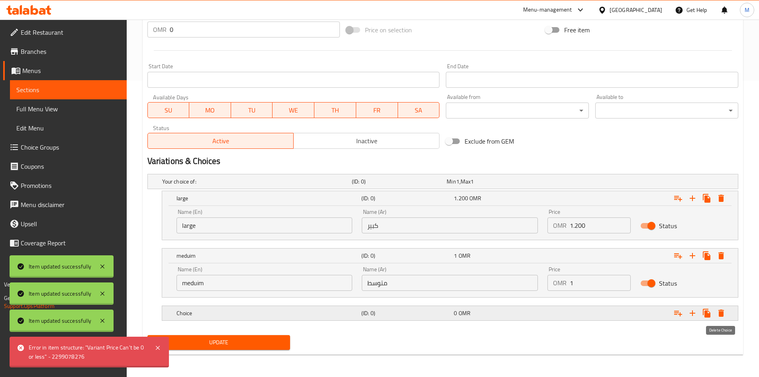
click at [726, 316] on button "Expand" at bounding box center [721, 313] width 14 height 14
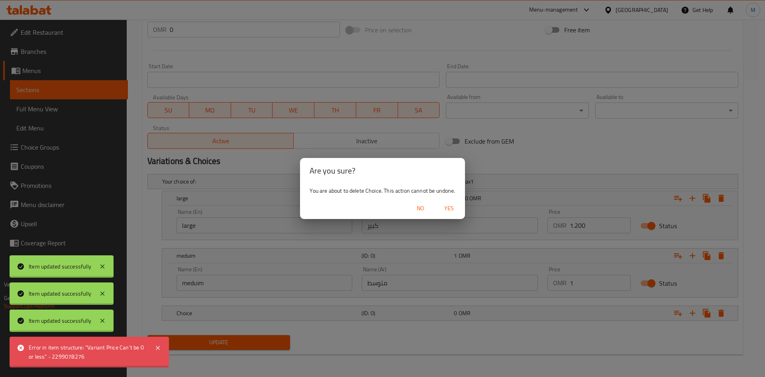
click at [450, 210] on span "Yes" at bounding box center [449, 208] width 19 height 10
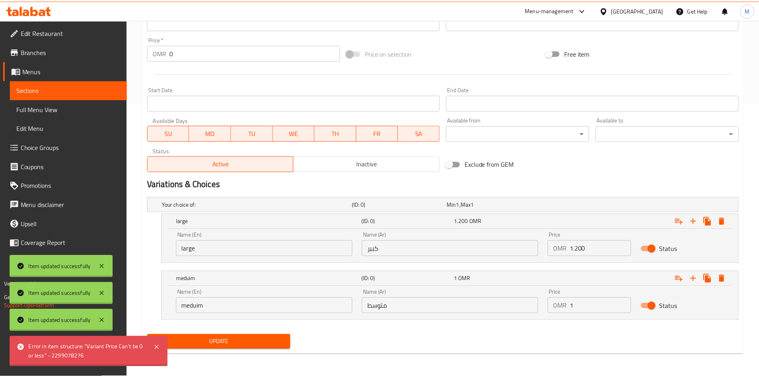
scroll to position [273, 0]
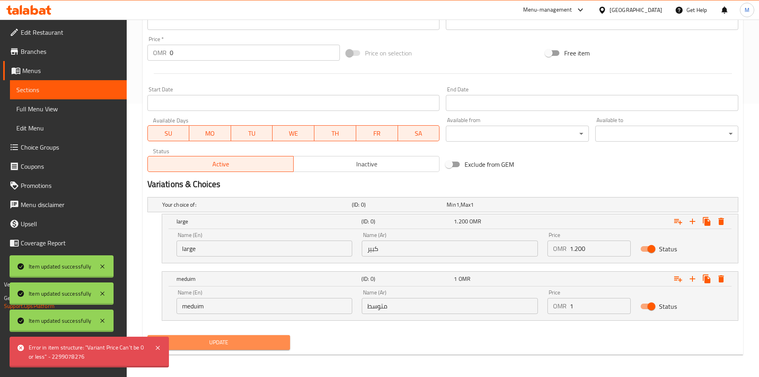
click at [260, 338] on span "Update" at bounding box center [219, 342] width 130 height 10
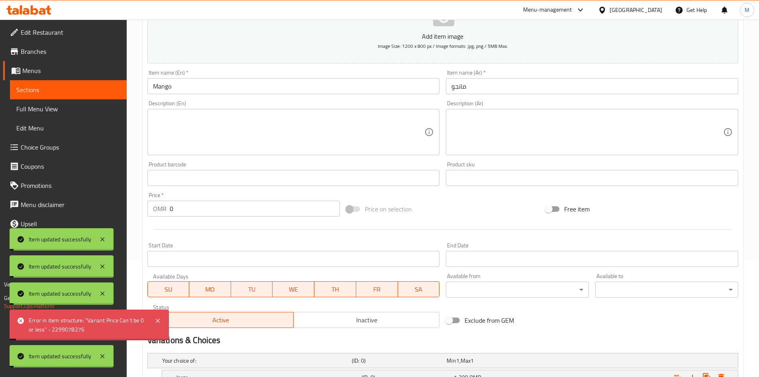
scroll to position [0, 0]
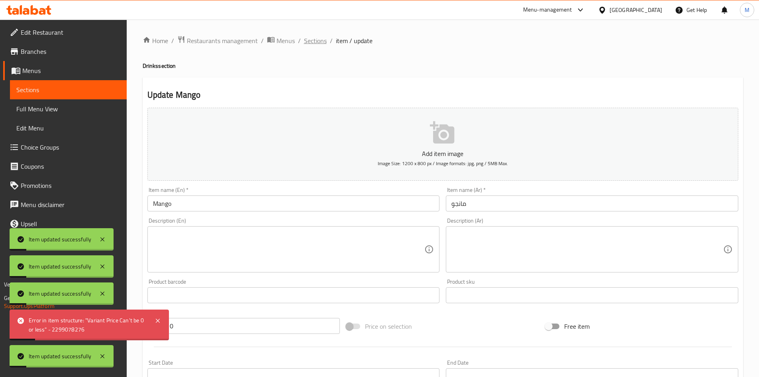
click at [318, 42] on span "Sections" at bounding box center [315, 41] width 23 height 10
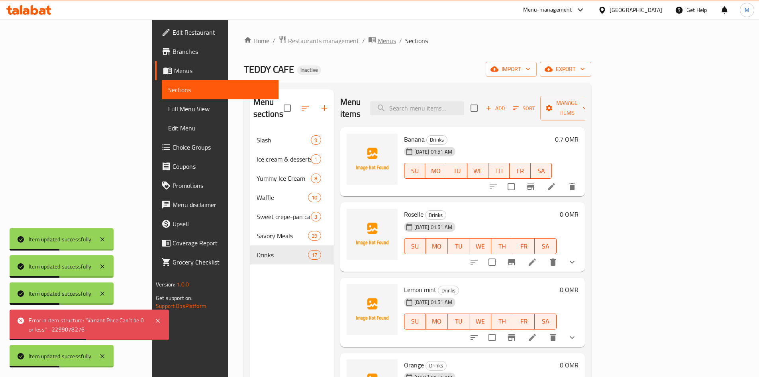
click at [378, 38] on span "Menus" at bounding box center [387, 41] width 18 height 10
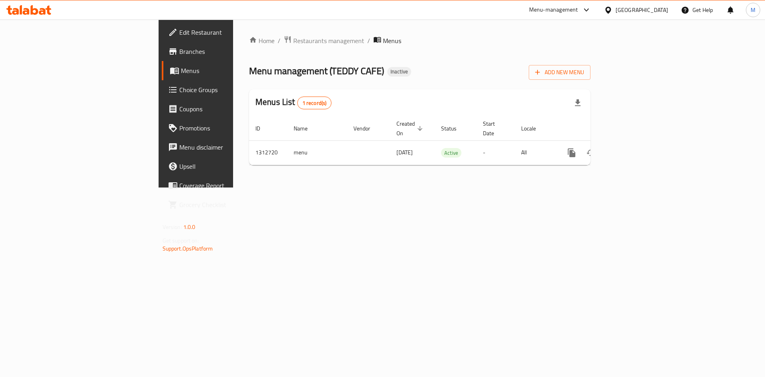
click at [634, 148] on icon "enhanced table" at bounding box center [630, 153] width 10 height 10
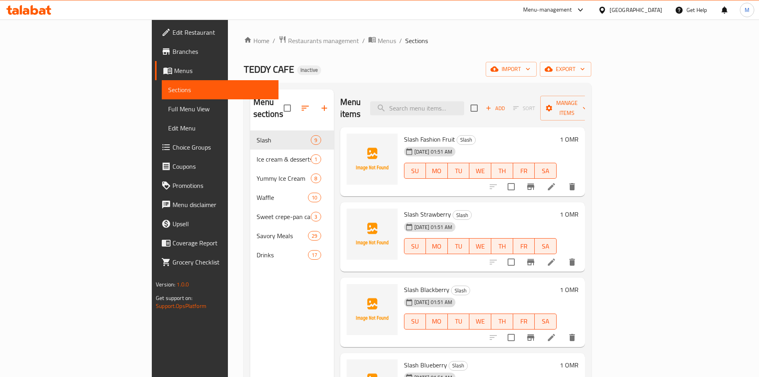
click at [162, 115] on link "Full Menu View" at bounding box center [220, 108] width 117 height 19
click at [162, 114] on link "Full Menu View" at bounding box center [220, 108] width 117 height 19
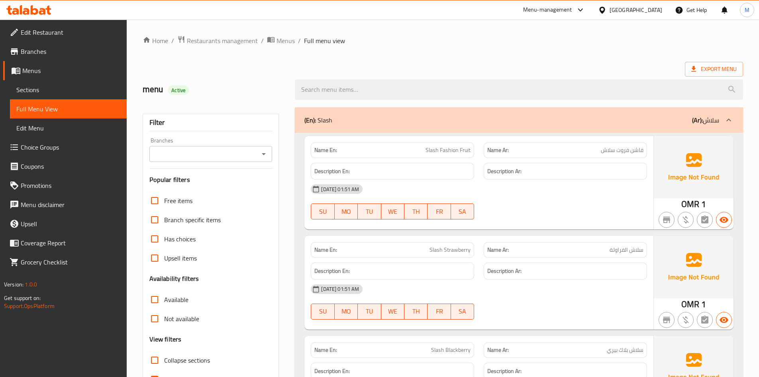
scroll to position [64, 0]
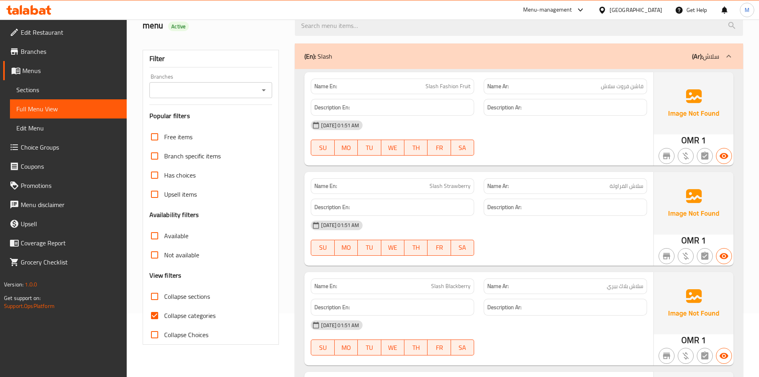
click at [201, 310] on span "Collapse categories" at bounding box center [189, 315] width 51 height 10
click at [164, 306] on input "Collapse categories" at bounding box center [154, 315] width 19 height 19
checkbox input "false"
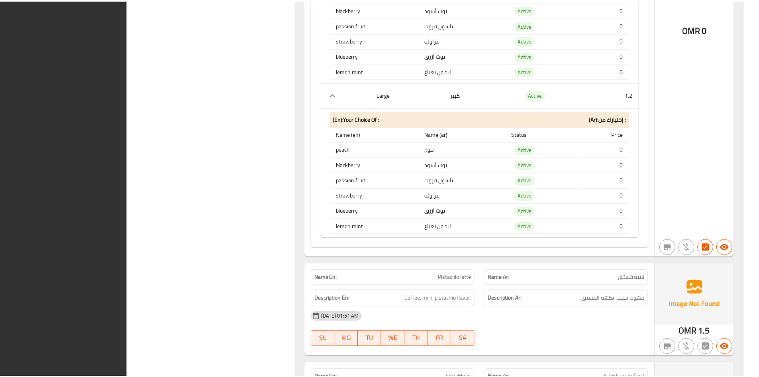
scroll to position [13044, 0]
